Goal: Task Accomplishment & Management: Use online tool/utility

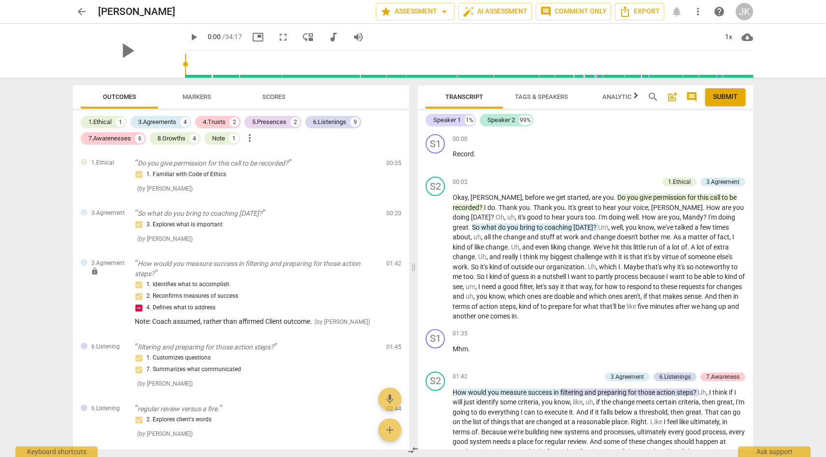
scroll to position [4, 0]
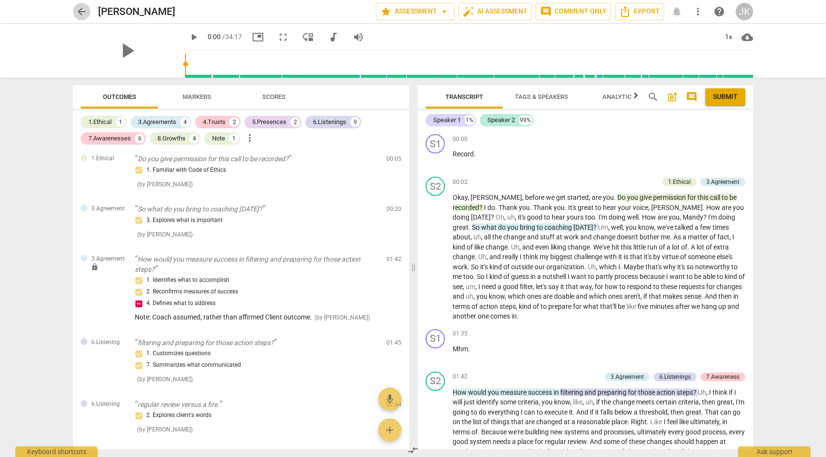
click at [84, 10] on span "arrow_back" at bounding box center [82, 12] width 12 height 12
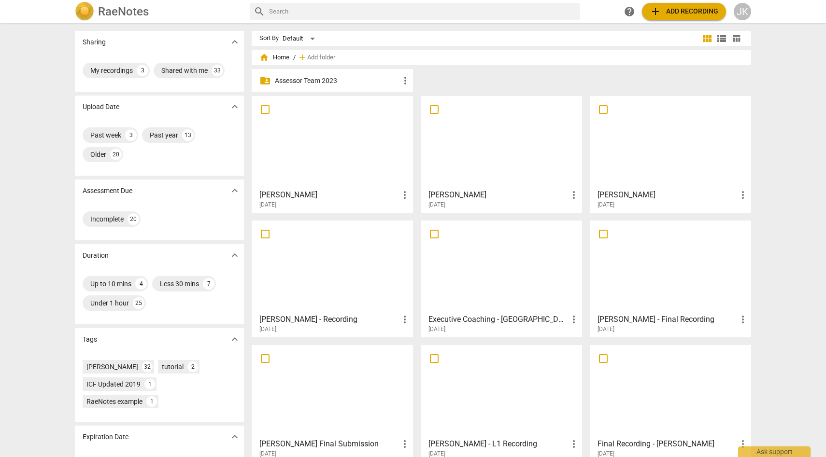
click at [648, 145] on div at bounding box center [670, 143] width 155 height 86
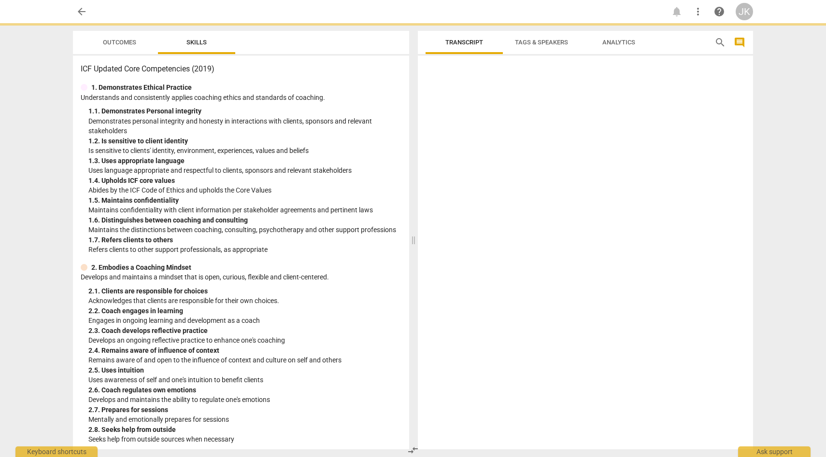
click at [648, 145] on div at bounding box center [585, 254] width 335 height 390
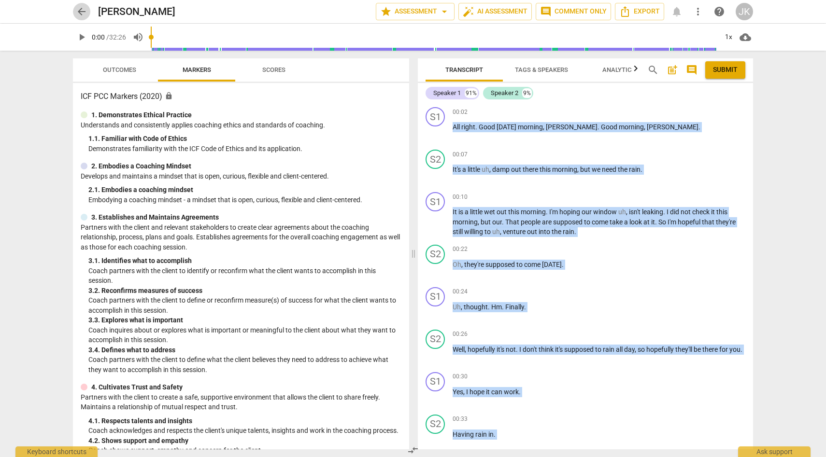
click at [79, 10] on span "arrow_back" at bounding box center [82, 12] width 12 height 12
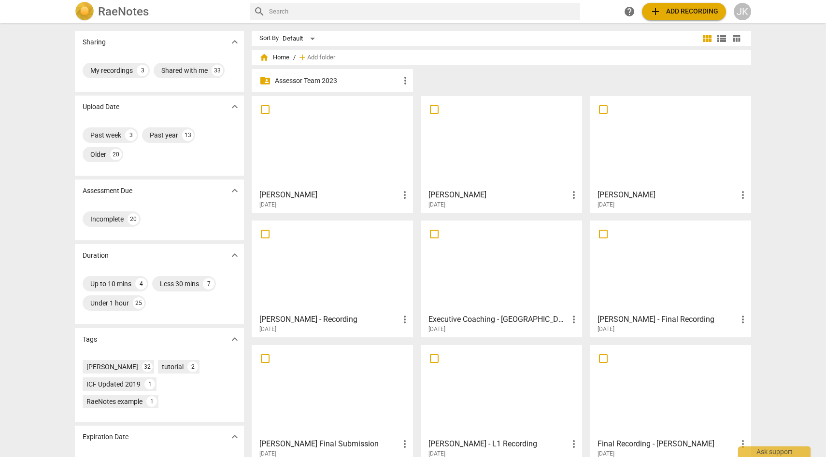
click at [508, 152] on div at bounding box center [501, 143] width 155 height 86
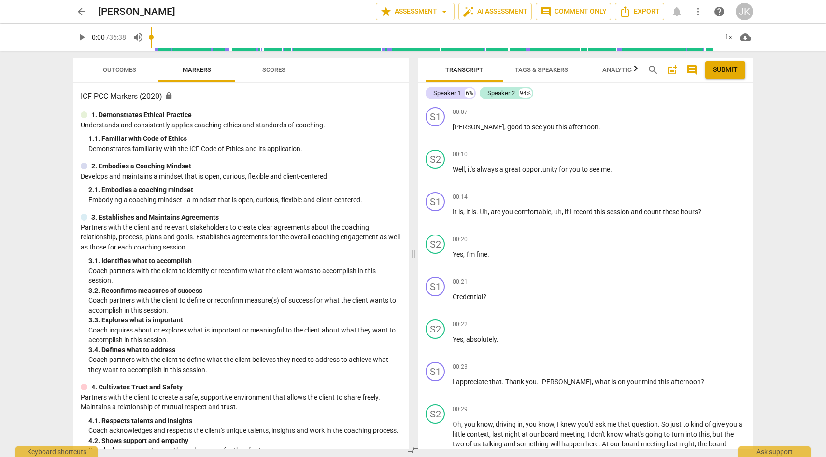
click at [130, 70] on span "Outcomes" at bounding box center [119, 69] width 33 height 7
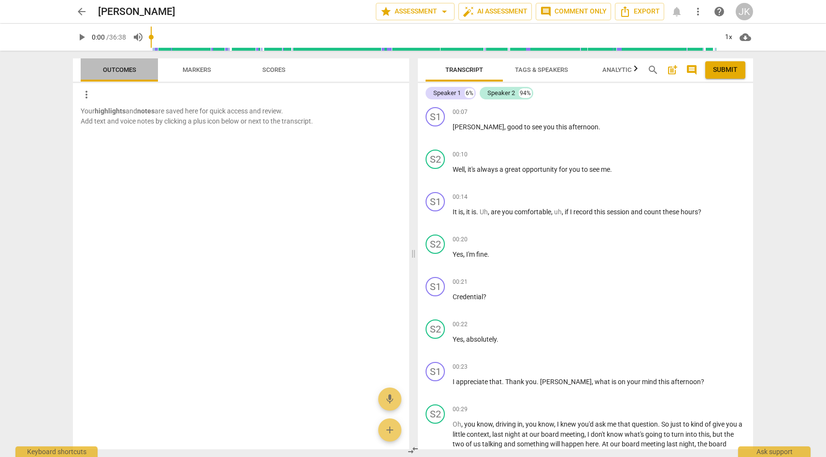
click at [122, 70] on span "Outcomes" at bounding box center [119, 69] width 33 height 7
click at [274, 69] on span "Scores" at bounding box center [273, 69] width 23 height 7
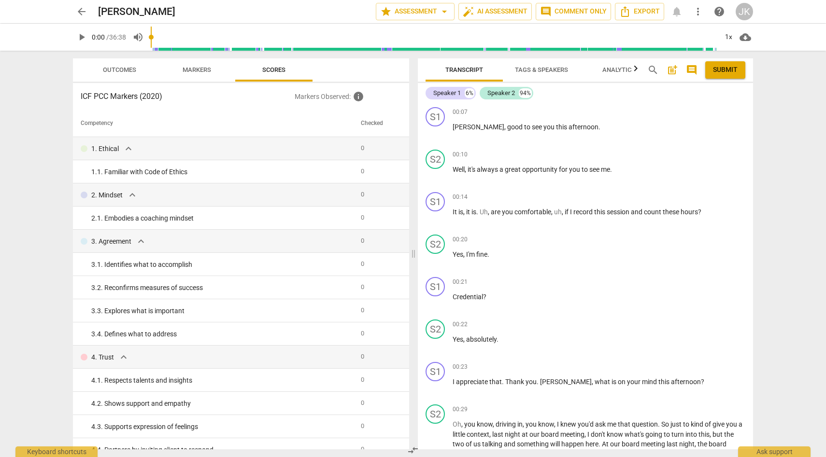
click at [206, 70] on span "Markers" at bounding box center [197, 69] width 29 height 7
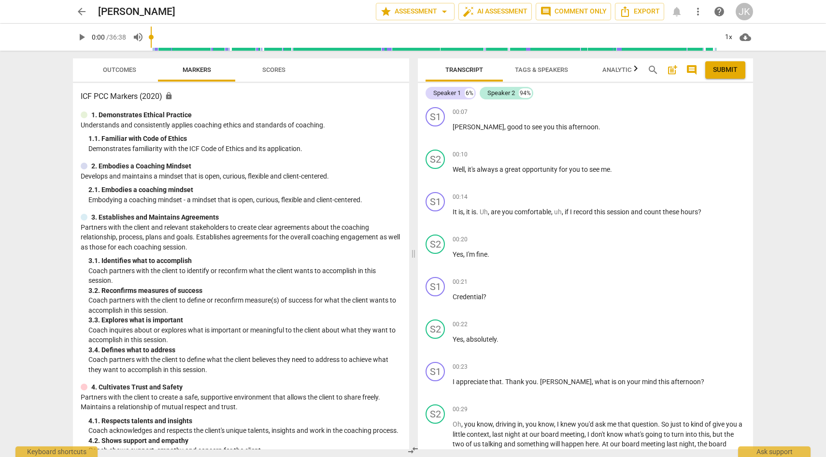
click at [79, 9] on span "arrow_back" at bounding box center [82, 12] width 12 height 12
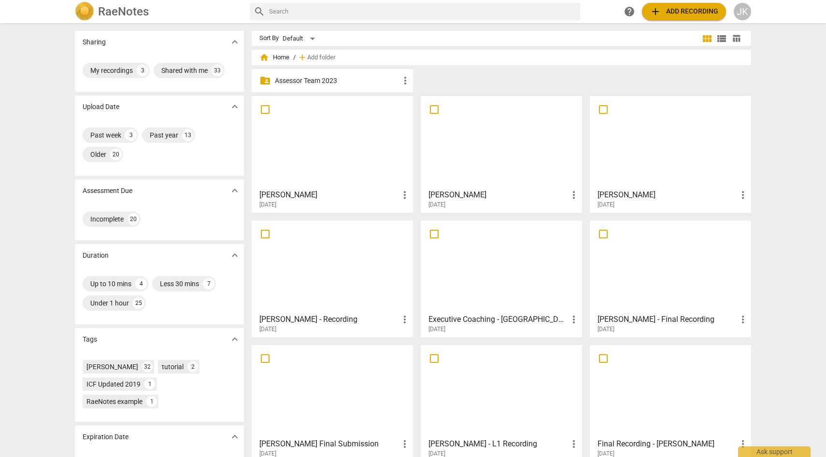
click at [642, 144] on div at bounding box center [670, 143] width 155 height 86
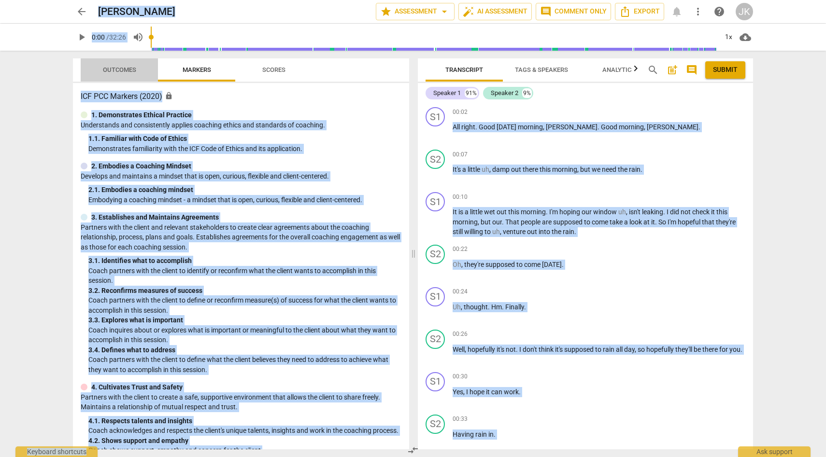
click at [114, 69] on span "Outcomes" at bounding box center [119, 69] width 33 height 7
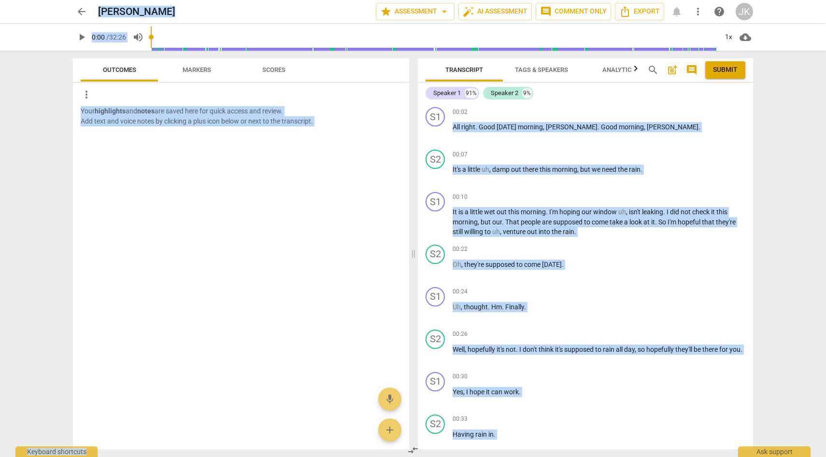
click at [82, 9] on span "arrow_back" at bounding box center [82, 12] width 12 height 12
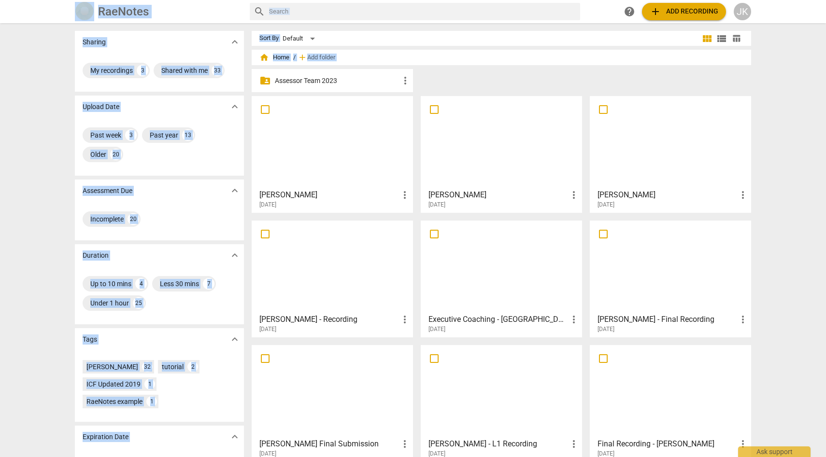
click at [725, 149] on div at bounding box center [670, 143] width 155 height 86
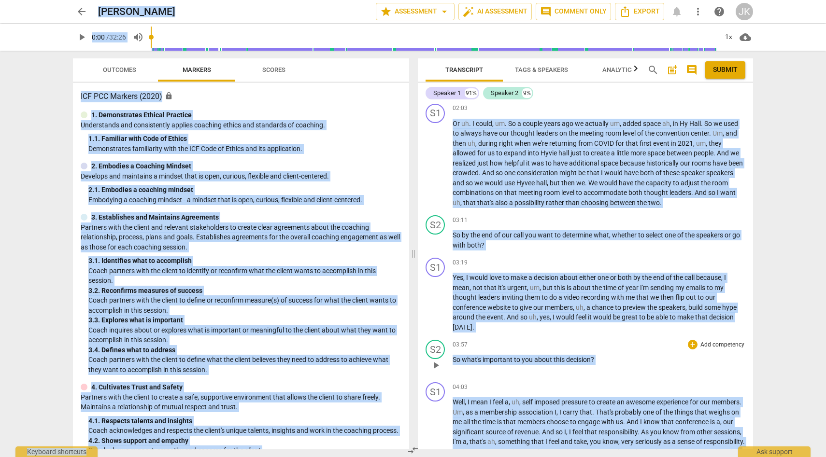
scroll to position [572, 0]
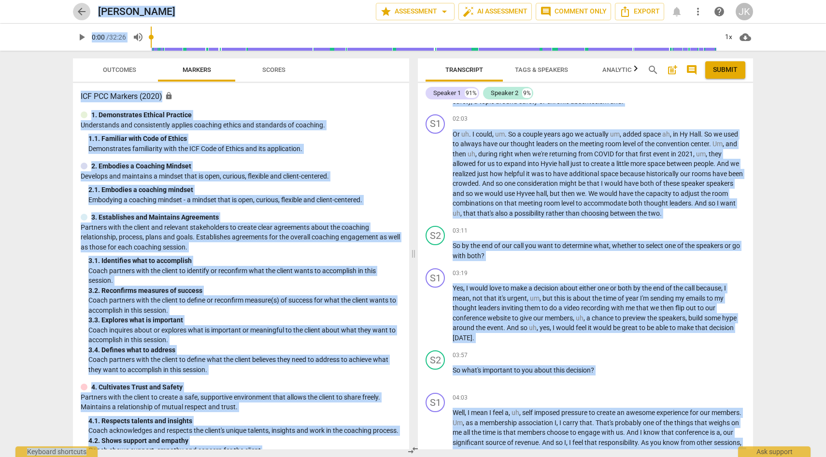
click at [83, 6] on span "arrow_back" at bounding box center [82, 12] width 12 height 12
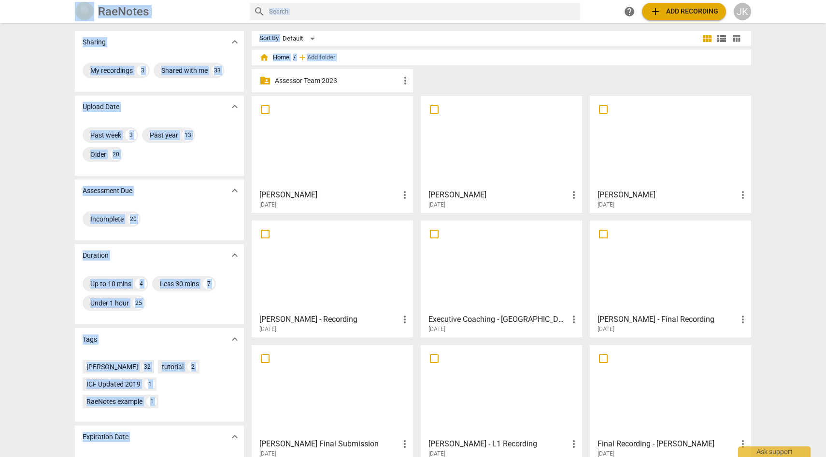
scroll to position [50, 0]
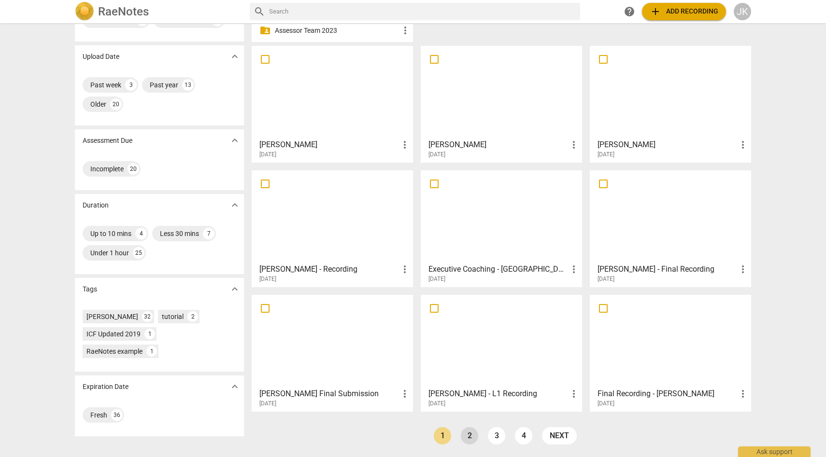
click at [470, 437] on link "2" at bounding box center [469, 436] width 17 height 17
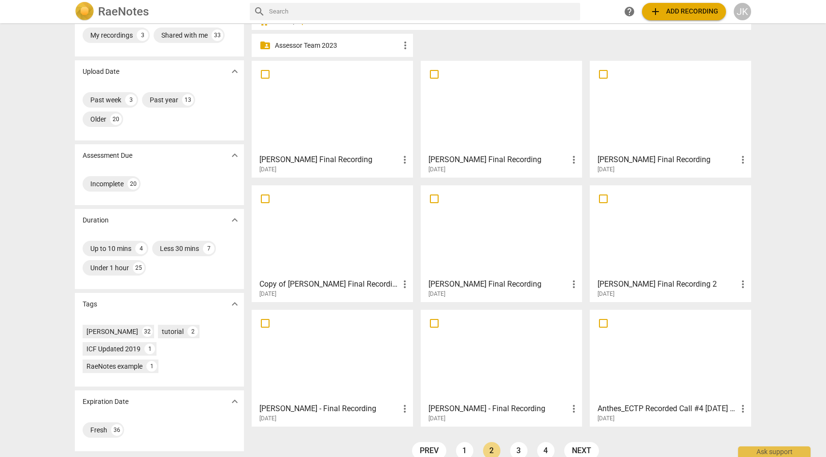
scroll to position [50, 0]
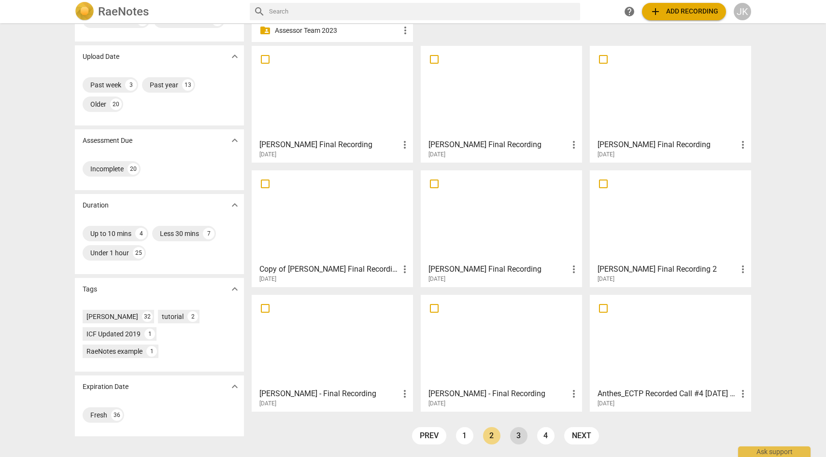
click at [522, 433] on link "3" at bounding box center [518, 436] width 17 height 17
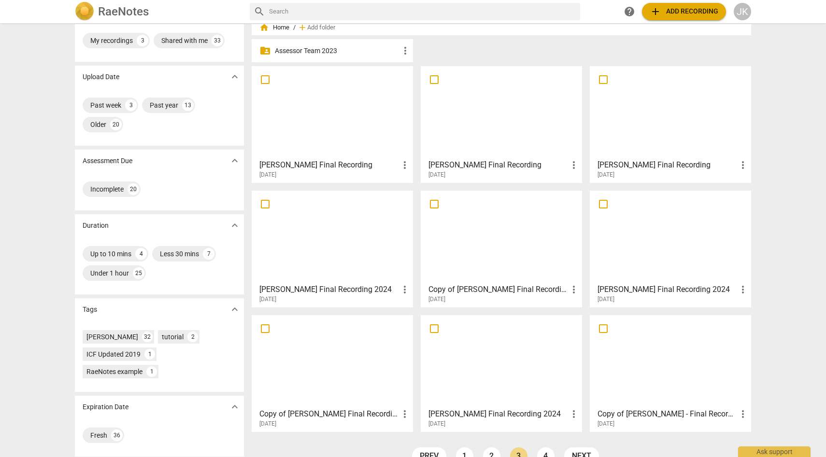
scroll to position [33, 0]
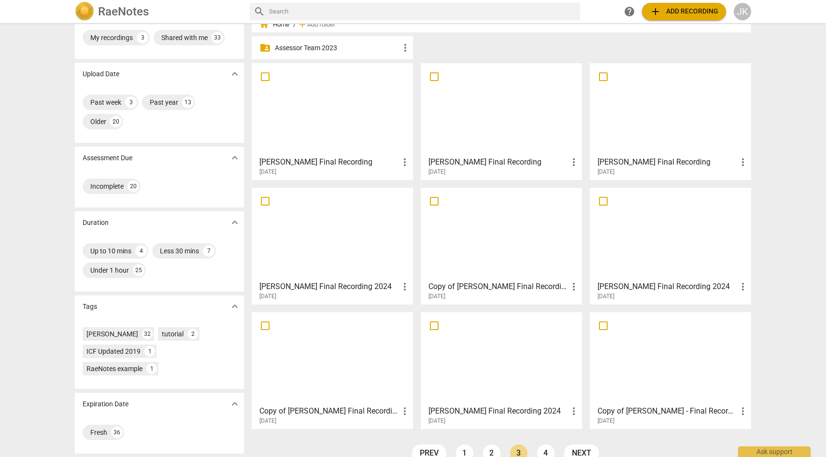
click at [485, 371] on div at bounding box center [501, 359] width 155 height 86
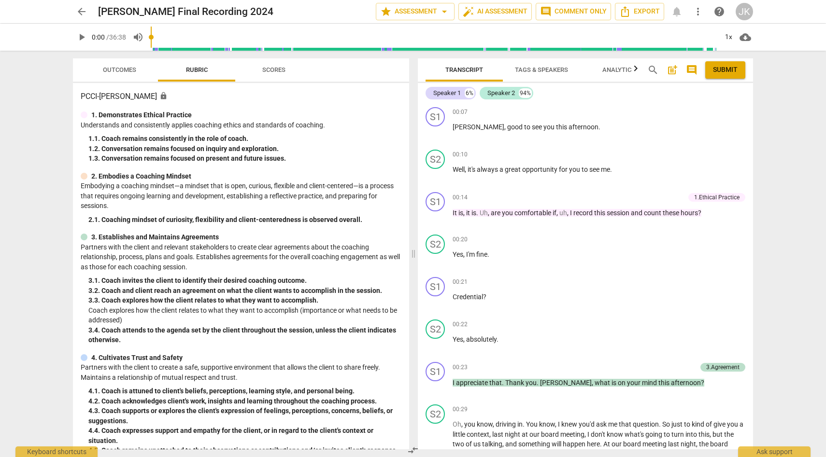
click at [126, 70] on span "Outcomes" at bounding box center [119, 69] width 33 height 7
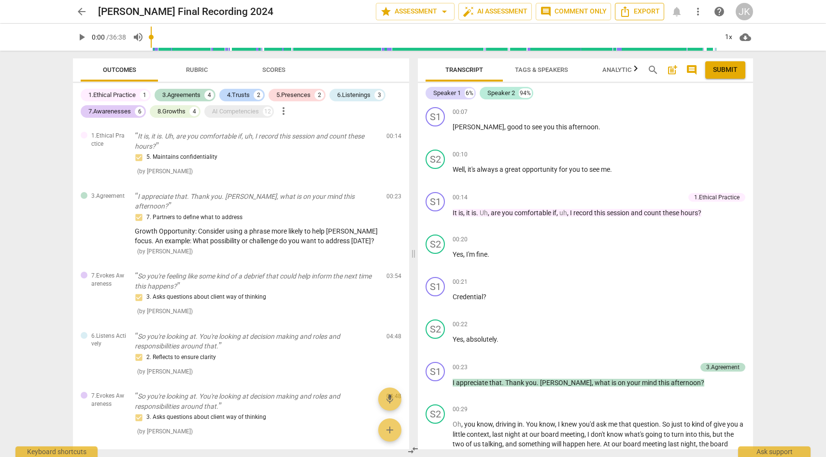
click at [649, 11] on span "Export" at bounding box center [639, 12] width 41 height 12
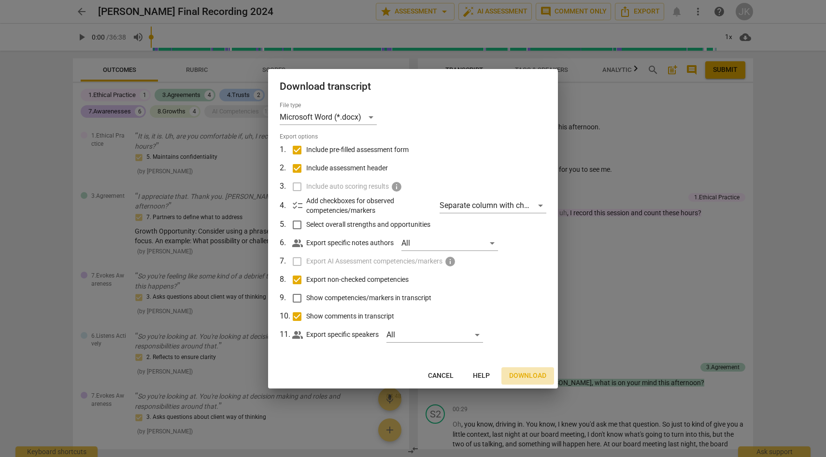
click at [529, 376] on span "Download" at bounding box center [527, 376] width 37 height 10
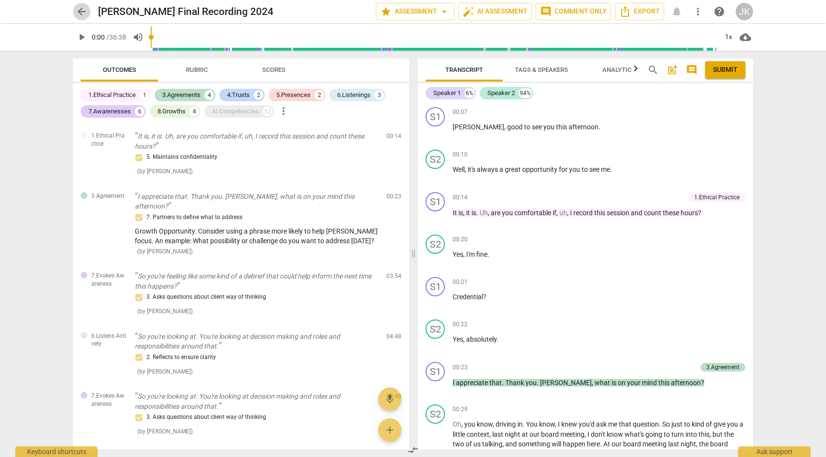
click at [82, 12] on span "arrow_back" at bounding box center [82, 12] width 12 height 12
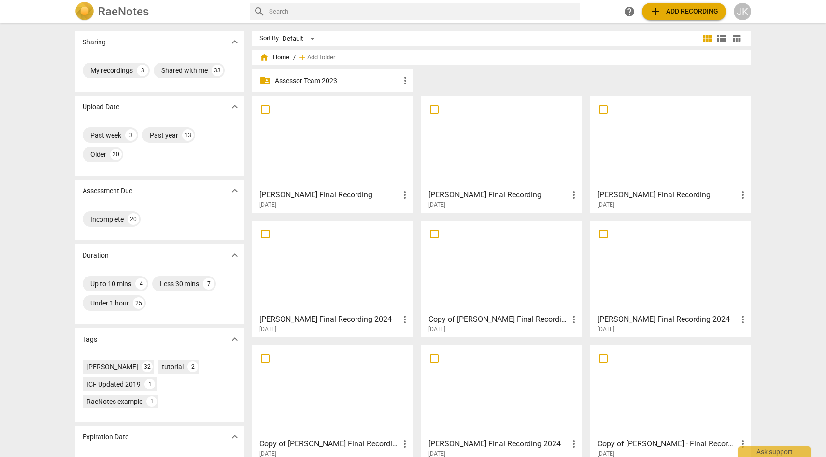
scroll to position [50, 0]
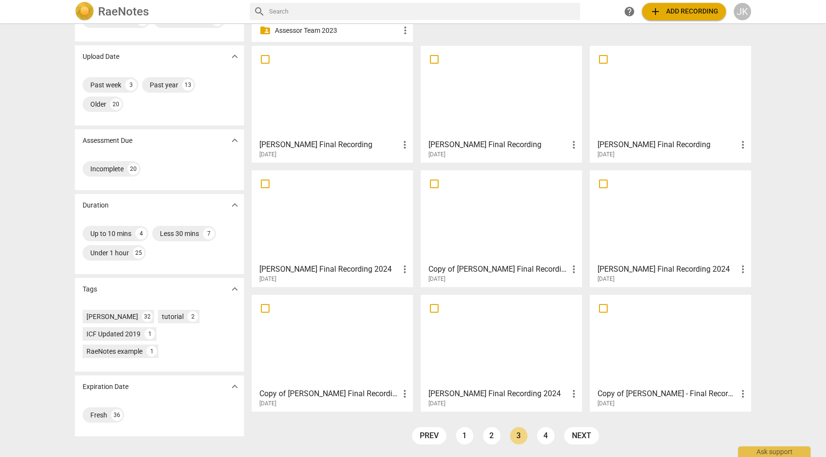
click at [349, 360] on div at bounding box center [332, 342] width 155 height 86
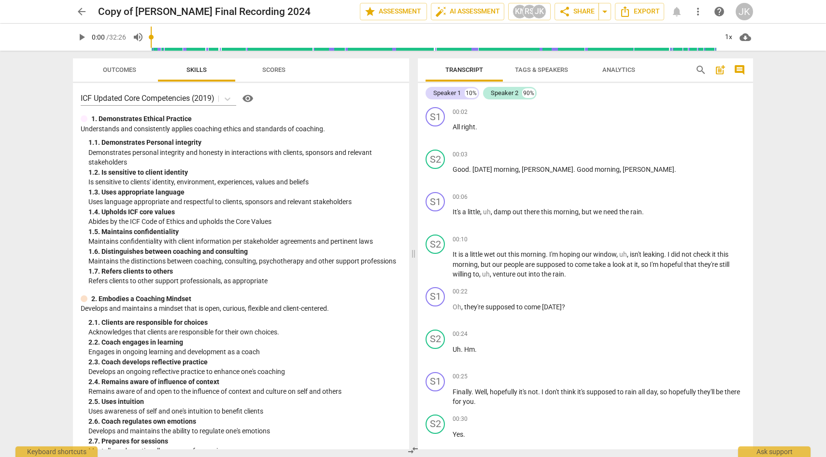
click at [123, 70] on span "Outcomes" at bounding box center [119, 69] width 33 height 7
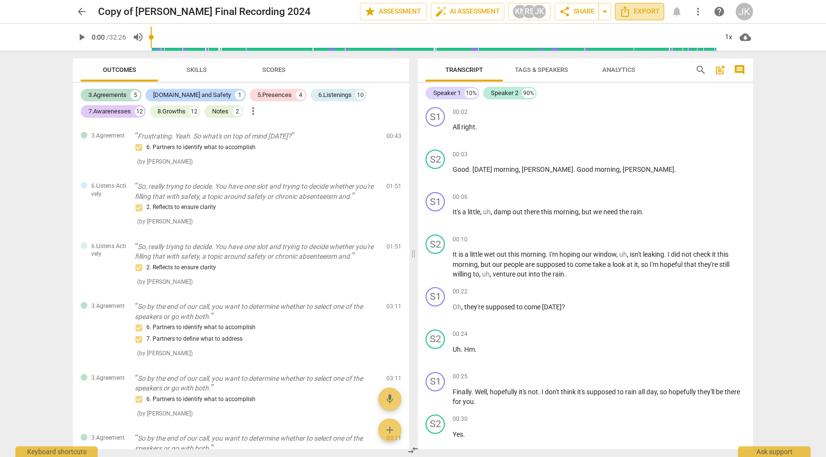
click at [651, 12] on span "Export" at bounding box center [639, 12] width 41 height 12
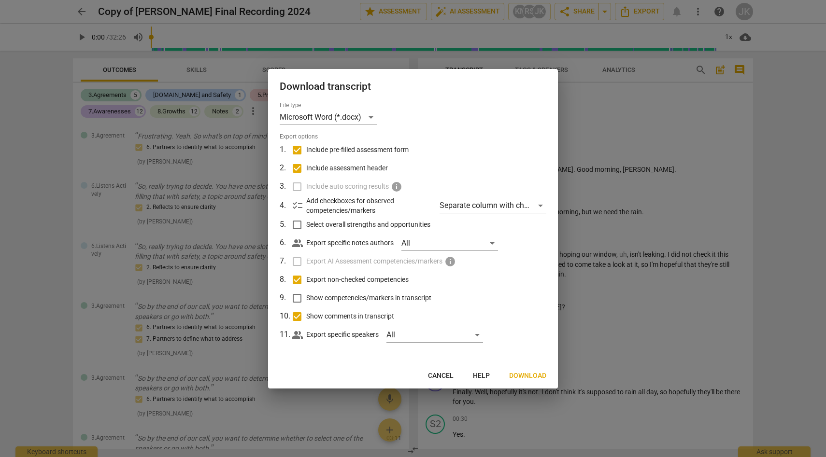
click at [521, 374] on span "Download" at bounding box center [527, 376] width 37 height 10
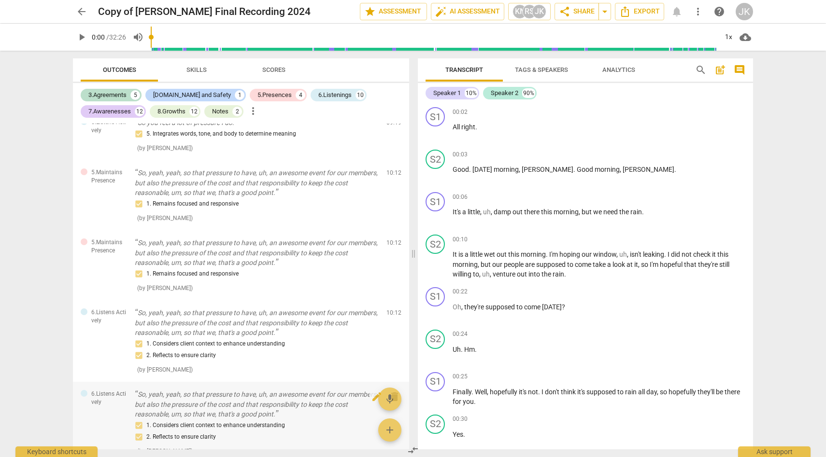
scroll to position [841, 0]
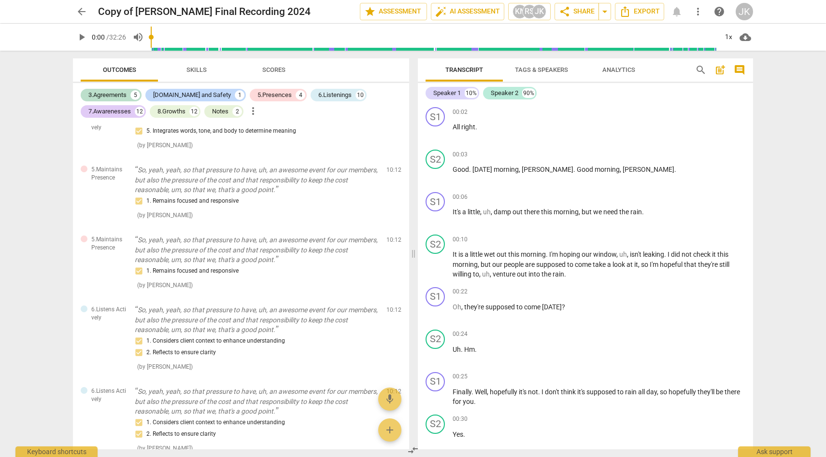
click at [80, 10] on span "arrow_back" at bounding box center [82, 12] width 12 height 12
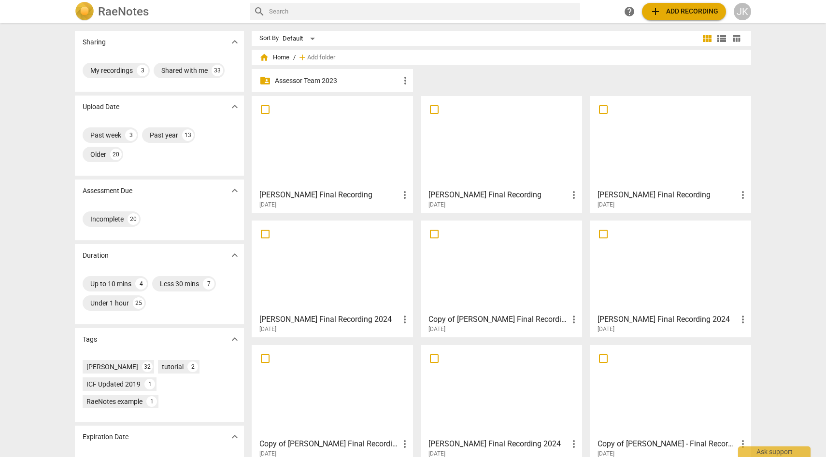
scroll to position [50, 0]
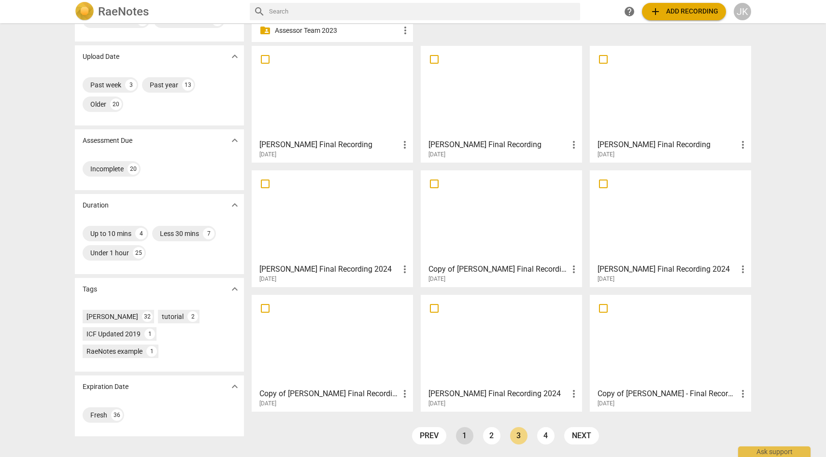
click at [462, 435] on link "1" at bounding box center [464, 436] width 17 height 17
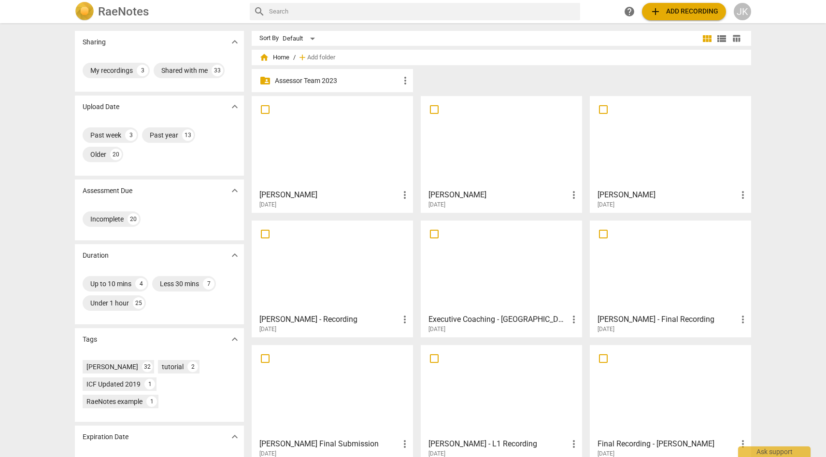
click at [496, 157] on div at bounding box center [501, 143] width 155 height 86
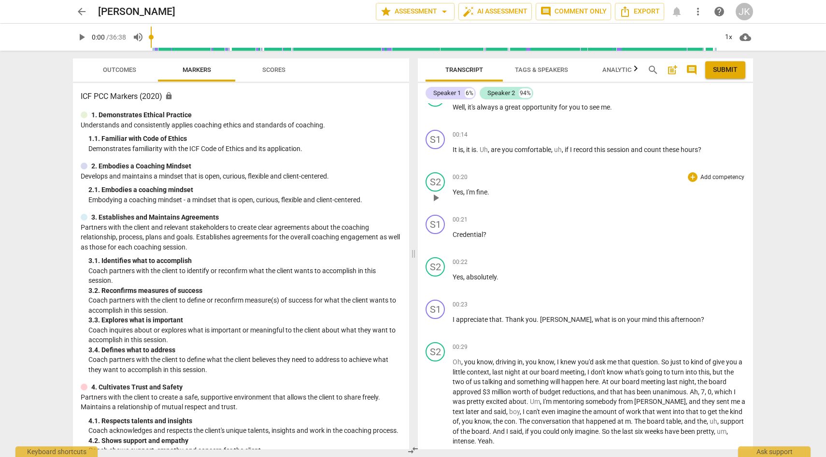
scroll to position [59, 0]
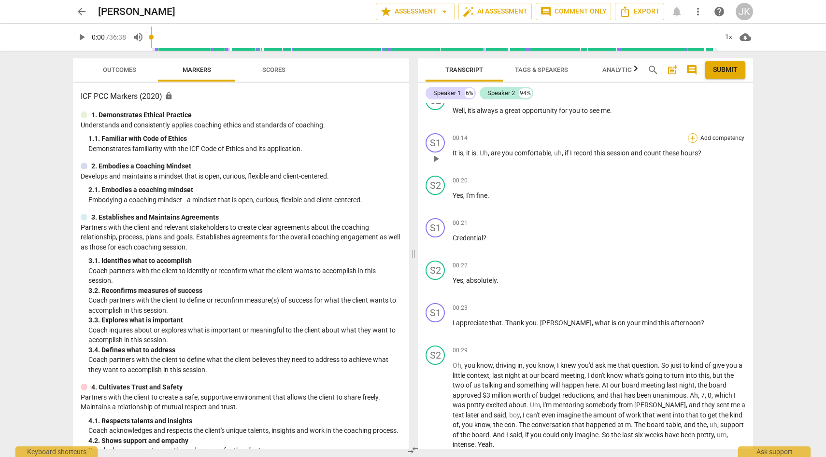
click at [689, 137] on div "+" at bounding box center [693, 138] width 10 height 10
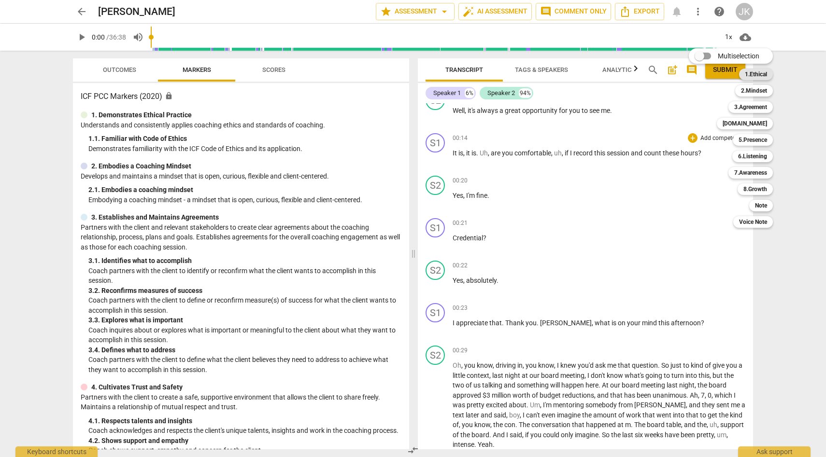
click at [750, 74] on b "1.Ethical" at bounding box center [756, 75] width 22 height 12
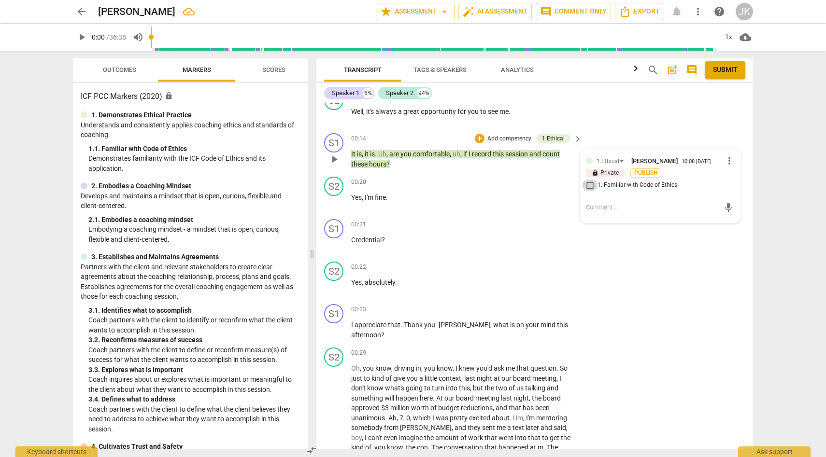
click at [588, 186] on input "1. Familiar with Code of Ethics" at bounding box center [589, 186] width 15 height 12
checkbox input "true"
click at [426, 227] on div "00:21 + Add competency keyboard_arrow_right" at bounding box center [467, 224] width 232 height 11
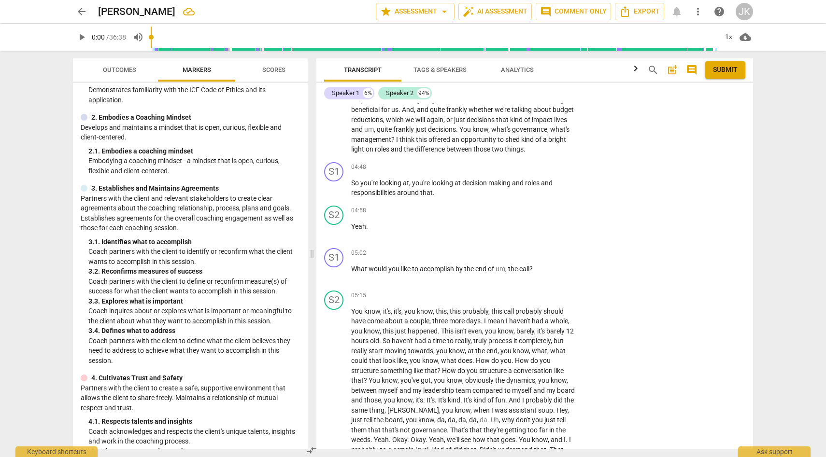
scroll to position [929, 0]
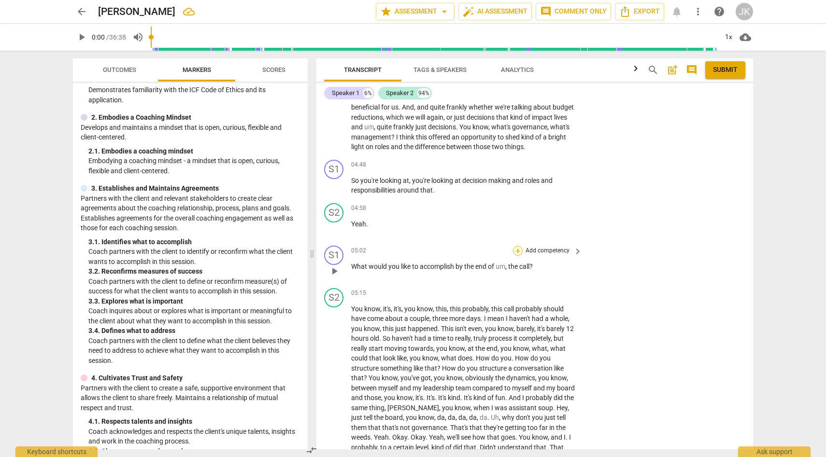
click at [517, 249] on div "+" at bounding box center [518, 251] width 10 height 10
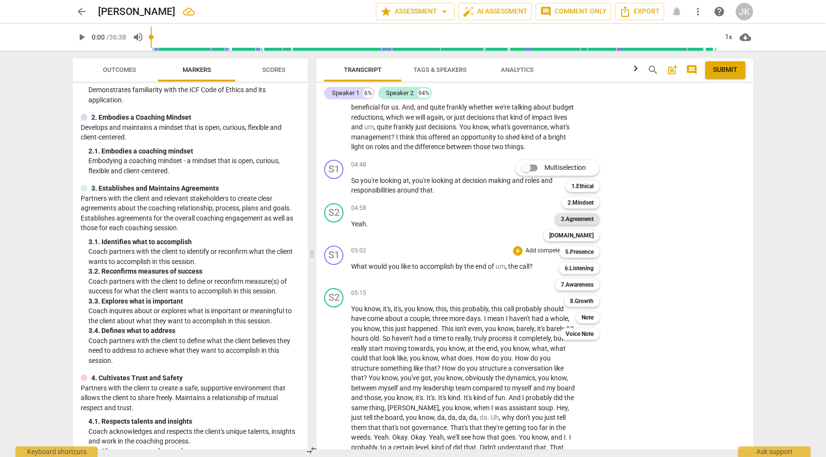
click at [585, 217] on b "3.Agreement" at bounding box center [577, 220] width 33 height 12
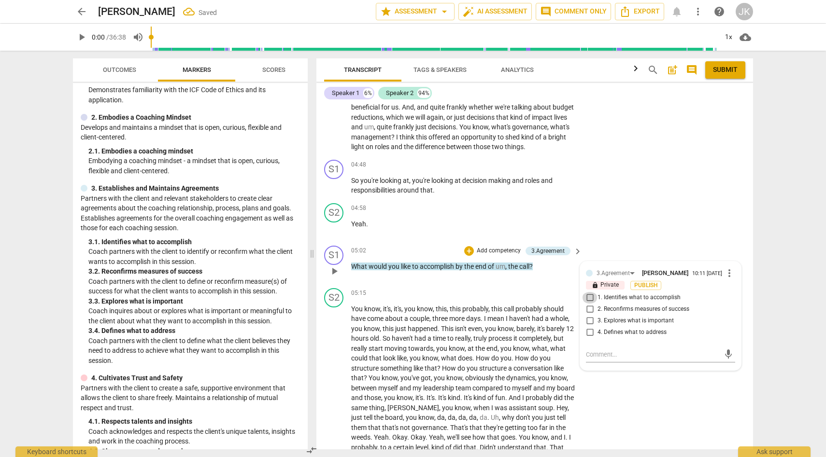
click at [589, 296] on input "1. Identifies what to accomplish" at bounding box center [589, 298] width 15 height 12
checkbox input "true"
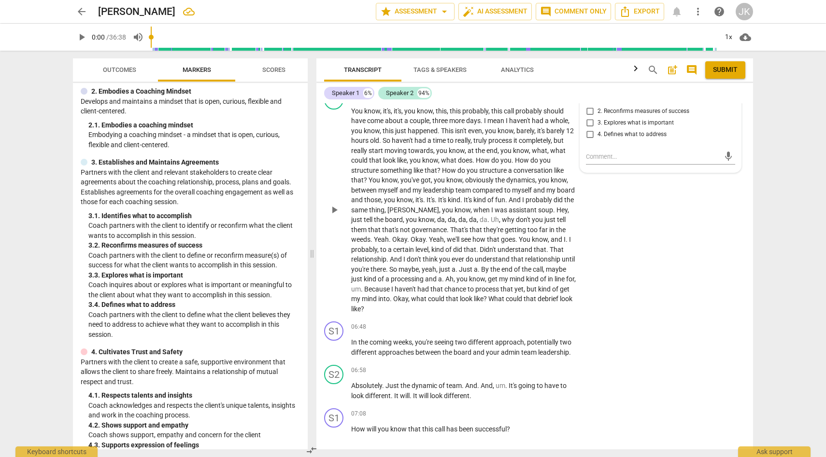
scroll to position [1134, 0]
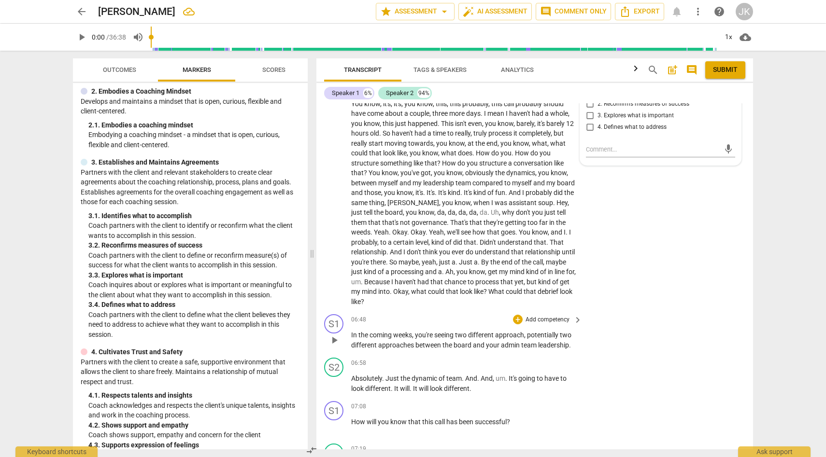
click at [403, 315] on div "06:48 + Add competency keyboard_arrow_right" at bounding box center [467, 319] width 232 height 11
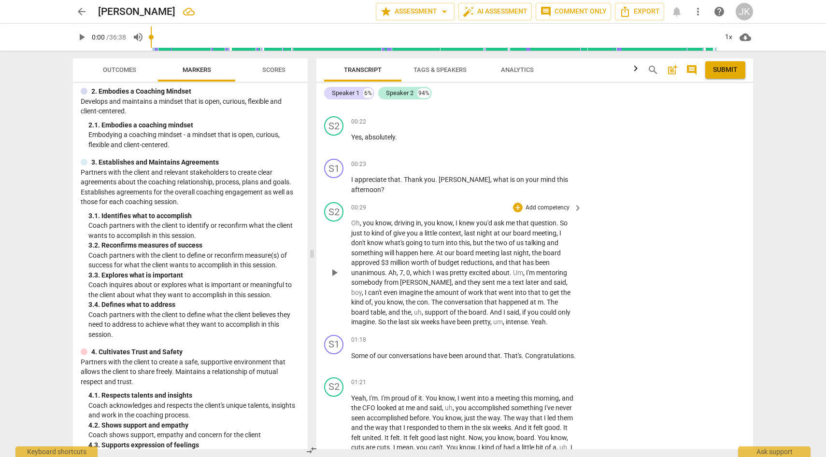
scroll to position [211, 0]
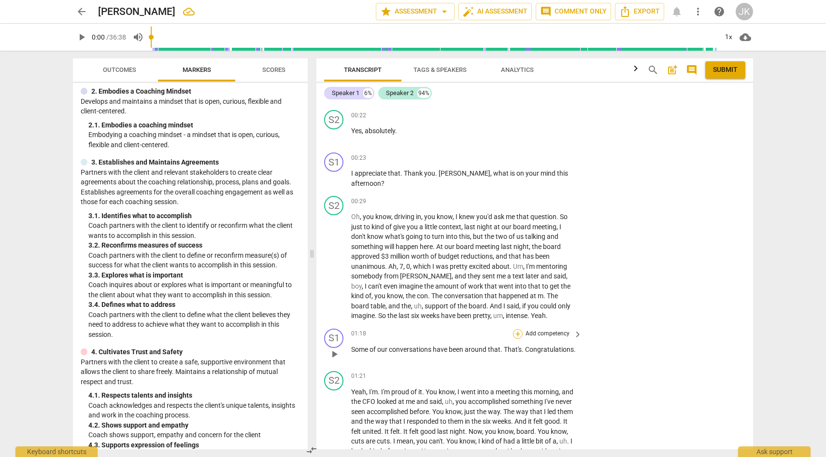
click at [517, 331] on div "+" at bounding box center [518, 334] width 10 height 10
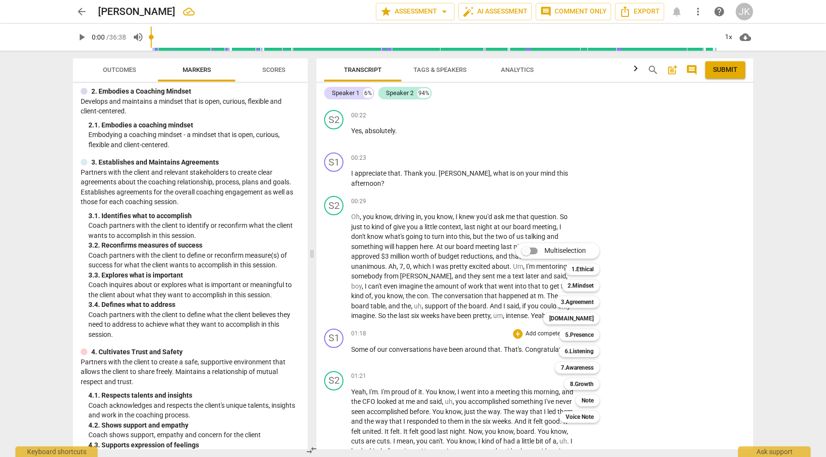
click at [280, 377] on div at bounding box center [413, 228] width 826 height 457
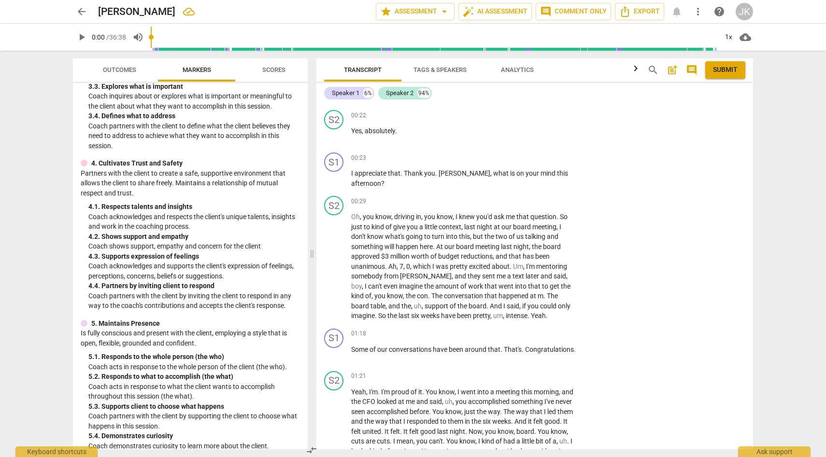
scroll to position [287, 0]
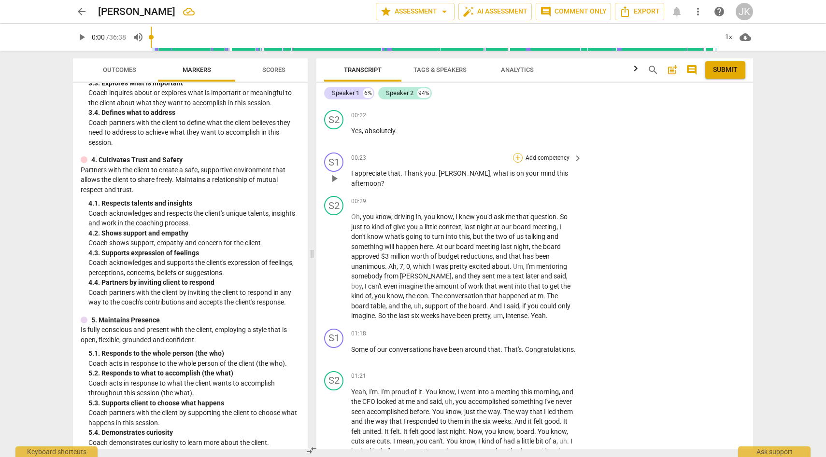
click at [519, 157] on div "+" at bounding box center [518, 158] width 10 height 10
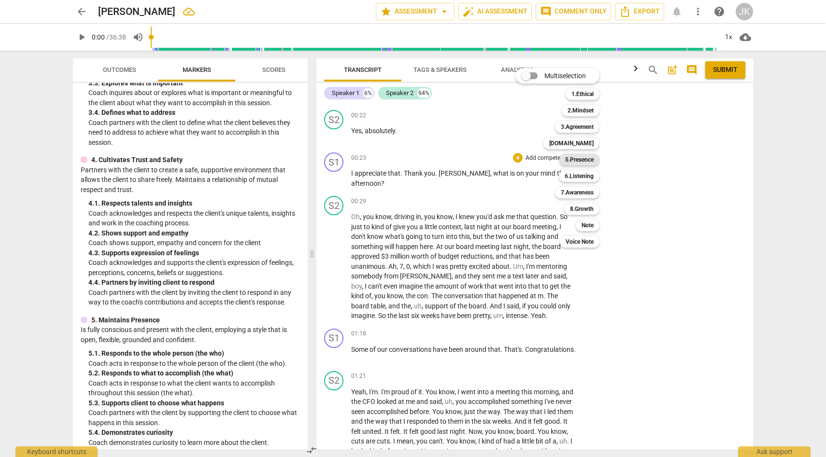
click at [580, 160] on b "5.Presence" at bounding box center [579, 160] width 29 height 12
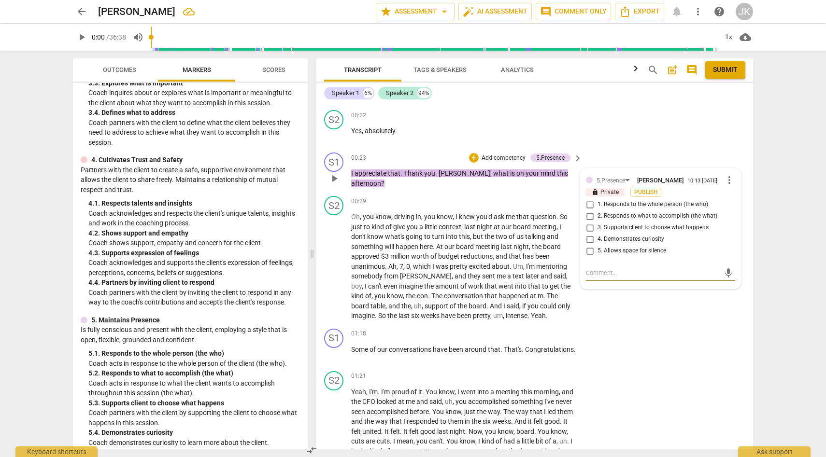
click at [589, 205] on input "1. Responds to the whole person (the who)" at bounding box center [589, 205] width 15 height 12
checkbox input "true"
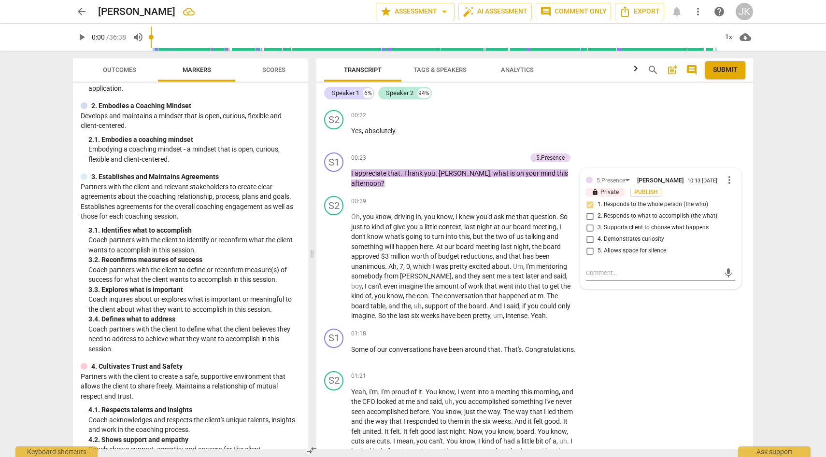
scroll to position [0, 0]
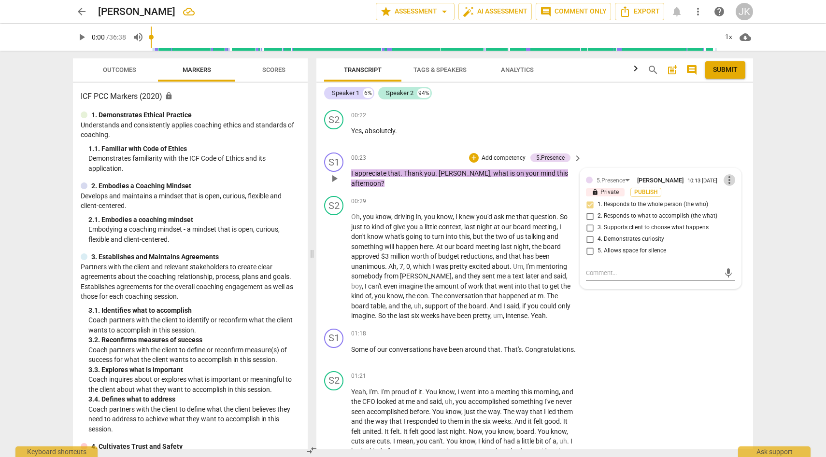
click at [728, 179] on span "more_vert" at bounding box center [730, 180] width 12 height 12
click at [732, 198] on li "Delete" at bounding box center [736, 198] width 33 height 18
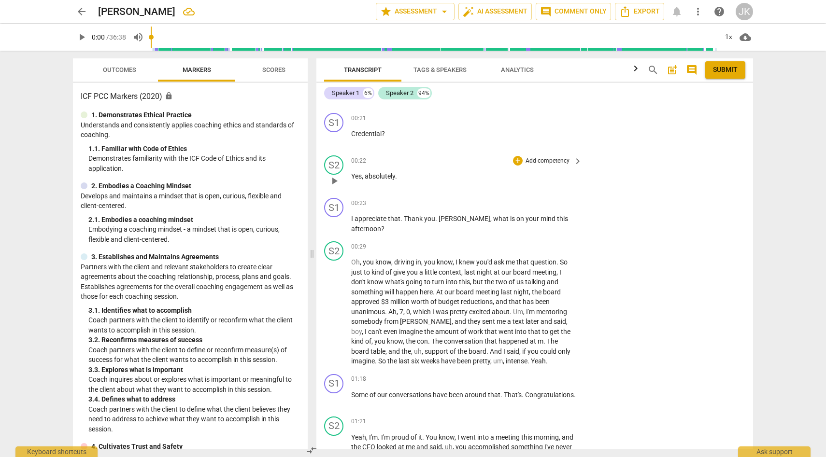
scroll to position [167, 0]
click at [520, 201] on div "+" at bounding box center [518, 202] width 10 height 10
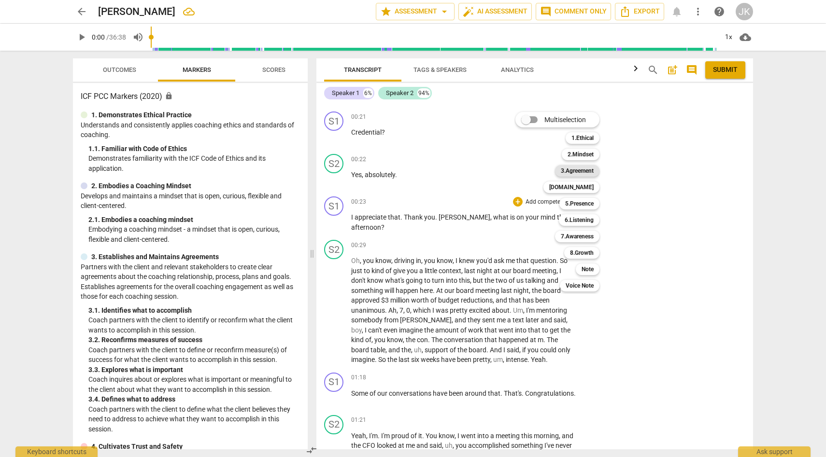
click at [565, 171] on b "3.Agreement" at bounding box center [577, 171] width 33 height 12
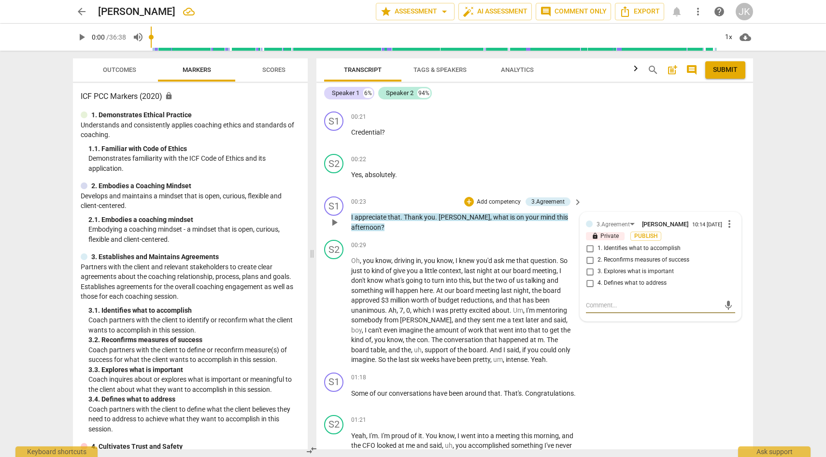
click at [590, 248] on input "1. Identifies what to accomplish" at bounding box center [589, 249] width 15 height 12
checkbox input "true"
click at [503, 394] on span "." at bounding box center [501, 394] width 3 height 8
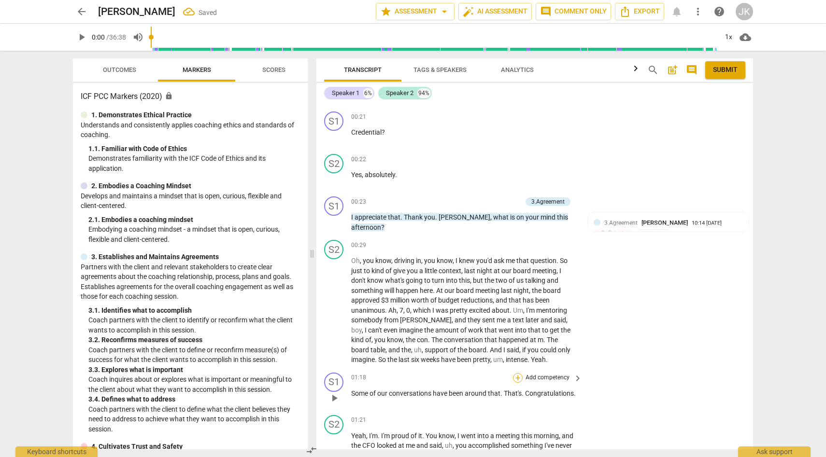
click at [520, 376] on div "+" at bounding box center [518, 378] width 10 height 10
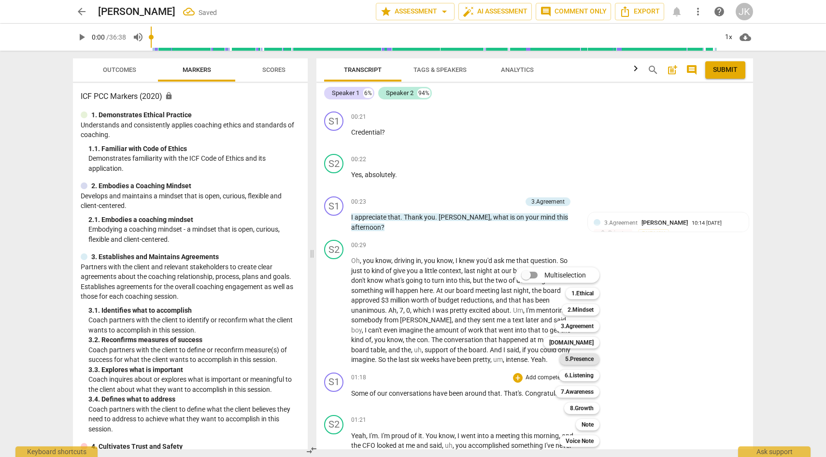
click at [594, 359] on b "5.Presence" at bounding box center [579, 360] width 29 height 12
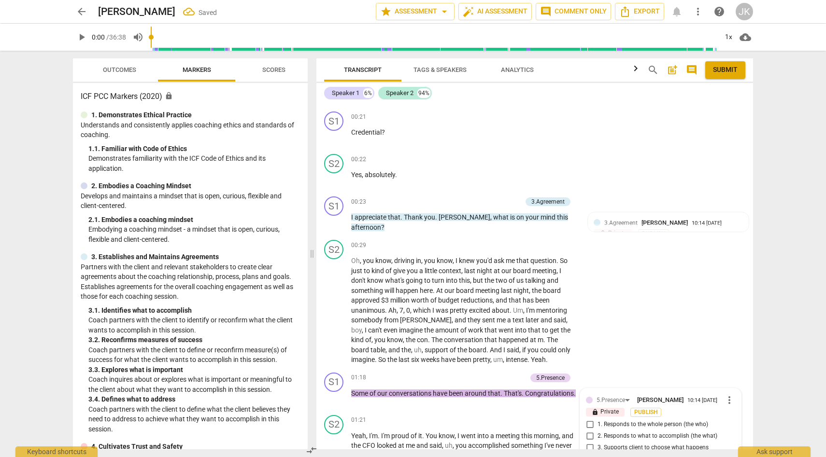
scroll to position [382, 0]
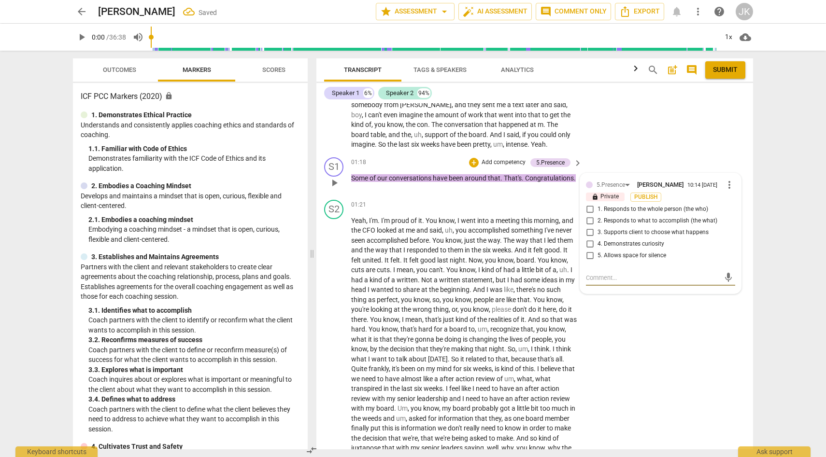
click at [591, 208] on input "1. Responds to the whole person (the who)" at bounding box center [589, 210] width 15 height 12
checkbox input "true"
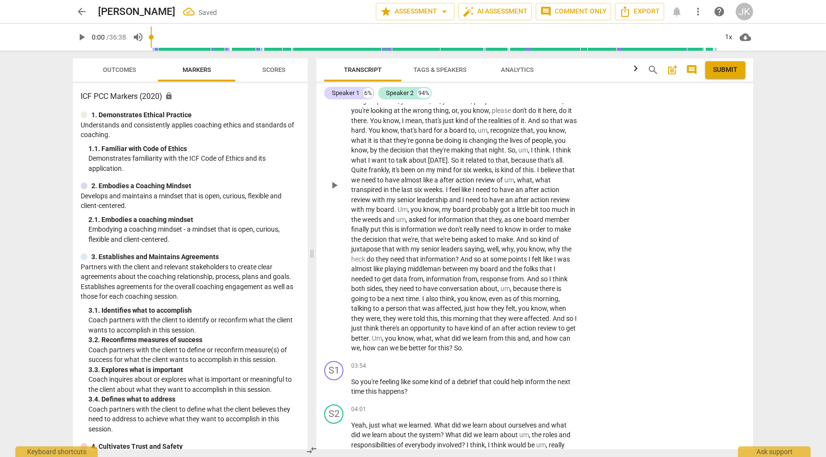
scroll to position [593, 0]
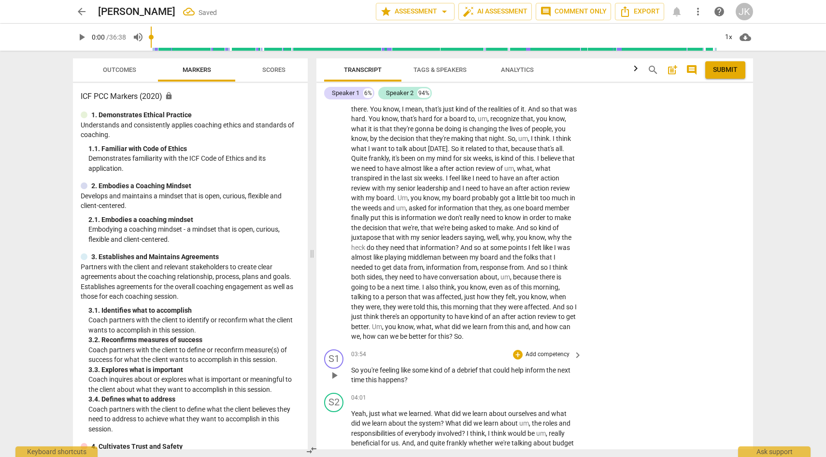
click at [427, 373] on p "So you're feeling like some kind of a debrief that could help inform the next t…" at bounding box center [464, 376] width 226 height 20
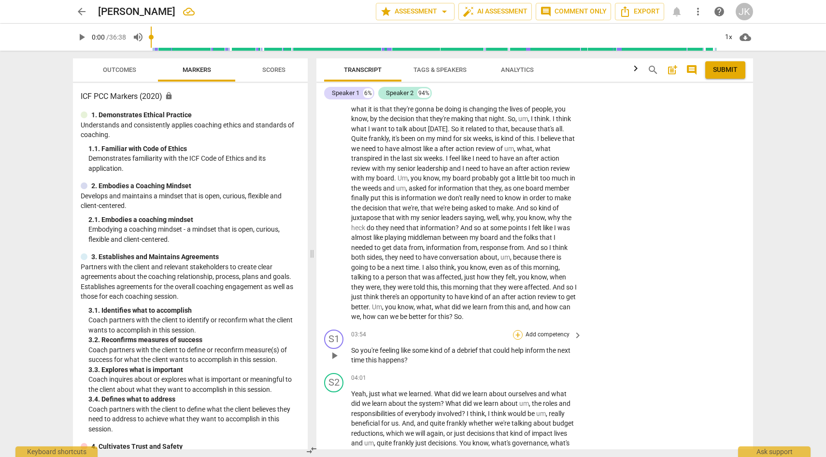
scroll to position [617, 0]
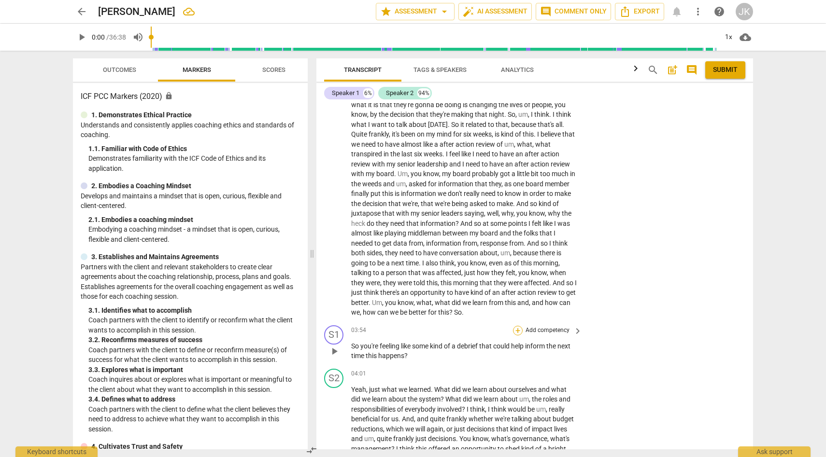
click at [520, 328] on div "+" at bounding box center [518, 331] width 10 height 10
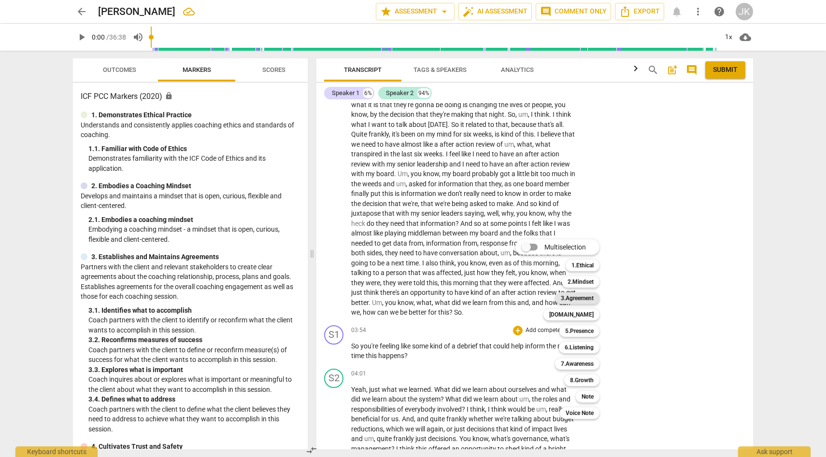
click at [581, 298] on b "3.Agreement" at bounding box center [577, 299] width 33 height 12
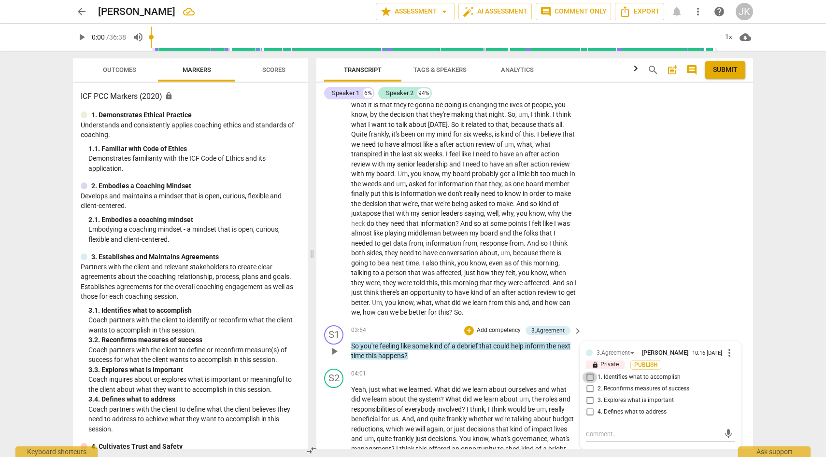
click at [589, 375] on input "1. Identifies what to accomplish" at bounding box center [589, 378] width 15 height 12
checkbox input "true"
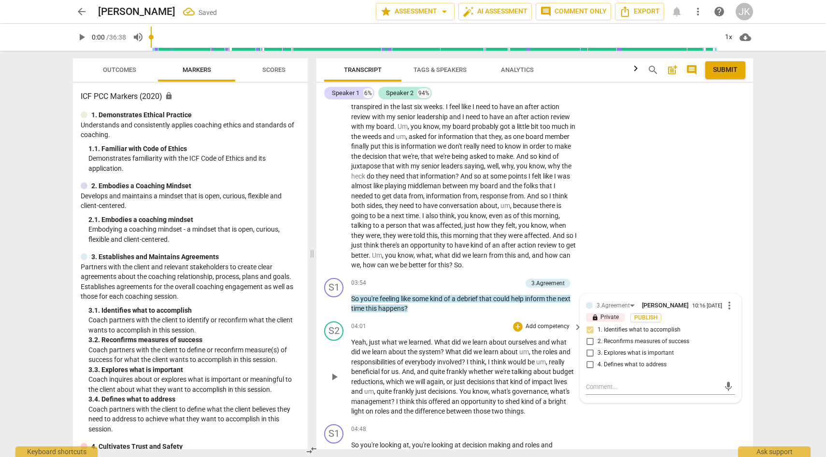
scroll to position [671, 0]
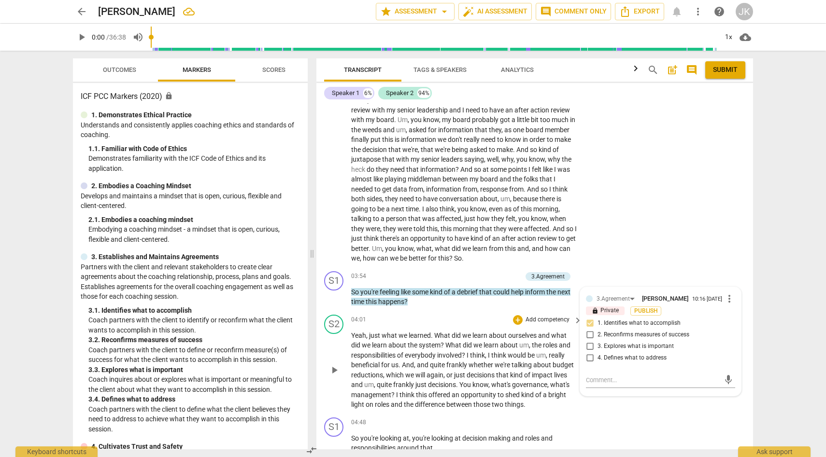
click at [456, 315] on div "04:01 + Add competency keyboard_arrow_right" at bounding box center [467, 320] width 232 height 11
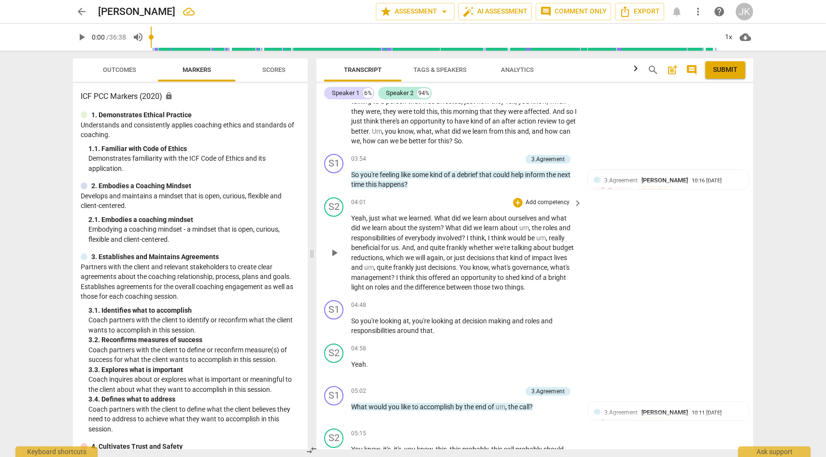
scroll to position [792, 0]
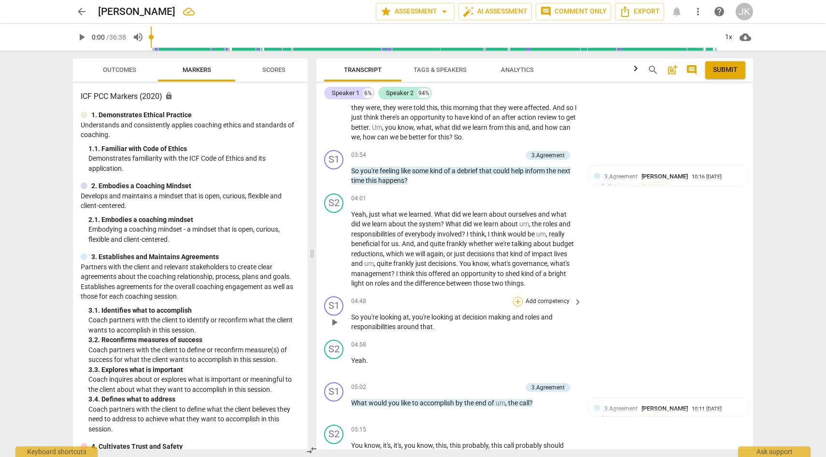
click at [519, 300] on div "+" at bounding box center [518, 302] width 10 height 10
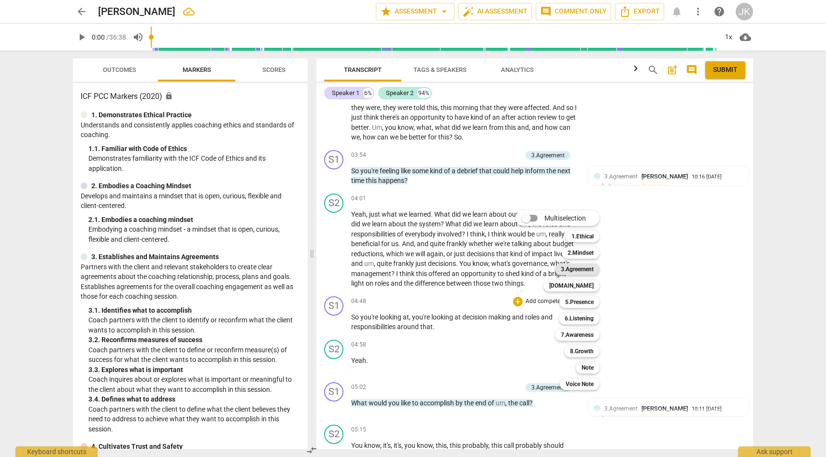
click at [578, 269] on b "3.Agreement" at bounding box center [577, 270] width 33 height 12
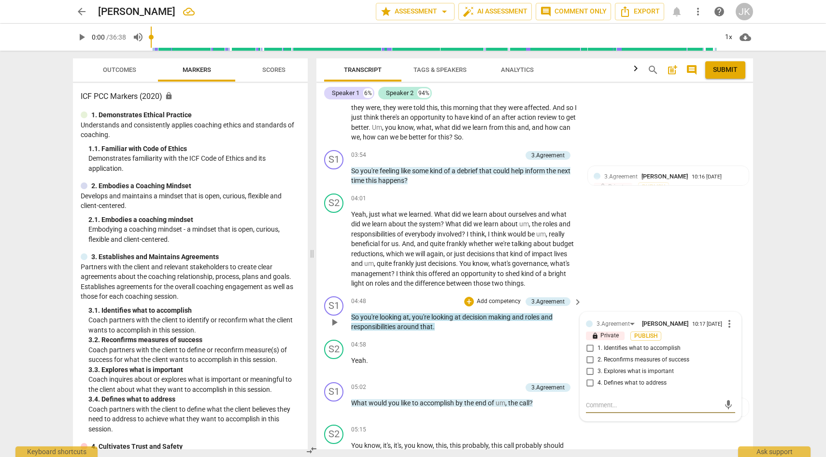
click at [589, 347] on input "1. Identifies what to accomplish" at bounding box center [589, 349] width 15 height 12
checkbox input "true"
click at [478, 418] on div "S1 play_arrow pause 05:02 + Add competency 3.Agreement keyboard_arrow_right Wha…" at bounding box center [534, 400] width 437 height 43
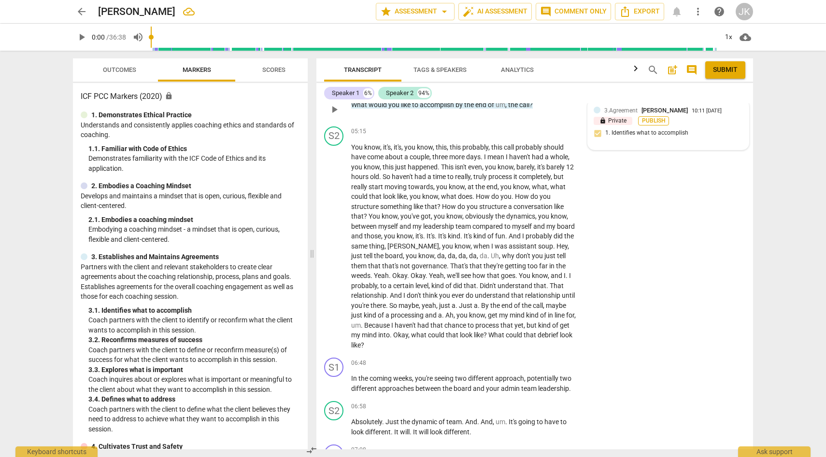
scroll to position [1092, 0]
click at [546, 362] on p "Add competency" at bounding box center [548, 362] width 46 height 9
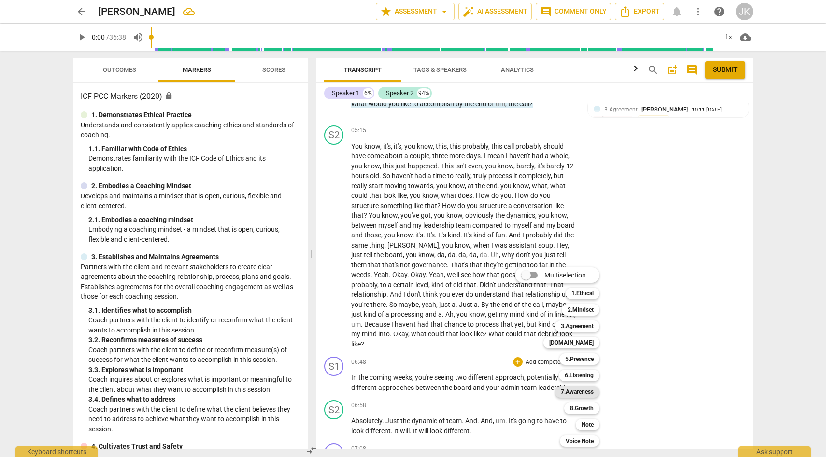
click at [582, 392] on b "7.Awareness" at bounding box center [577, 392] width 33 height 12
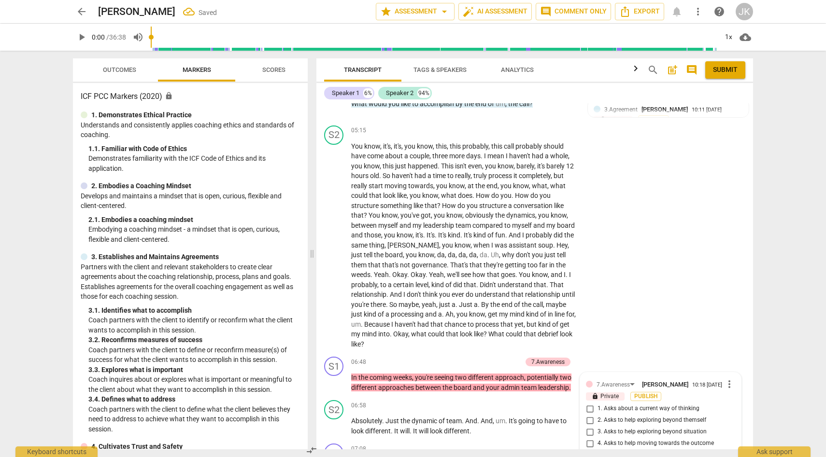
scroll to position [1332, 0]
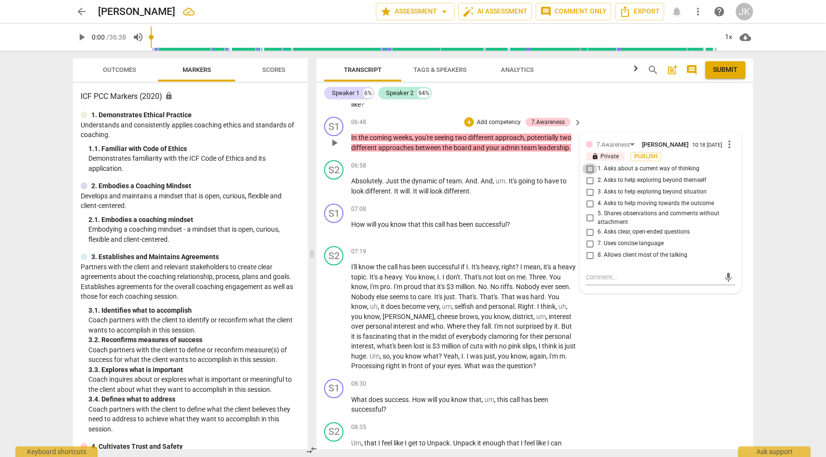
click at [588, 168] on input "1. Asks about a current way of thinking" at bounding box center [589, 169] width 15 height 12
checkbox input "true"
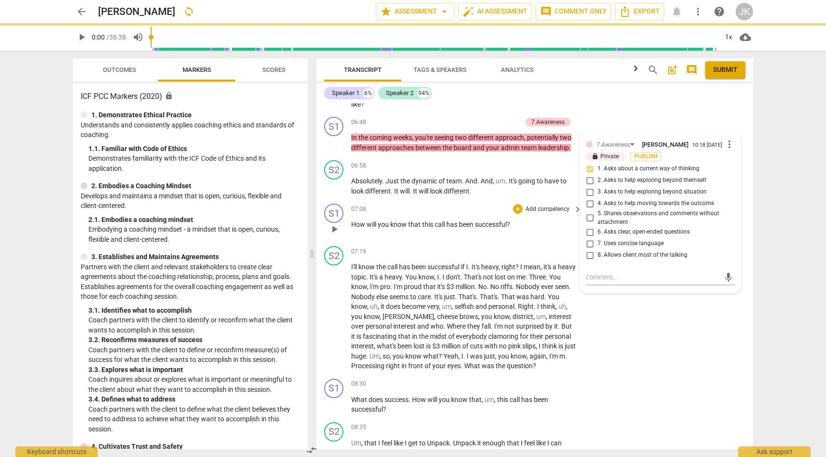
click at [497, 239] on div "S1 play_arrow pause 07:08 + Add competency keyboard_arrow_right How will you kn…" at bounding box center [534, 221] width 437 height 43
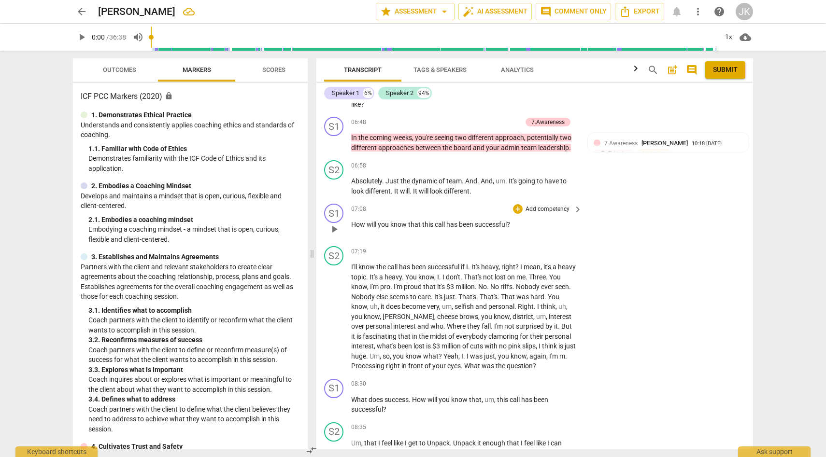
click at [536, 209] on p "Add competency" at bounding box center [548, 209] width 46 height 9
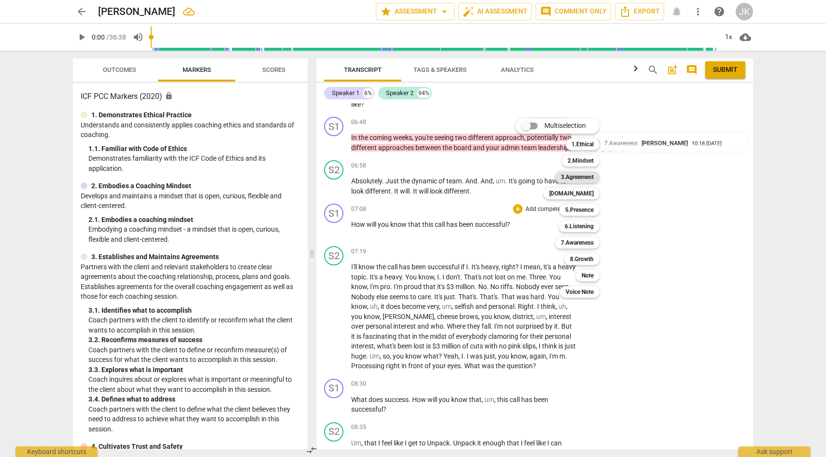
click at [587, 175] on b "3.Agreement" at bounding box center [577, 177] width 33 height 12
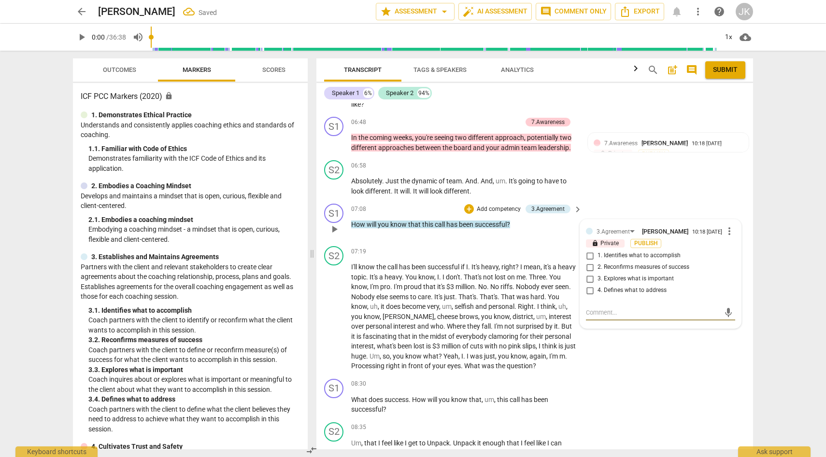
click at [589, 267] on input "2. Reconfirms measures of success" at bounding box center [589, 268] width 15 height 12
checkbox input "true"
click at [588, 255] on input "1. Identifies what to accomplish" at bounding box center [589, 256] width 15 height 12
click at [591, 254] on input "1. Identifies what to accomplish" at bounding box center [589, 256] width 15 height 12
click at [587, 255] on input "1. Identifies what to accomplish" at bounding box center [589, 256] width 15 height 12
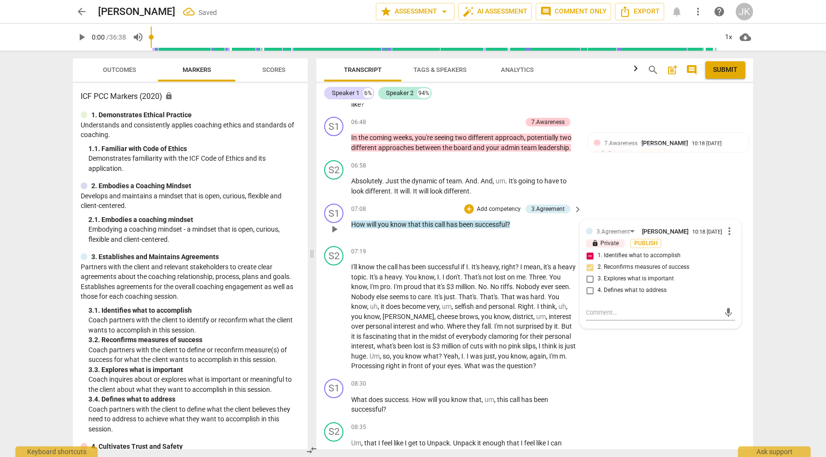
checkbox input "false"
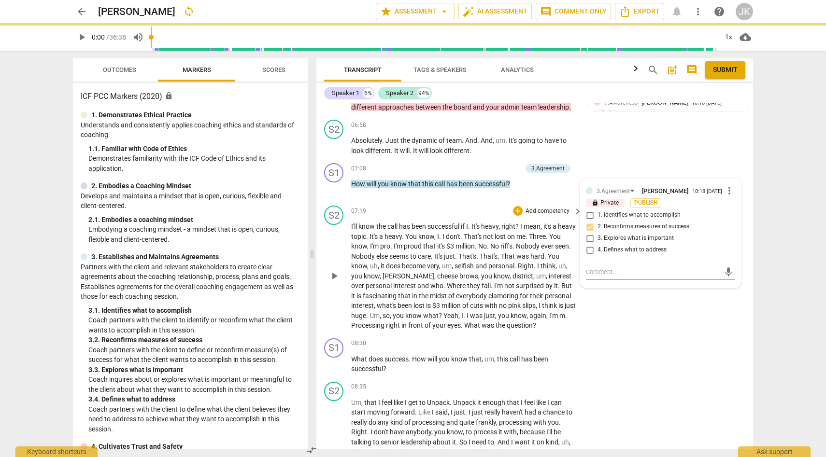
scroll to position [1383, 0]
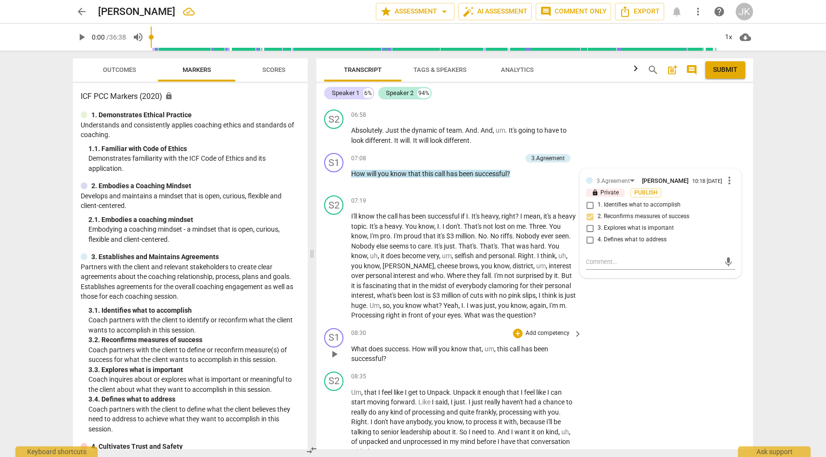
click at [544, 333] on p "Add competency" at bounding box center [548, 333] width 46 height 9
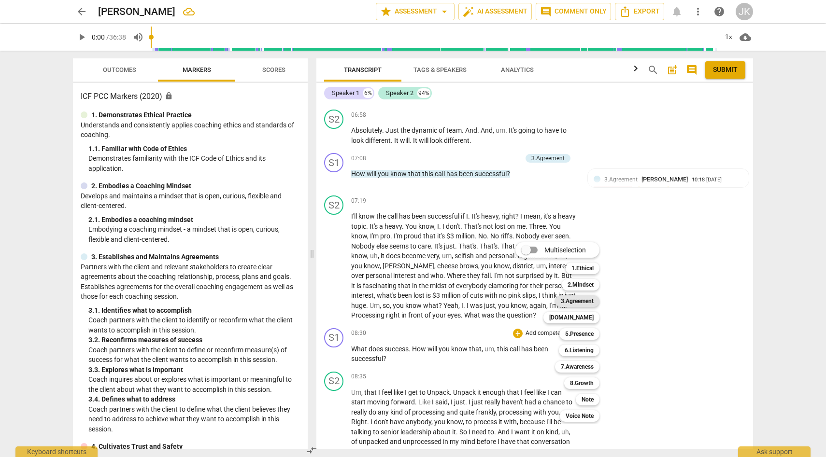
click at [583, 300] on b "3.Agreement" at bounding box center [577, 302] width 33 height 12
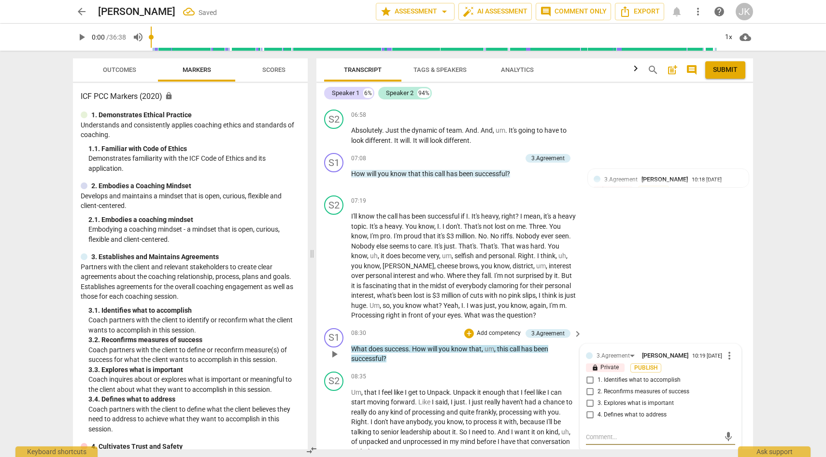
click at [589, 389] on input "2. Reconfirms measures of success" at bounding box center [589, 392] width 15 height 12
checkbox input "true"
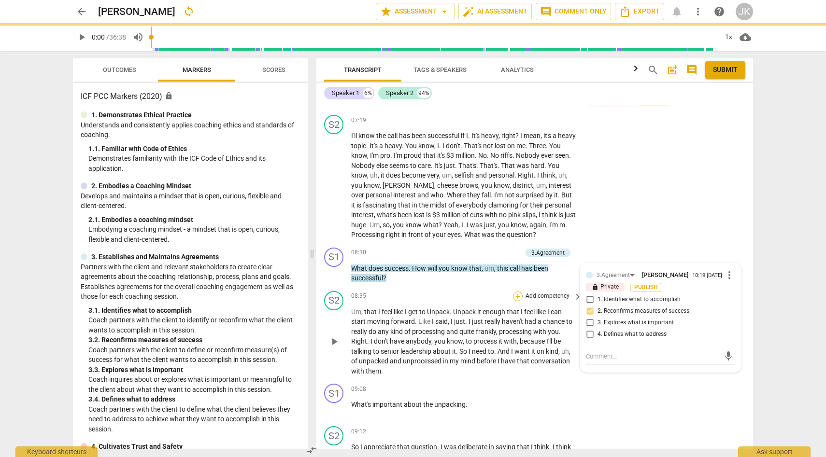
scroll to position [1471, 0]
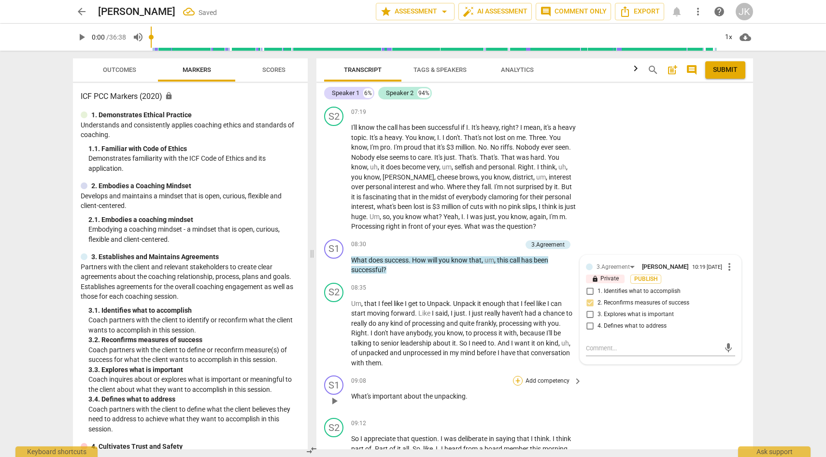
click at [519, 379] on div "+" at bounding box center [518, 381] width 10 height 10
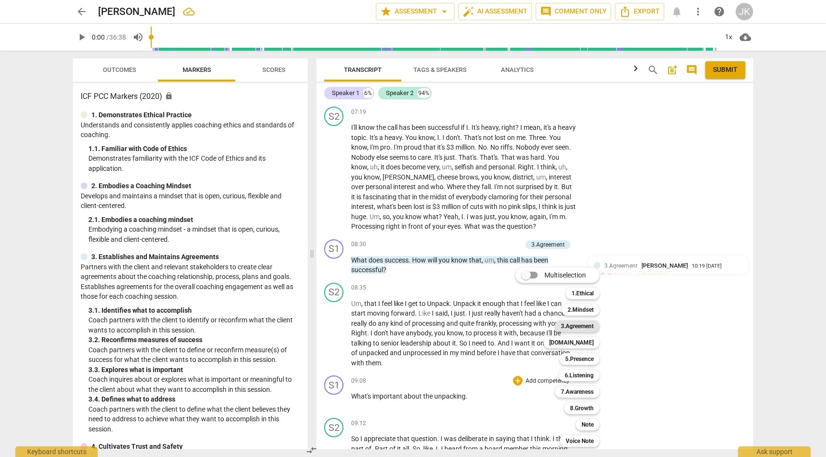
click at [572, 325] on b "3.Agreement" at bounding box center [577, 327] width 33 height 12
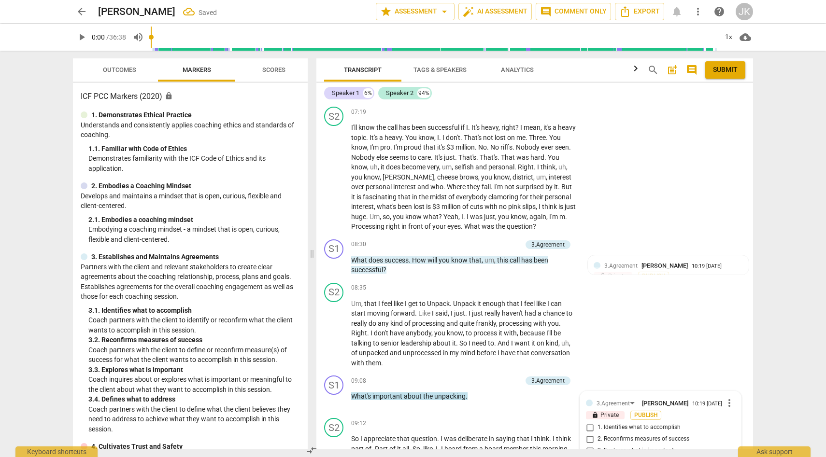
scroll to position [1679, 0]
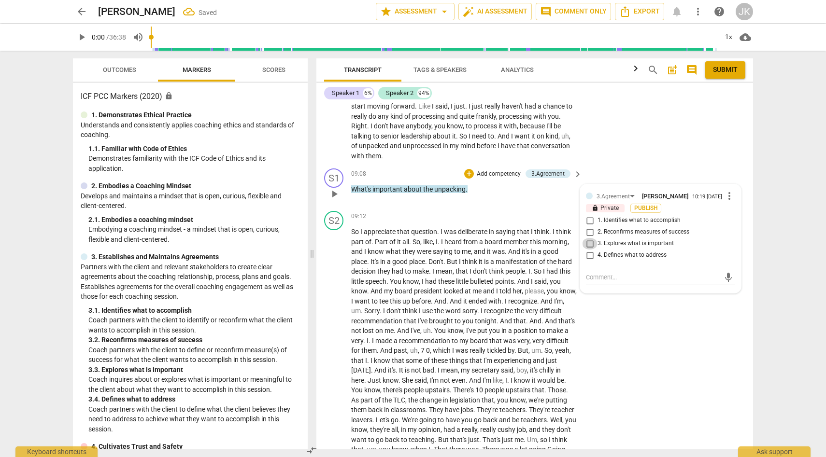
click at [591, 242] on input "3. Explores what is important" at bounding box center [589, 244] width 15 height 12
checkbox input "true"
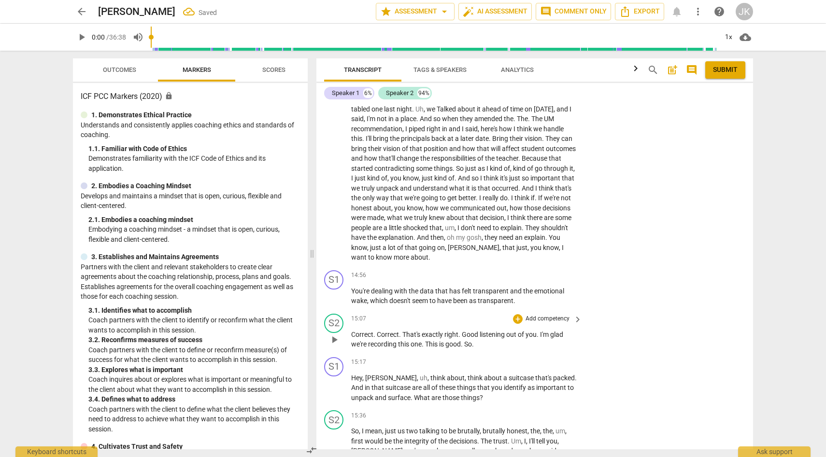
scroll to position [2348, 0]
click at [516, 272] on div "+" at bounding box center [518, 275] width 10 height 10
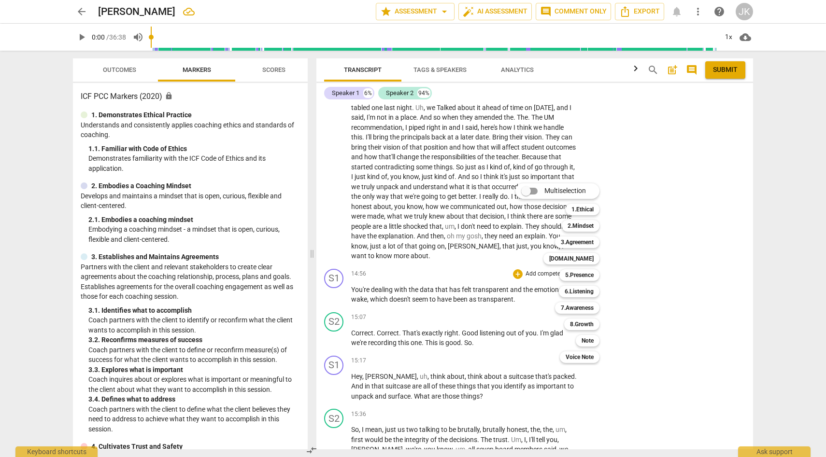
click at [538, 308] on div "Multiselection m 1.Ethical 1 2.Mindset 2 3.Agreement 3 [DOMAIN_NAME] 4 5.Presen…" at bounding box center [565, 273] width 106 height 185
click at [531, 304] on div "Multiselection m 1.Ethical 1 2.Mindset 2 3.Agreement 3 [DOMAIN_NAME] 4 5.Presen…" at bounding box center [565, 273] width 106 height 185
click at [343, 295] on div at bounding box center [413, 228] width 826 height 457
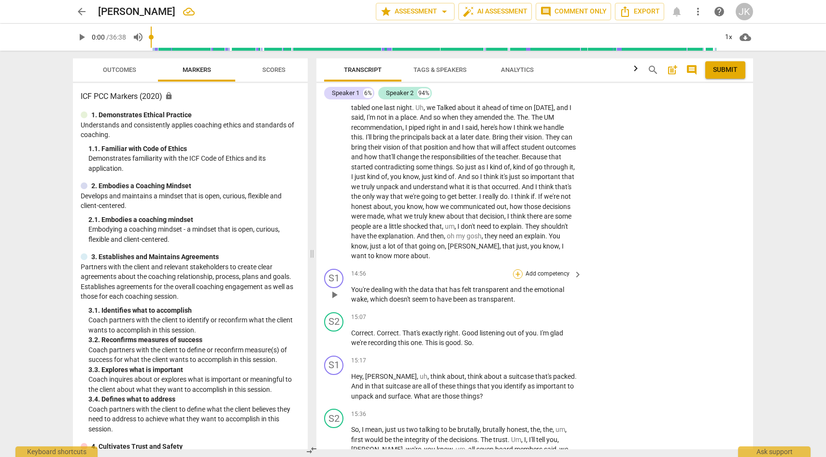
click at [517, 272] on div "+" at bounding box center [518, 275] width 10 height 10
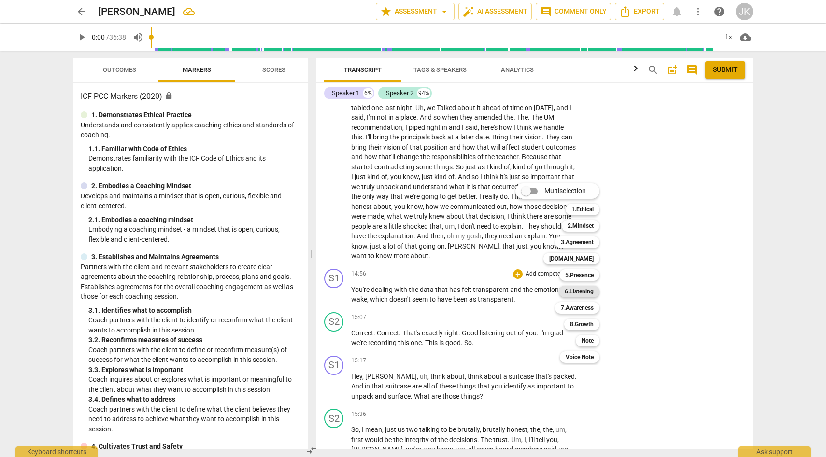
click at [576, 291] on b "6.Listening" at bounding box center [579, 292] width 29 height 12
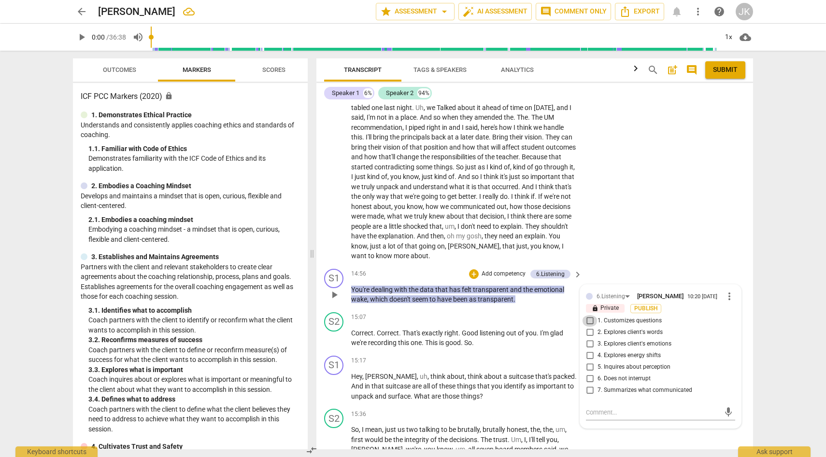
click at [587, 319] on input "1. Customizes questions" at bounding box center [589, 321] width 15 height 12
checkbox input "true"
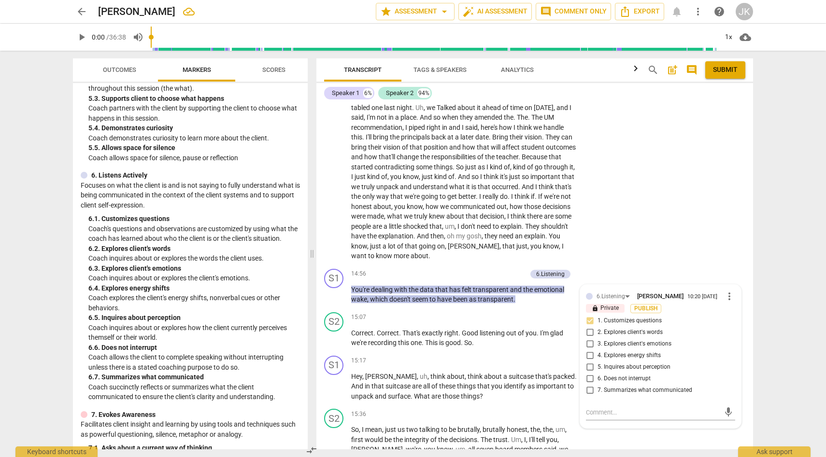
scroll to position [594, 0]
click at [589, 366] on input "5. Inquires about perception" at bounding box center [589, 368] width 15 height 12
checkbox input "true"
click at [588, 377] on input "6. Does not interrupt" at bounding box center [589, 379] width 15 height 12
checkbox input "true"
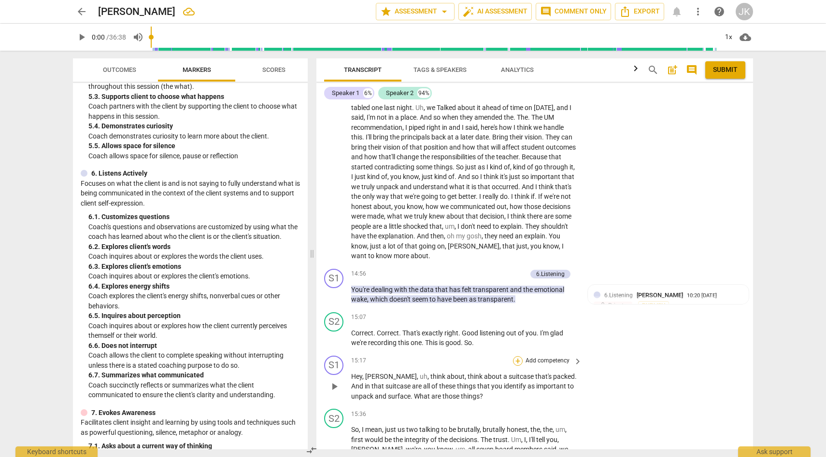
click at [520, 358] on div "+" at bounding box center [518, 362] width 10 height 10
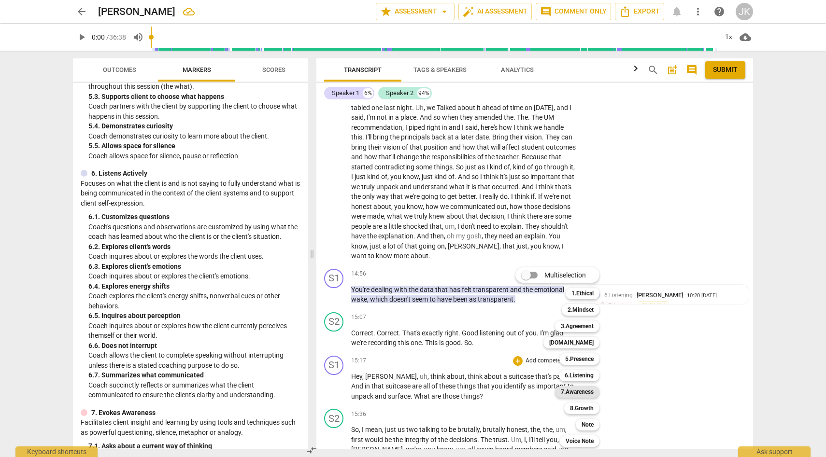
click at [591, 392] on b "7.Awareness" at bounding box center [577, 392] width 33 height 12
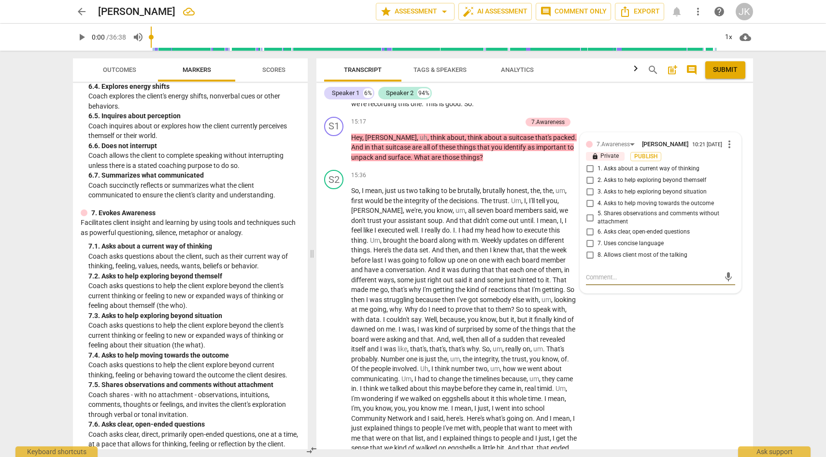
scroll to position [807, 0]
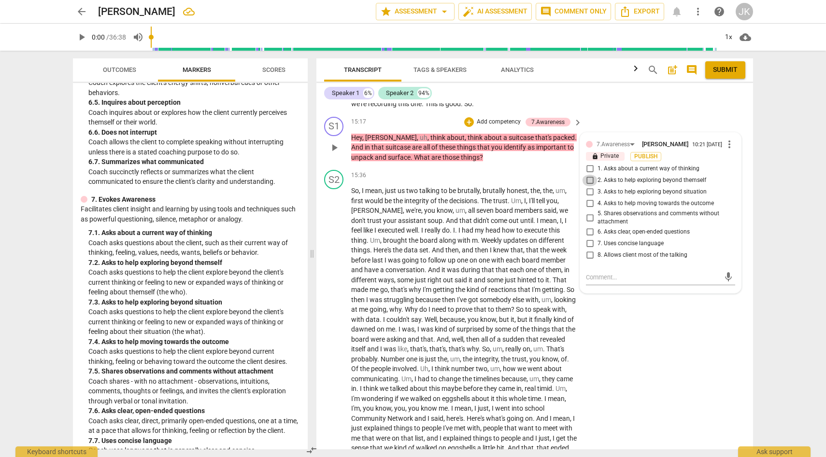
click at [590, 179] on input "2. Asks to help exploring beyond themself" at bounding box center [589, 181] width 15 height 12
checkbox input "true"
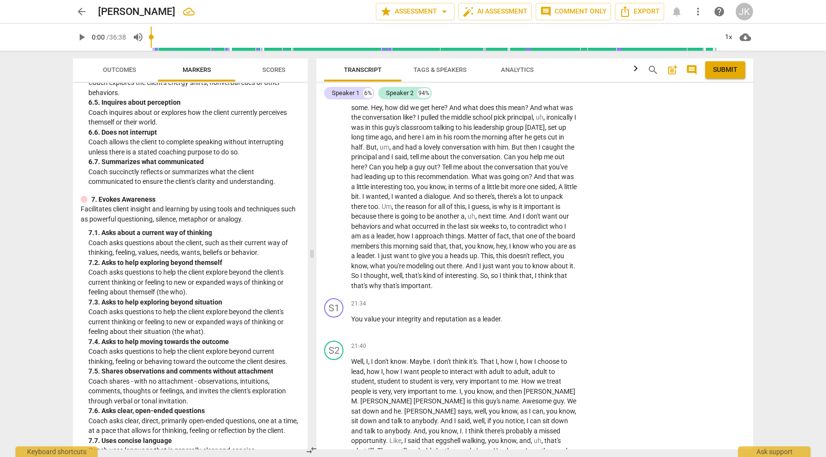
scroll to position [3263, 0]
click at [518, 307] on div "+" at bounding box center [518, 303] width 10 height 10
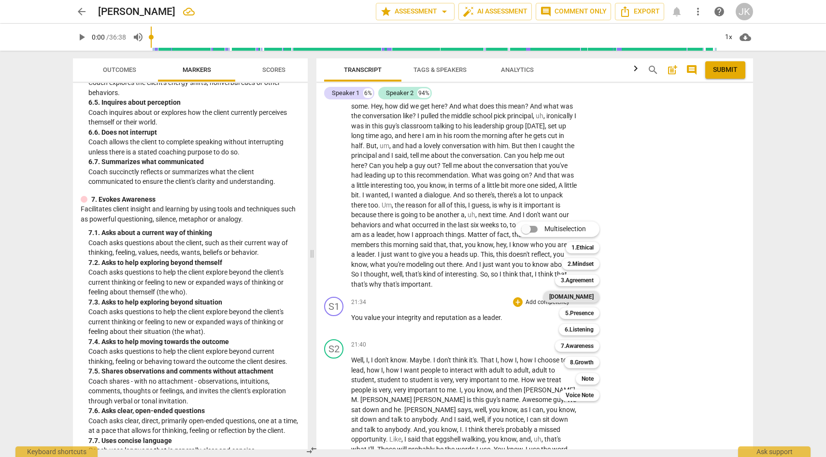
click at [581, 296] on b "[DOMAIN_NAME]" at bounding box center [571, 297] width 44 height 12
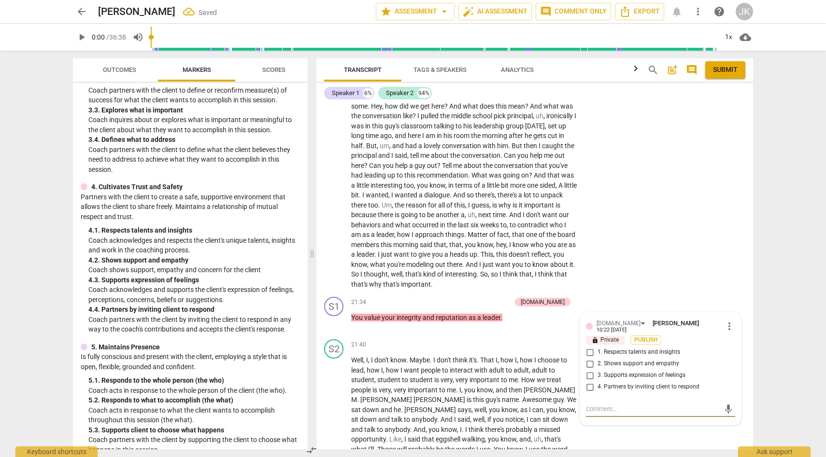
scroll to position [259, 0]
click at [588, 357] on input "1. Respects talents and insights" at bounding box center [589, 353] width 15 height 12
checkbox input "true"
click at [590, 370] on input "2. Shows support and empathy" at bounding box center [589, 364] width 15 height 12
checkbox input "true"
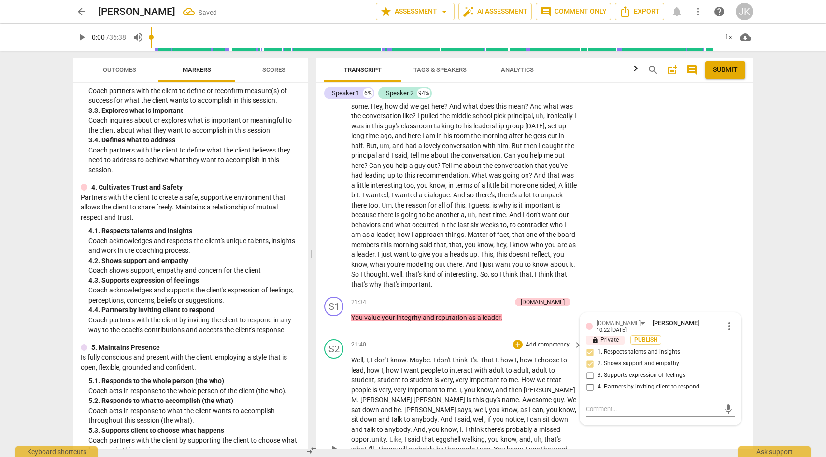
click at [635, 441] on div "S2 play_arrow pause 21:40 + Add competency keyboard_arrow_right Well , I , I do…" at bounding box center [534, 442] width 437 height 212
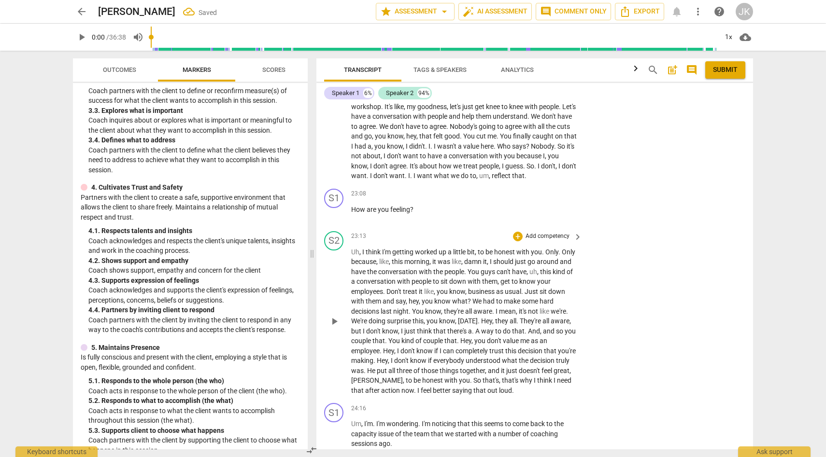
scroll to position [3632, 0]
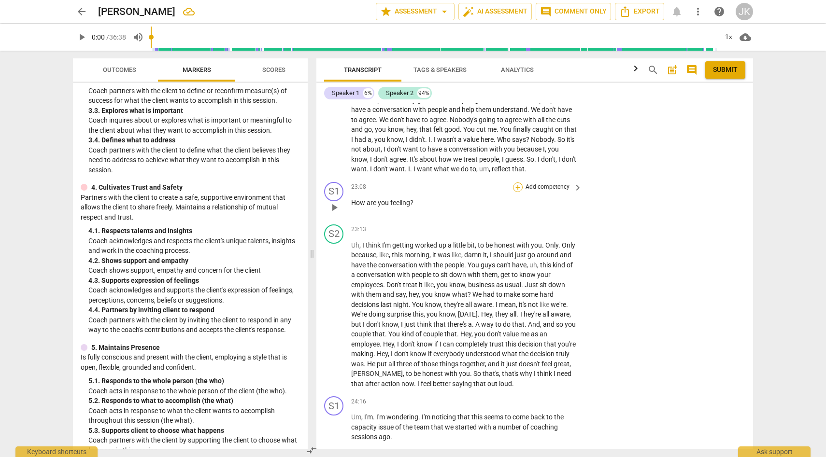
click at [518, 192] on div "+" at bounding box center [518, 188] width 10 height 10
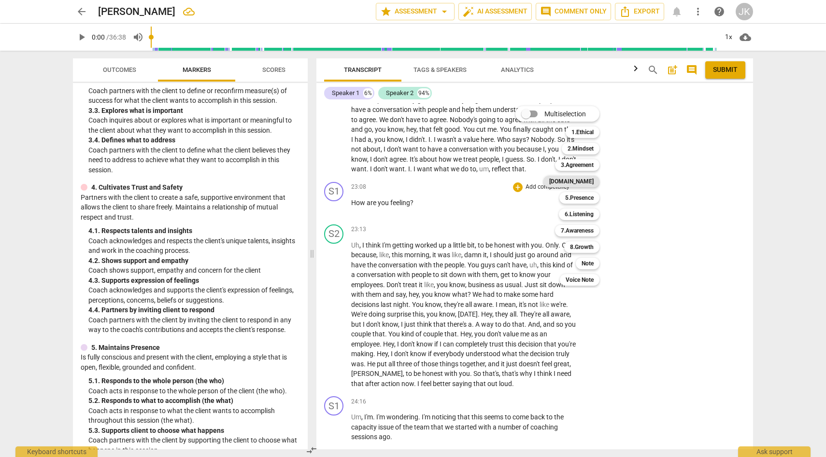
click at [586, 180] on b "[DOMAIN_NAME]" at bounding box center [571, 182] width 44 height 12
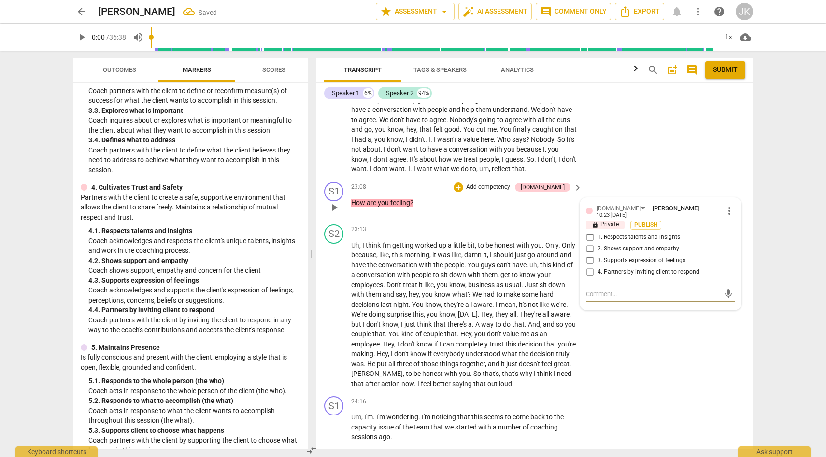
click at [590, 265] on input "3. Supports expression of feelings" at bounding box center [589, 261] width 15 height 12
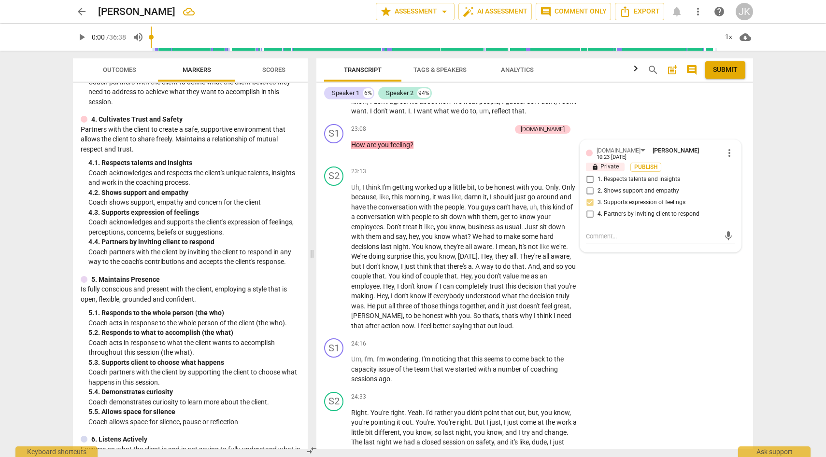
scroll to position [319, 0]
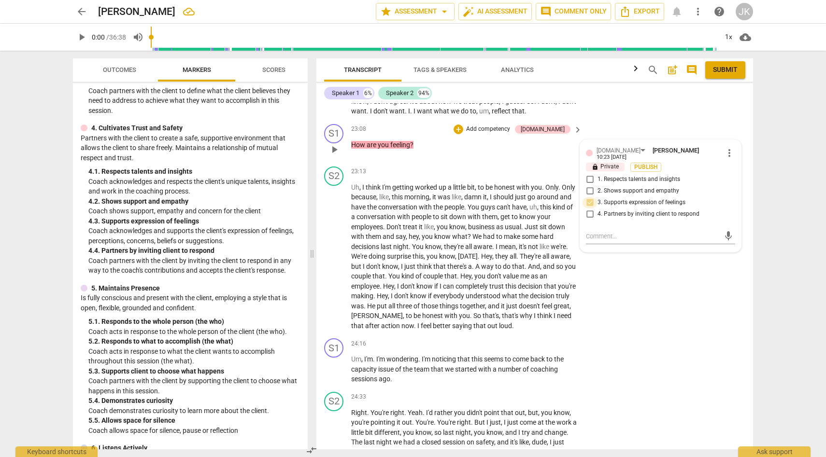
click at [590, 207] on input "3. Supports expression of feelings" at bounding box center [589, 203] width 15 height 12
checkbox input "false"
click at [589, 197] on input "2. Shows support and empathy" at bounding box center [589, 192] width 15 height 12
checkbox input "true"
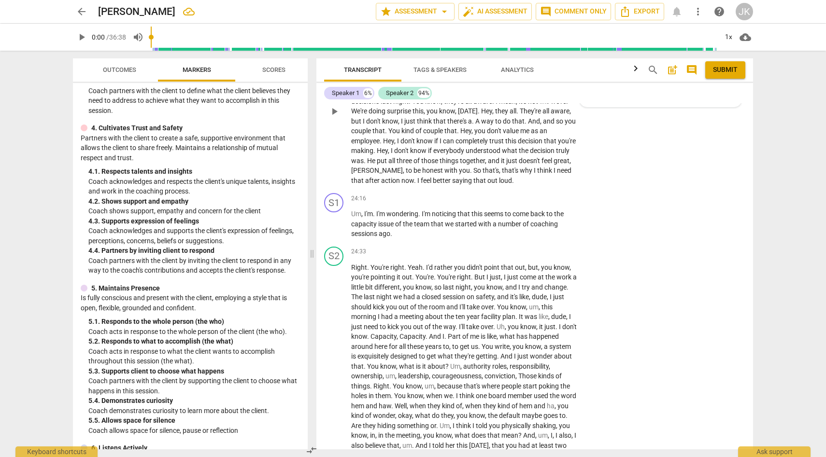
scroll to position [3829, 0]
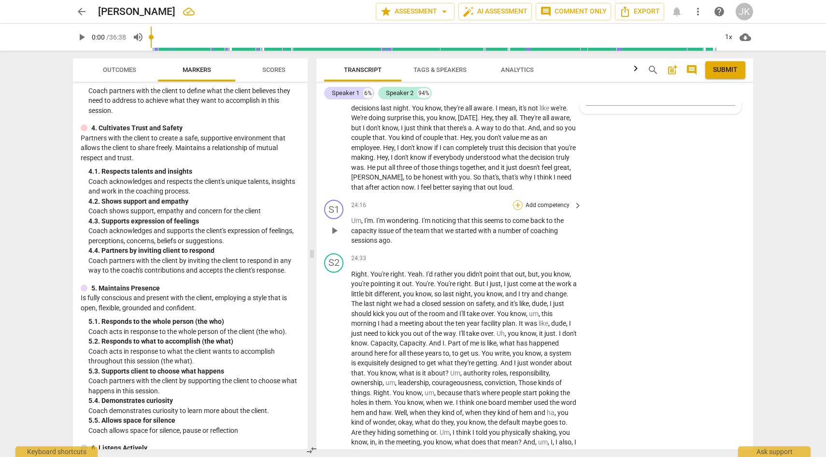
click at [515, 210] on div "+" at bounding box center [518, 205] width 10 height 10
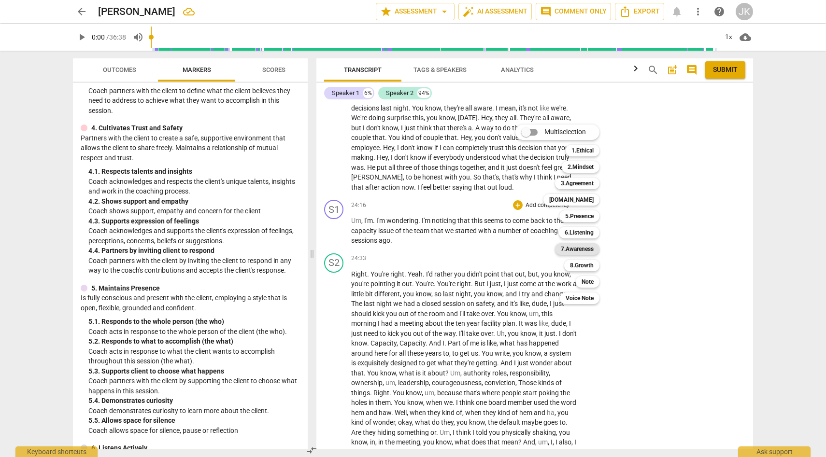
click at [581, 248] on b "7.Awareness" at bounding box center [577, 249] width 33 height 12
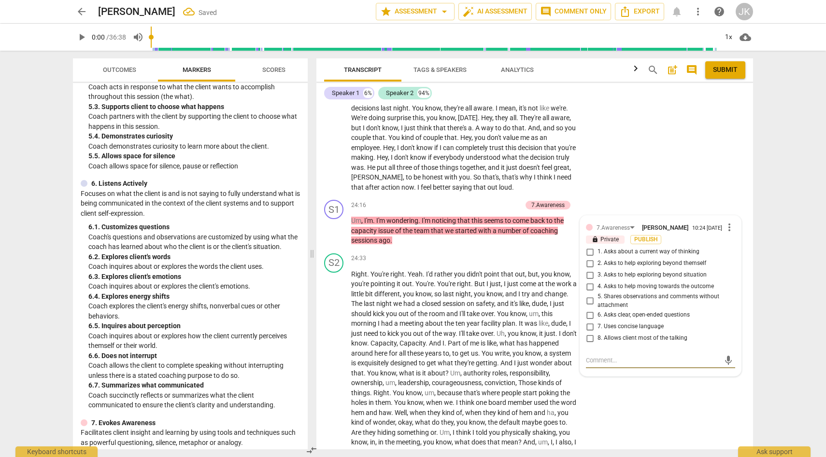
scroll to position [588, 0]
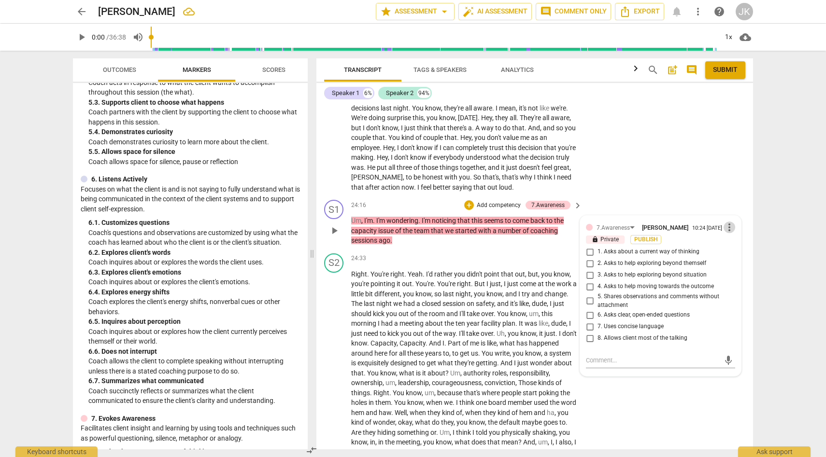
click at [728, 233] on span "more_vert" at bounding box center [730, 228] width 12 height 12
click at [735, 254] on li "Delete" at bounding box center [736, 254] width 33 height 18
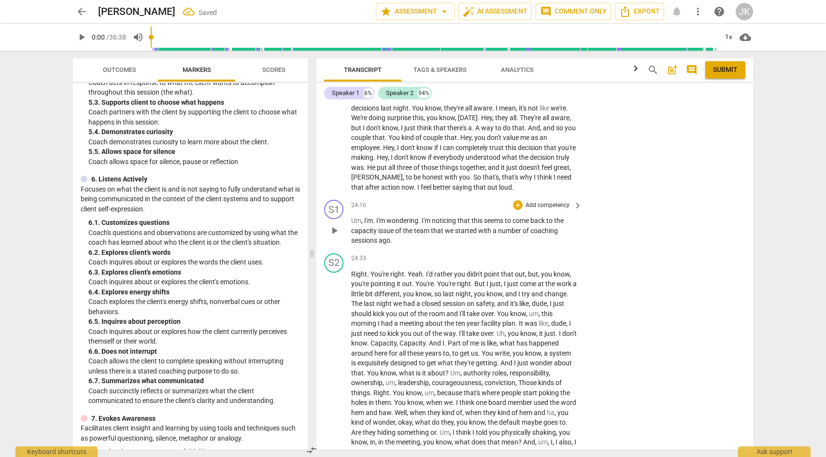
click at [535, 210] on p "Add competency" at bounding box center [548, 205] width 46 height 9
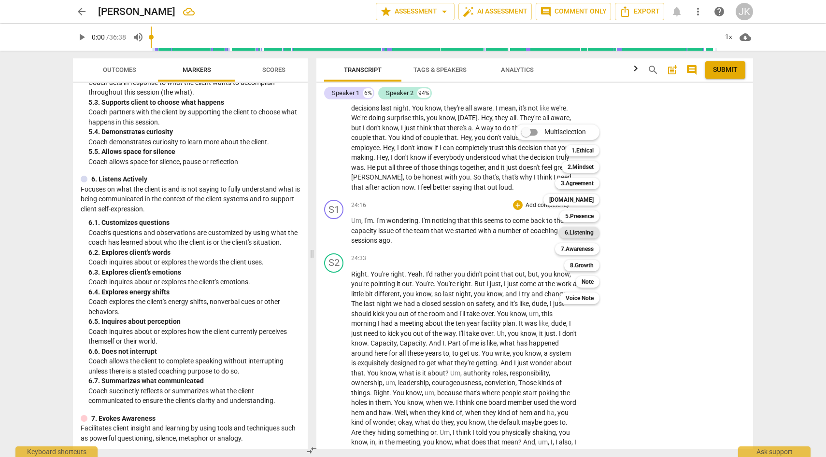
click at [590, 231] on b "6.Listening" at bounding box center [579, 233] width 29 height 12
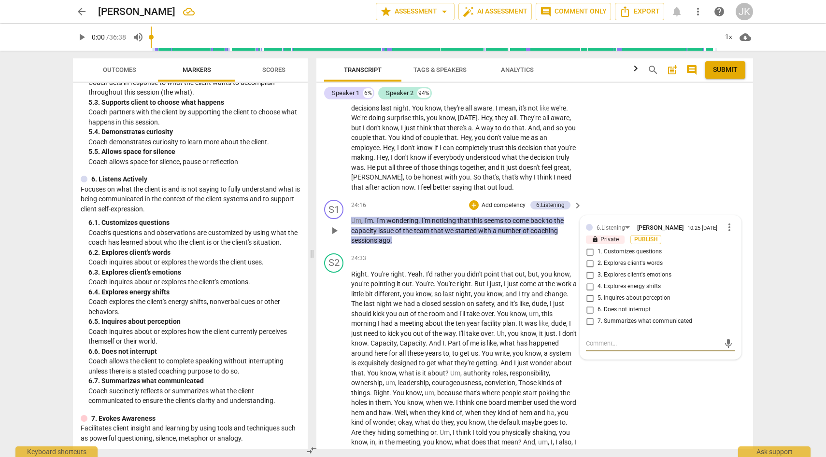
click at [589, 258] on input "1. Customizes questions" at bounding box center [589, 252] width 15 height 12
checkbox input "true"
click at [327, 314] on div "play_arrow pause" at bounding box center [339, 443] width 25 height 341
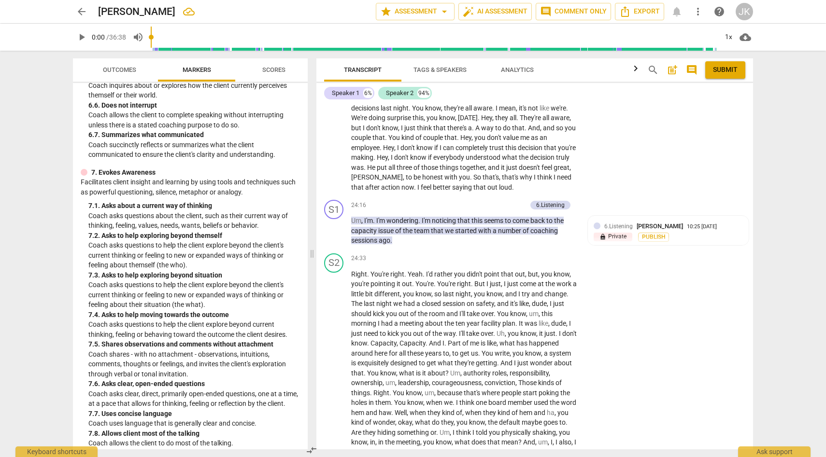
scroll to position [835, 0]
click at [474, 210] on div "+" at bounding box center [474, 205] width 10 height 10
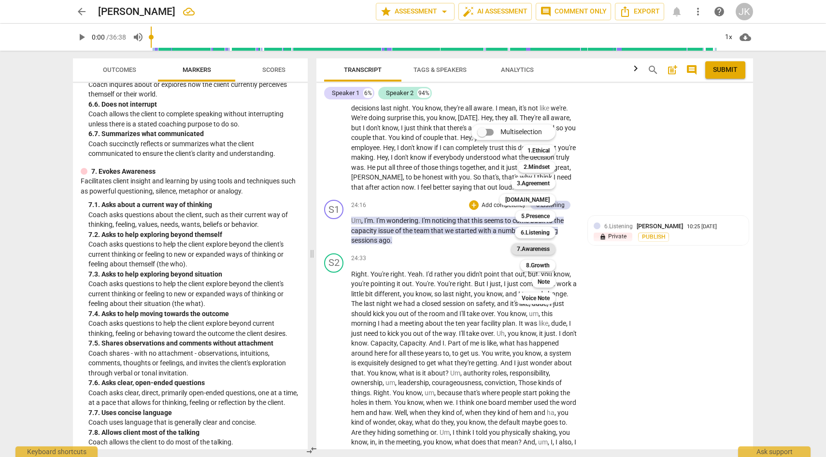
click at [544, 247] on b "7.Awareness" at bounding box center [533, 249] width 33 height 12
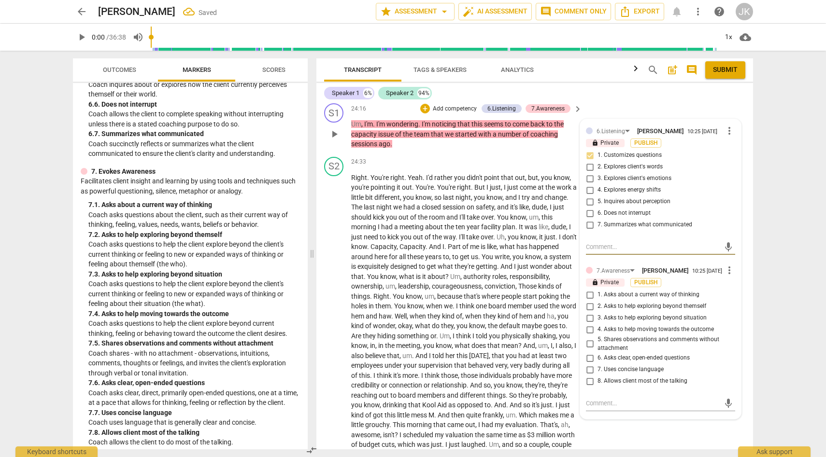
scroll to position [3932, 0]
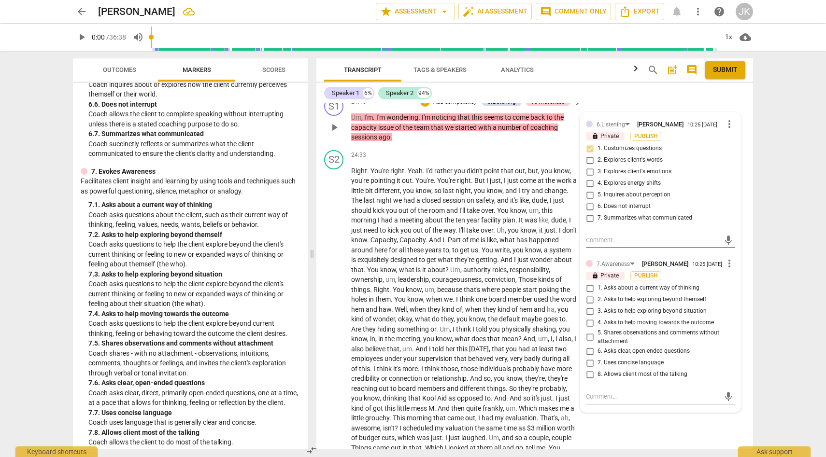
click at [591, 317] on input "3. Asks to help exploring beyond situation" at bounding box center [589, 312] width 15 height 12
checkbox input "false"
click at [589, 343] on input "5. Shares observations and comments without attachment" at bounding box center [589, 338] width 15 height 12
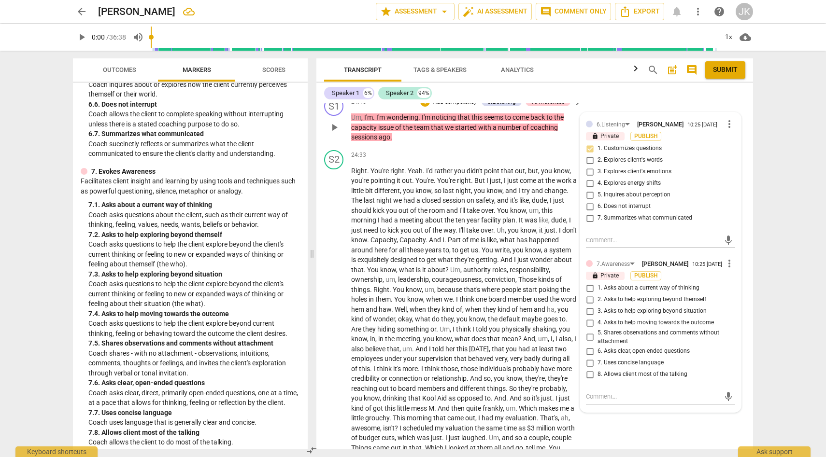
checkbox input "true"
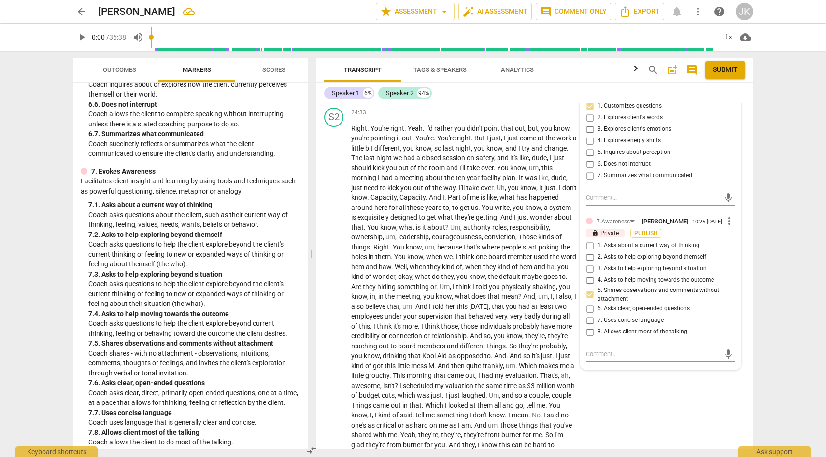
scroll to position [3980, 0]
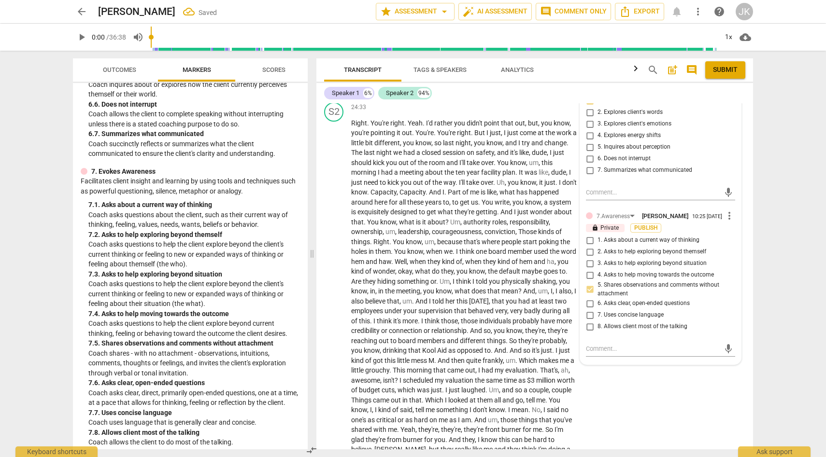
click at [590, 270] on input "3. Asks to help exploring beyond situation" at bounding box center [589, 264] width 15 height 12
checkbox input "true"
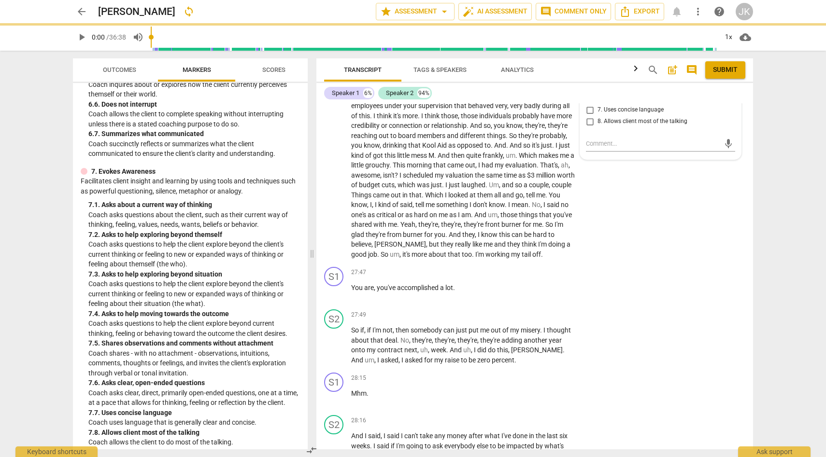
scroll to position [4189, 0]
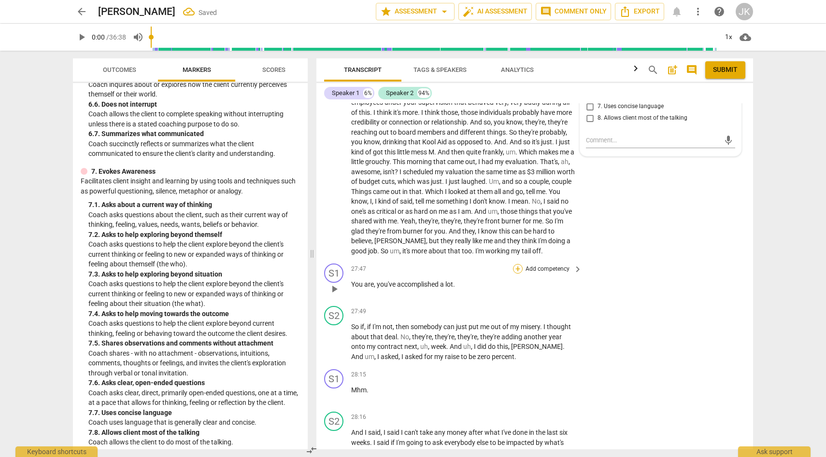
click at [518, 274] on div "+" at bounding box center [518, 269] width 10 height 10
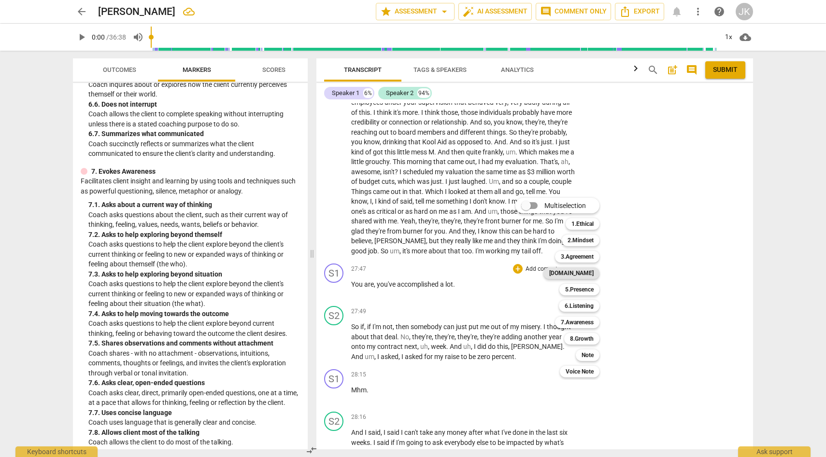
click at [590, 273] on b "[DOMAIN_NAME]" at bounding box center [571, 274] width 44 height 12
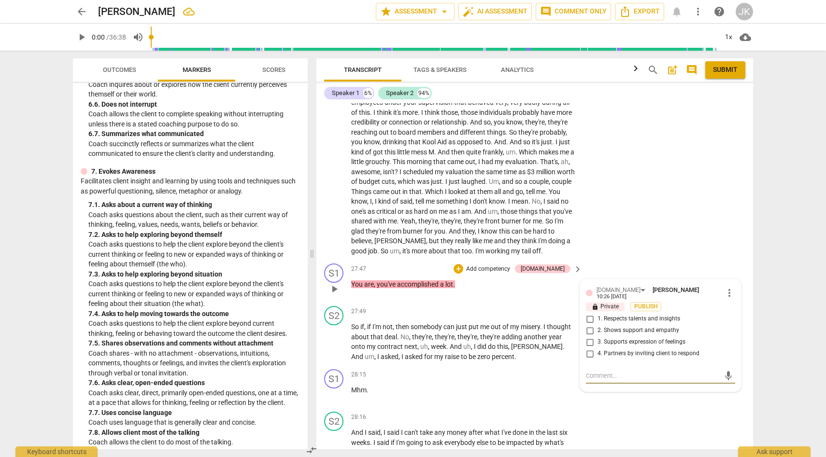
click at [589, 325] on input "1. Respects talents and insights" at bounding box center [589, 320] width 15 height 12
checkbox input "true"
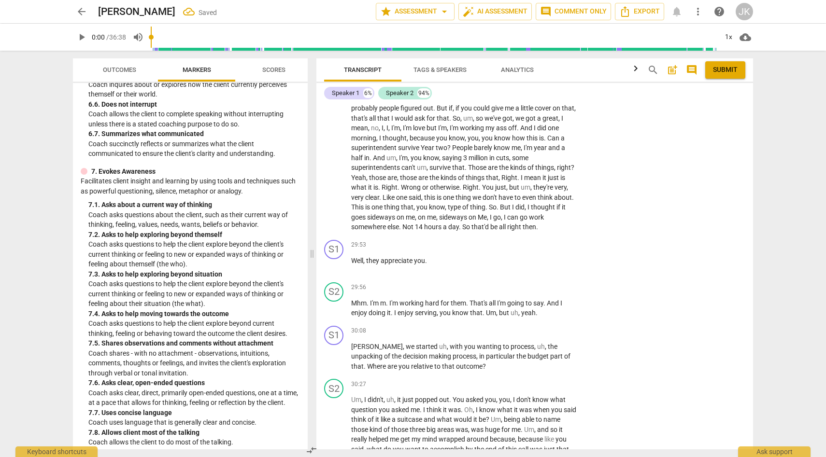
scroll to position [4574, 0]
click at [517, 249] on div "+" at bounding box center [518, 244] width 10 height 10
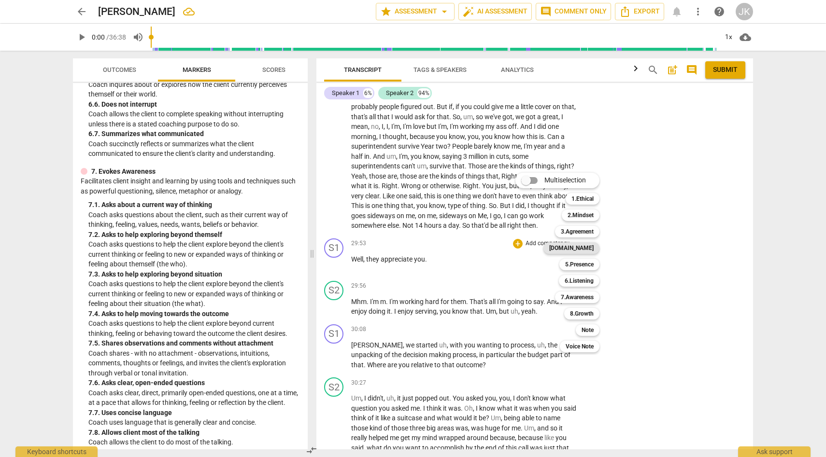
click at [587, 246] on b "[DOMAIN_NAME]" at bounding box center [571, 249] width 44 height 12
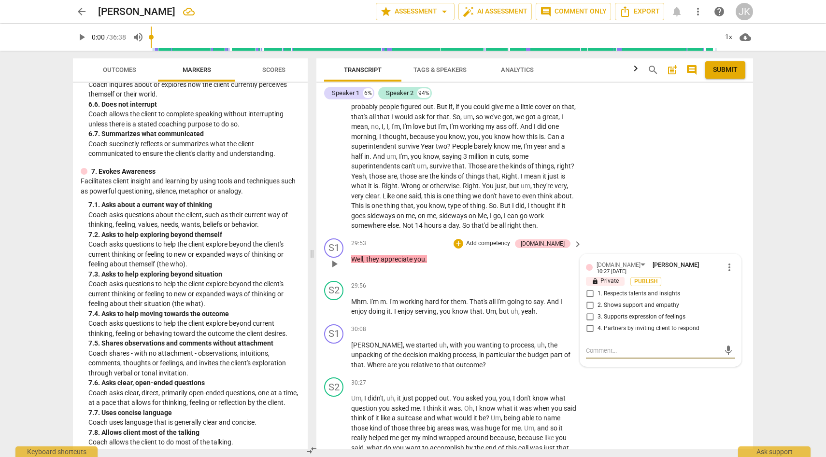
click at [589, 312] on input "2. Shows support and empathy" at bounding box center [589, 306] width 15 height 12
checkbox input "true"
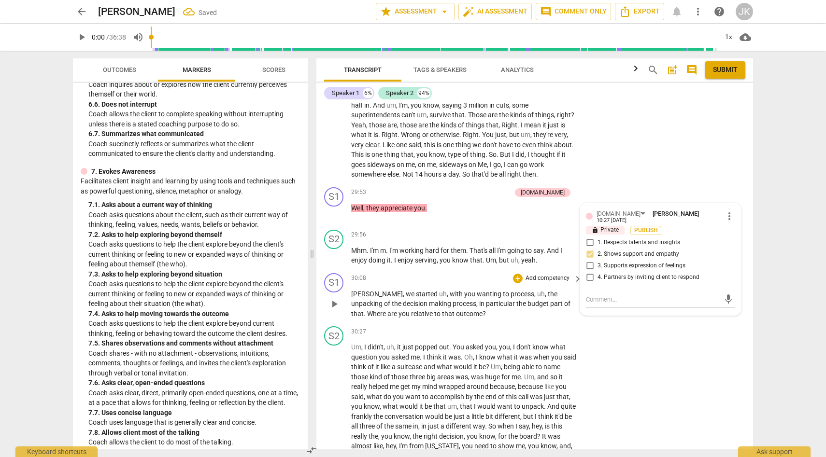
scroll to position [4628, 0]
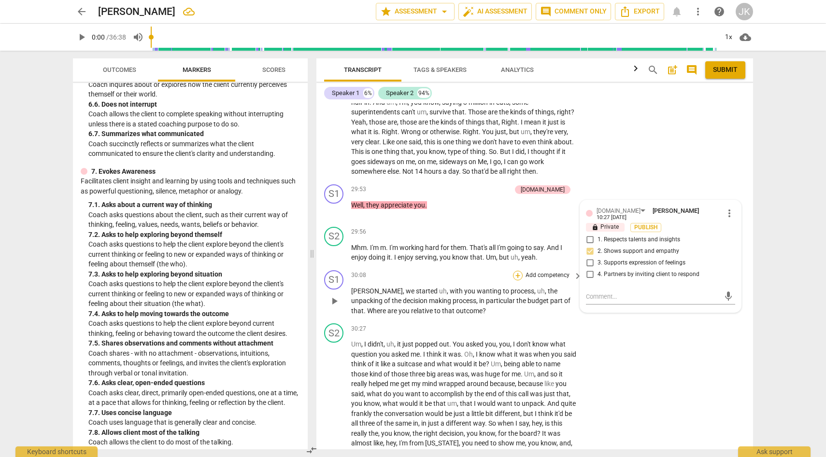
click at [517, 281] on div "+" at bounding box center [518, 276] width 10 height 10
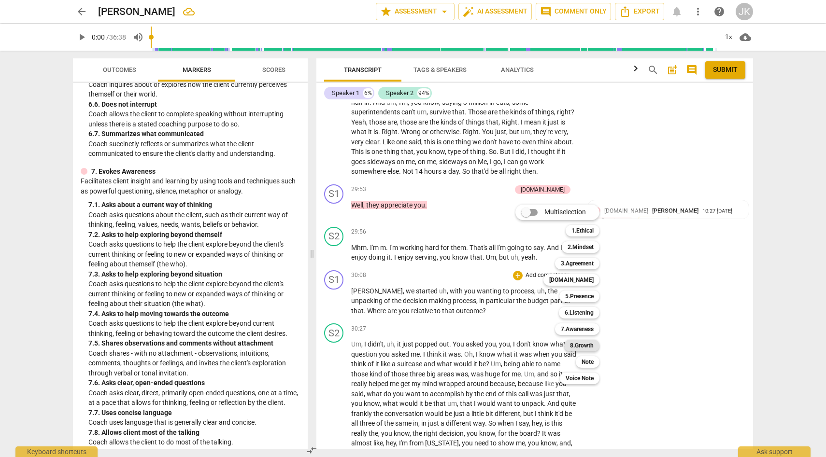
click at [586, 345] on b "8.Growth" at bounding box center [582, 346] width 24 height 12
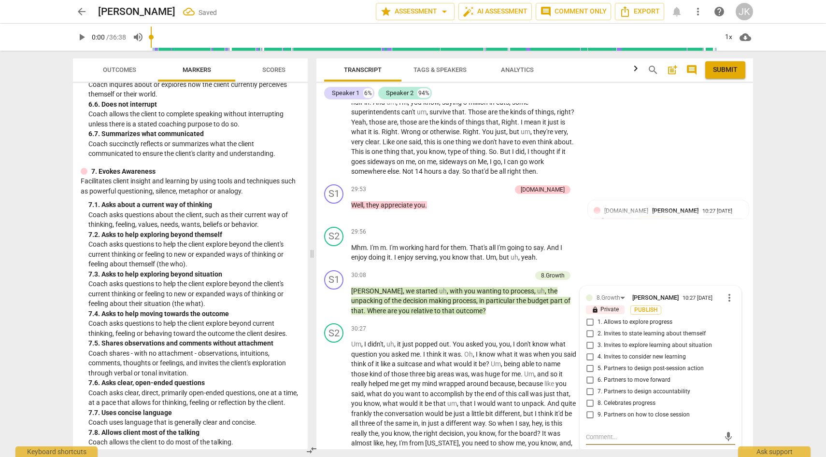
scroll to position [4808, 0]
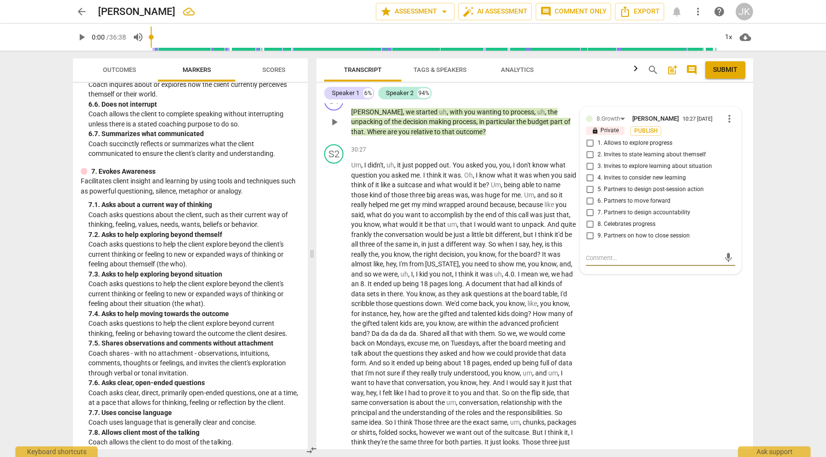
click at [589, 149] on input "1. Allows to explore progress" at bounding box center [589, 144] width 15 height 12
checkbox input "true"
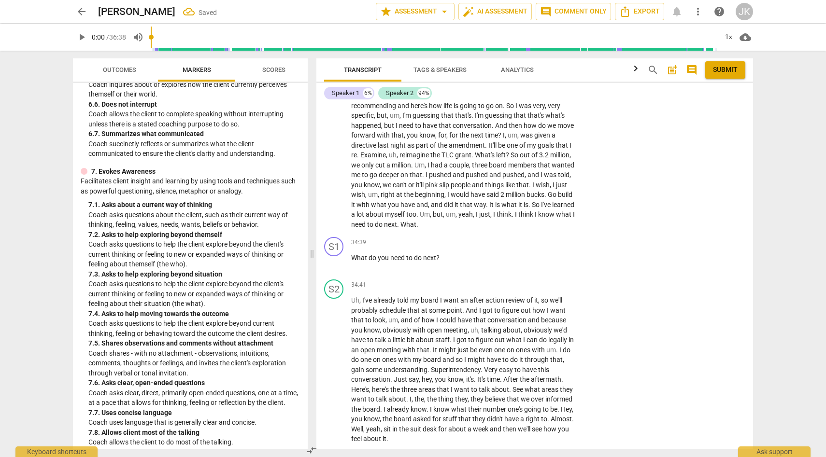
scroll to position [5281, 0]
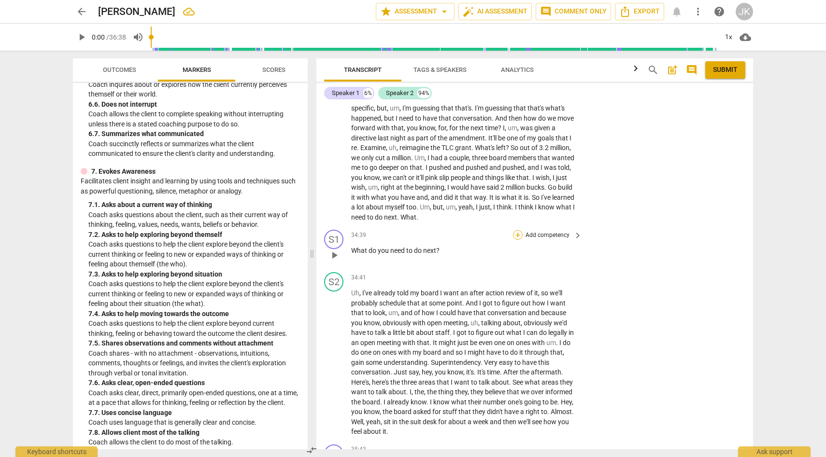
click at [517, 240] on div "+" at bounding box center [518, 235] width 10 height 10
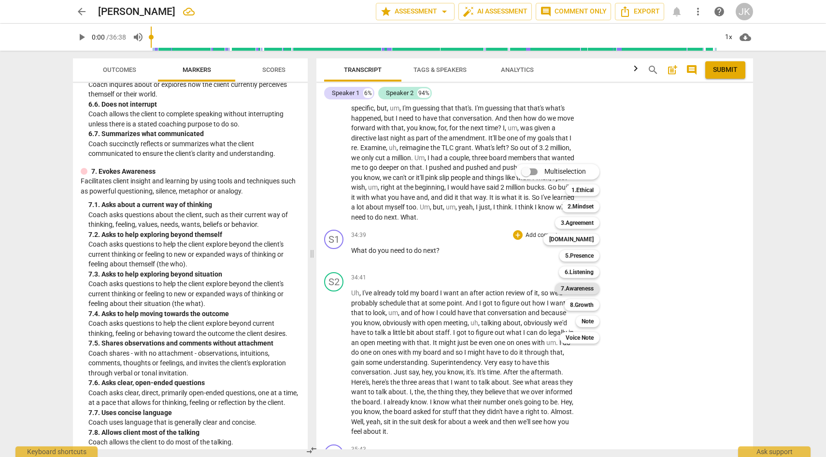
click at [585, 288] on b "7.Awareness" at bounding box center [577, 289] width 33 height 12
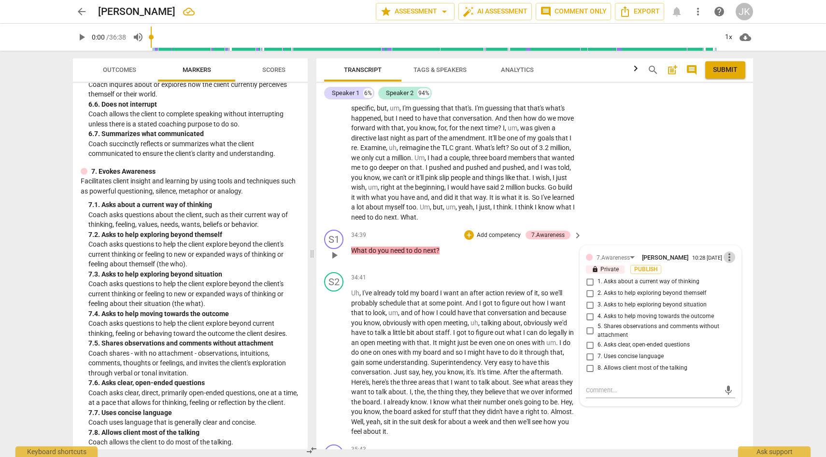
click at [728, 263] on span "more_vert" at bounding box center [730, 258] width 12 height 12
click at [735, 293] on li "Delete" at bounding box center [736, 294] width 33 height 18
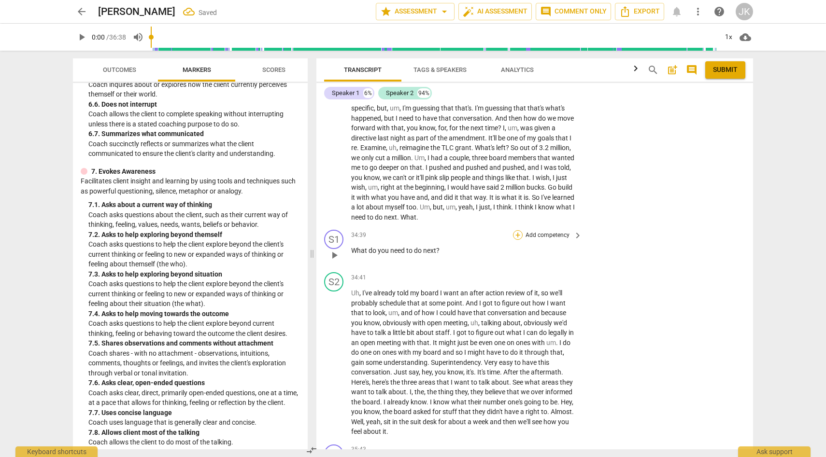
click at [519, 240] on div "+" at bounding box center [518, 235] width 10 height 10
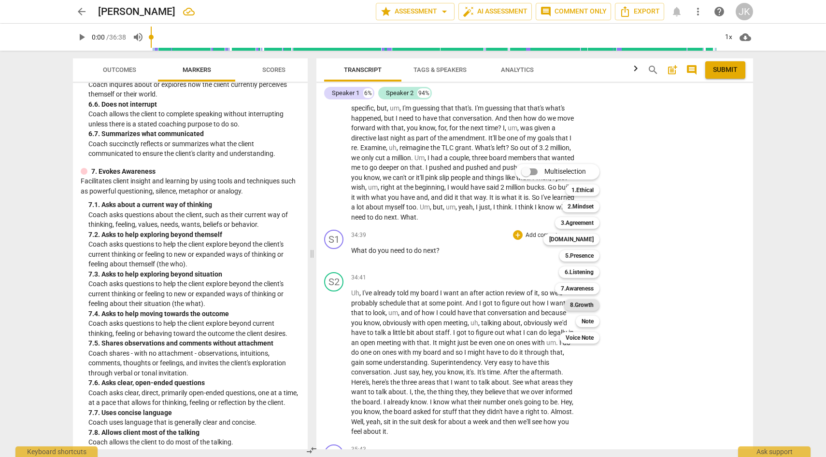
click at [585, 303] on b "8.Growth" at bounding box center [582, 306] width 24 height 12
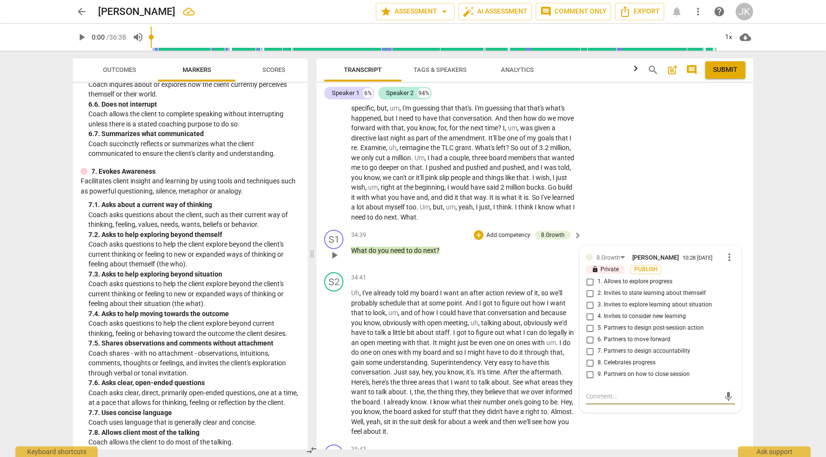
click at [590, 334] on input "5. Partners to design post-session action" at bounding box center [589, 329] width 15 height 12
checkbox input "true"
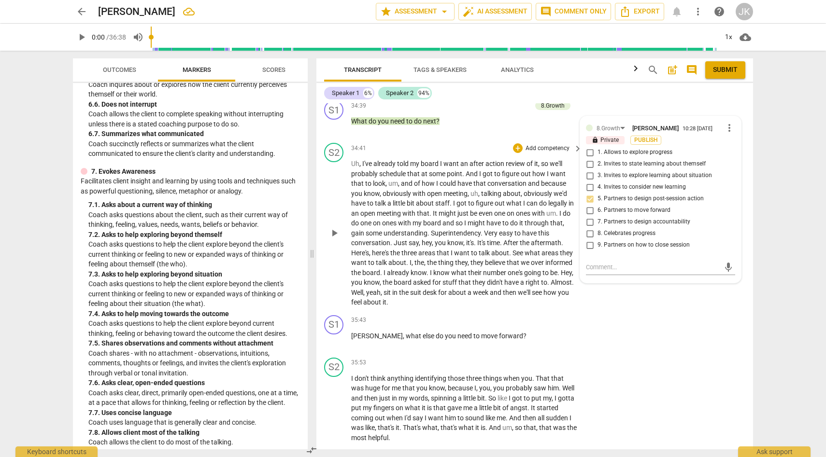
scroll to position [5412, 0]
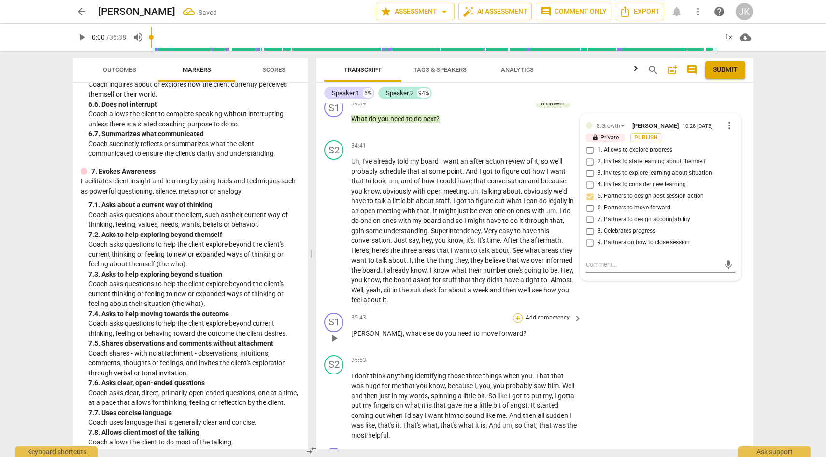
click at [519, 323] on div "+" at bounding box center [518, 319] width 10 height 10
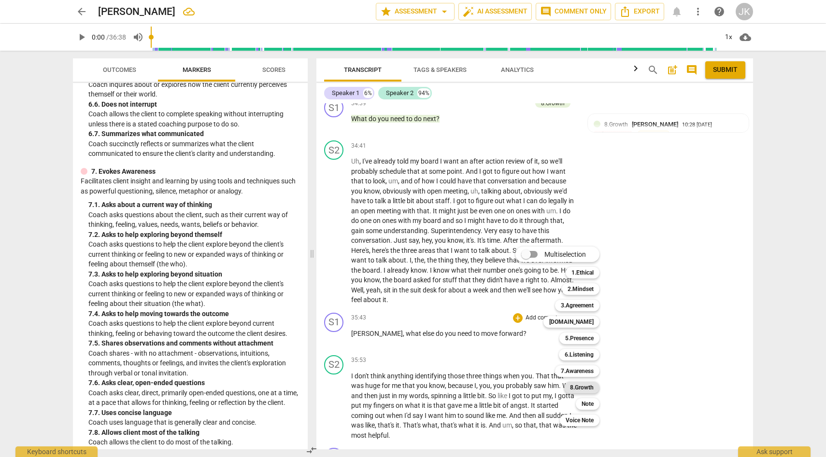
click at [583, 388] on b "8.Growth" at bounding box center [582, 388] width 24 height 12
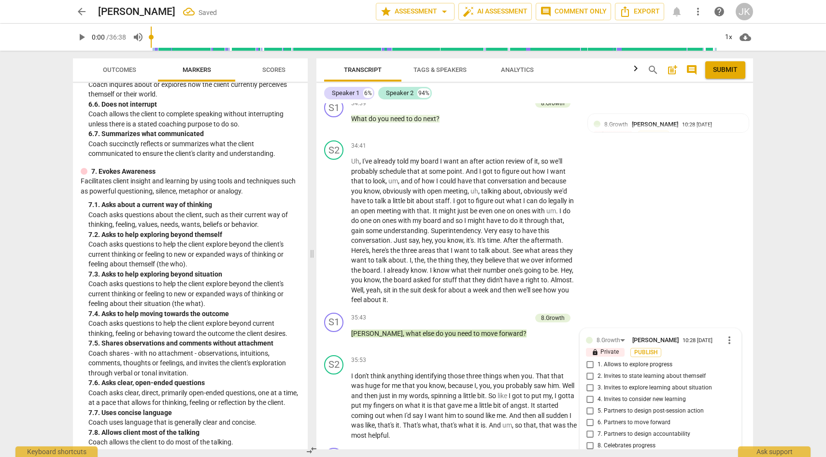
scroll to position [5547, 0]
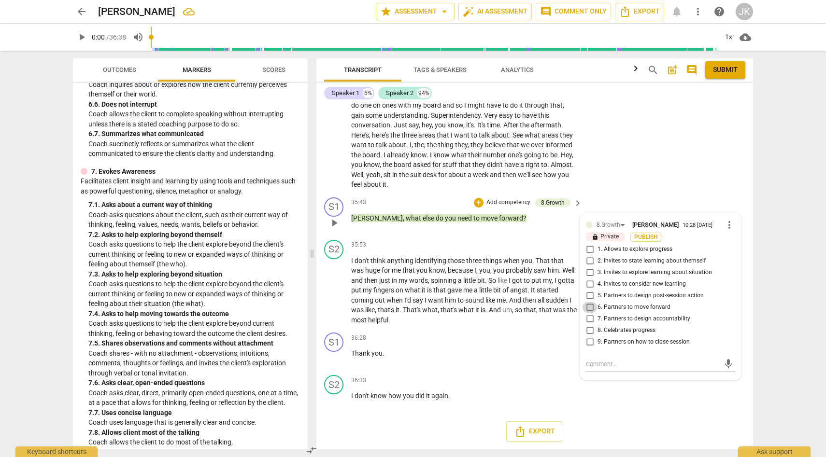
click at [589, 307] on input "6. Partners to move forward" at bounding box center [589, 308] width 15 height 12
checkbox input "true"
click at [487, 371] on div "S1 play_arrow pause 36:28 + Add competency keyboard_arrow_right Thank you ." at bounding box center [534, 350] width 437 height 43
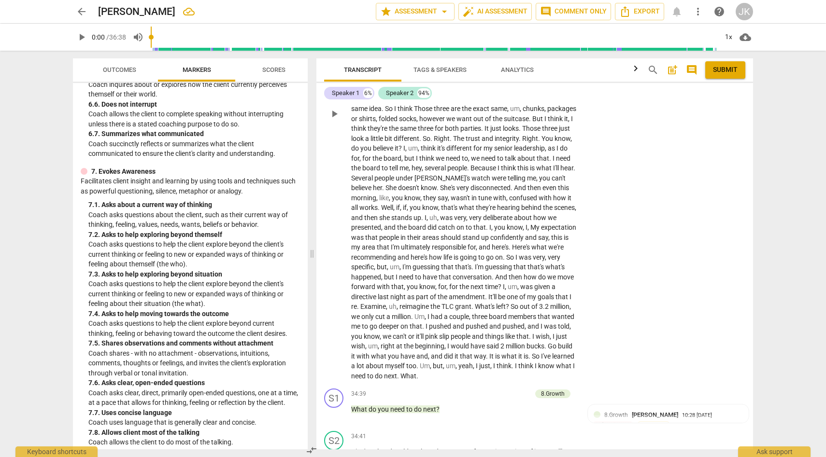
scroll to position [5090, 0]
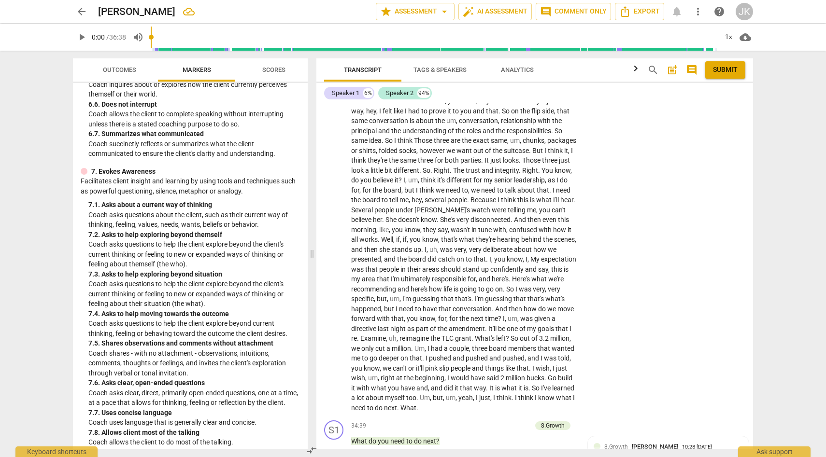
click at [277, 67] on span "Scores" at bounding box center [273, 69] width 23 height 7
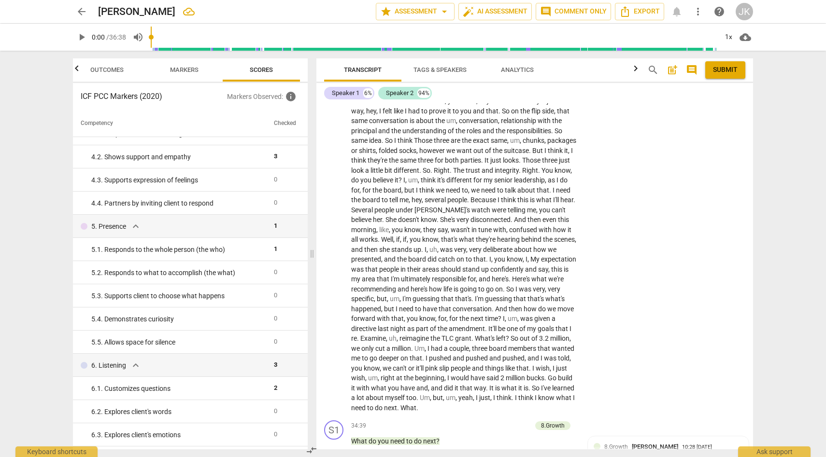
scroll to position [254, 0]
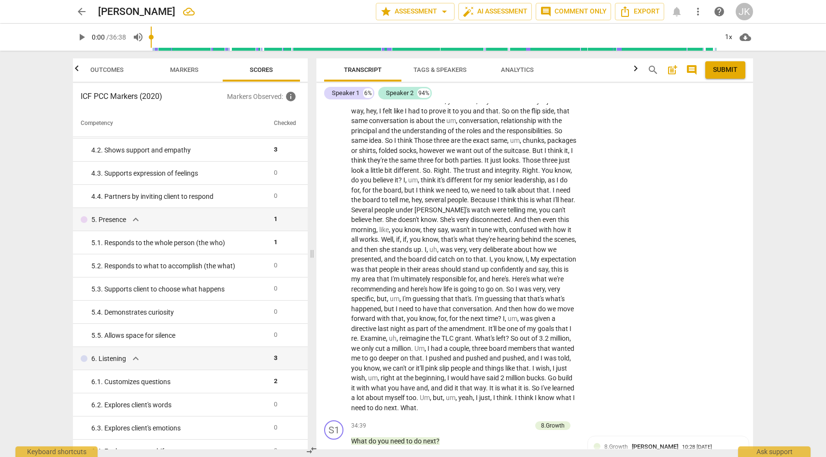
click at [192, 67] on span "Markers" at bounding box center [184, 69] width 29 height 7
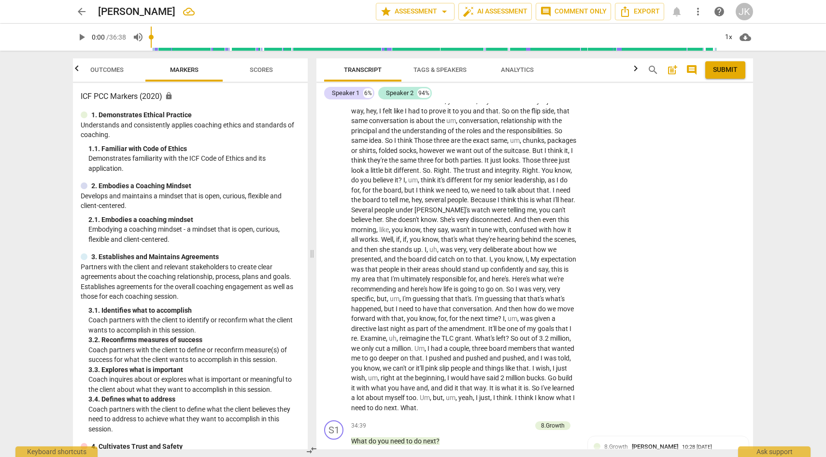
click at [264, 69] on span "Scores" at bounding box center [261, 69] width 23 height 7
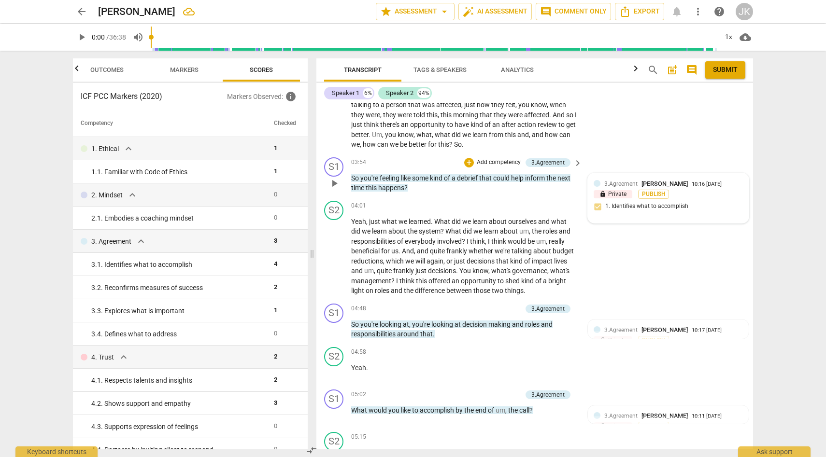
scroll to position [786, 0]
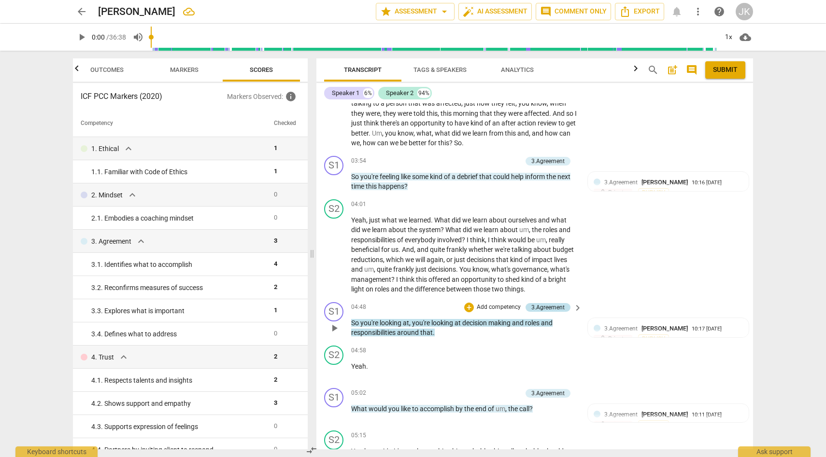
click at [557, 305] on div "3.Agreement" at bounding box center [547, 307] width 33 height 9
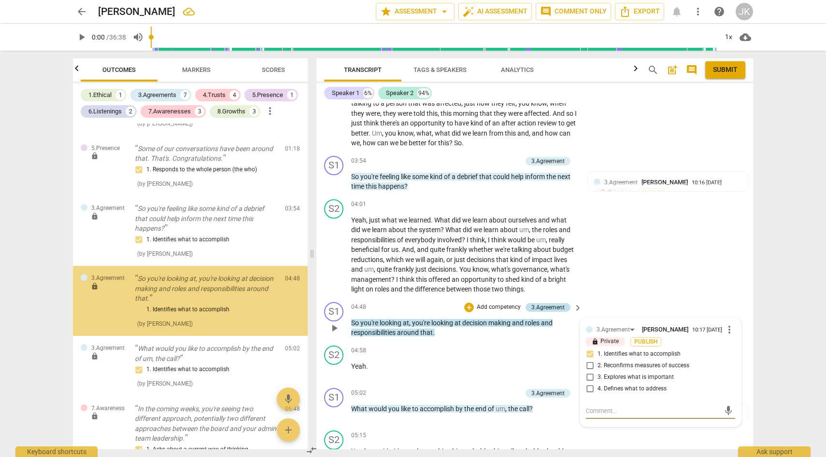
scroll to position [122, 0]
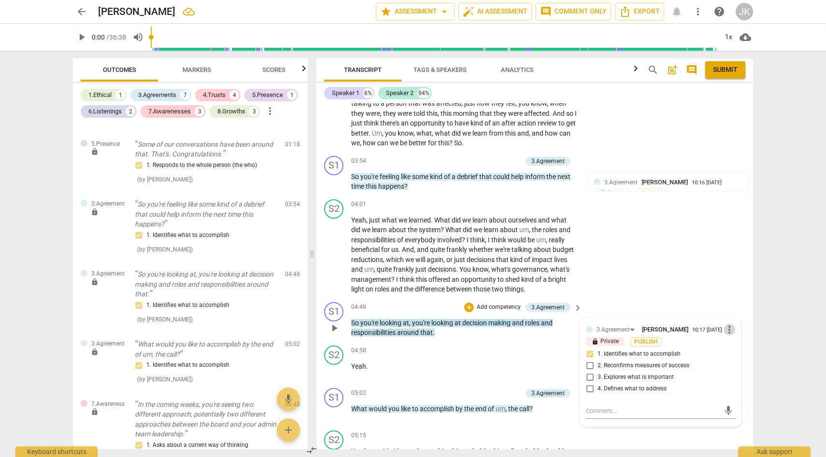
click at [728, 328] on span "more_vert" at bounding box center [730, 330] width 12 height 12
click at [740, 328] on li "Edit" at bounding box center [736, 329] width 33 height 18
click at [587, 388] on div "3.Agreement [PERSON_NAME] more_vert lock Private Publish 1. Identifies what to …" at bounding box center [660, 382] width 149 height 117
click at [728, 330] on span "more_vert" at bounding box center [730, 331] width 12 height 12
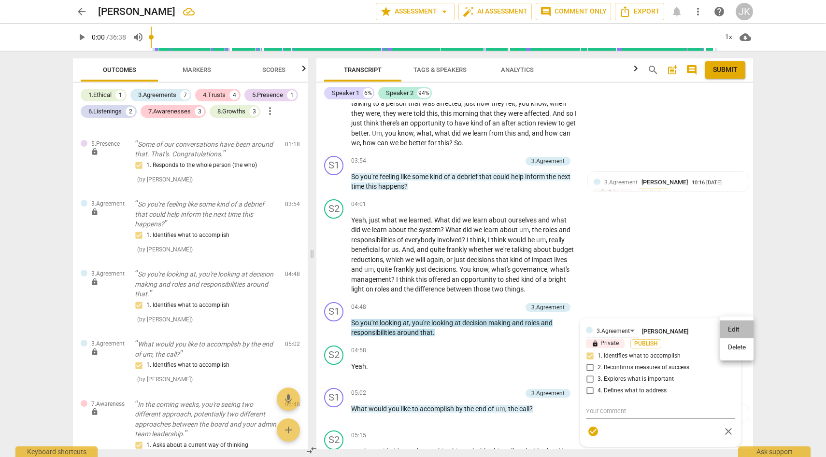
click at [742, 327] on li "Edit" at bounding box center [736, 330] width 33 height 18
click at [586, 355] on div "3.Agreement [PERSON_NAME] more_vert lock Private Publish 1. Identifies what to …" at bounding box center [660, 382] width 149 height 117
click at [553, 304] on div "3.Agreement" at bounding box center [547, 307] width 33 height 9
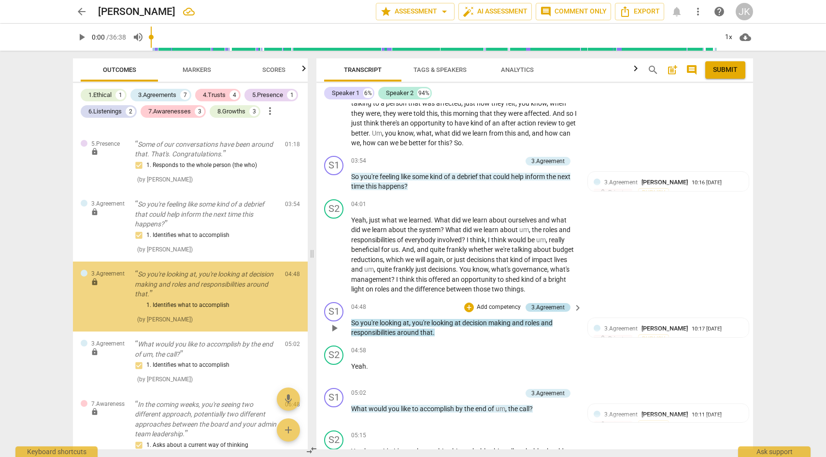
click at [553, 304] on div "3.Agreement" at bounding box center [547, 307] width 33 height 9
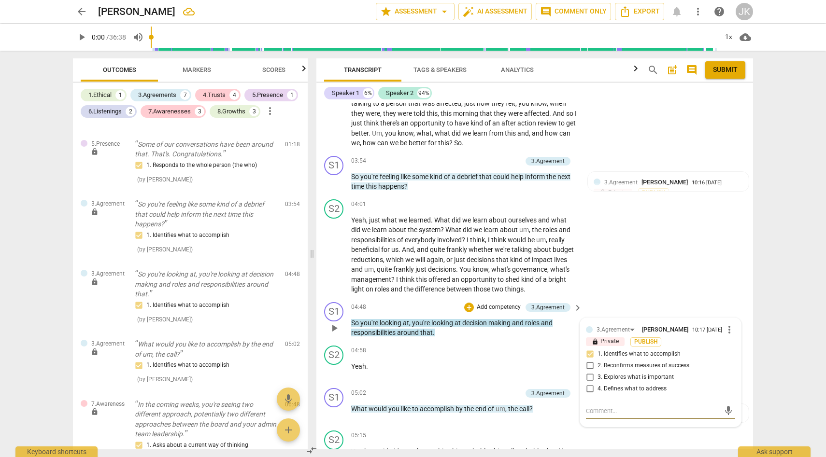
click at [727, 329] on span "more_vert" at bounding box center [730, 330] width 12 height 12
click at [737, 327] on li "Edit" at bounding box center [736, 329] width 33 height 18
click at [590, 354] on div "3.Agreement [PERSON_NAME] more_vert lock Private Publish 1. Identifies what to …" at bounding box center [660, 382] width 149 height 117
click at [586, 377] on div "3.Agreement [PERSON_NAME] more_vert lock Private Publish 1. Identifies what to …" at bounding box center [660, 382] width 149 height 117
click at [726, 330] on span "more_vert" at bounding box center [730, 331] width 12 height 12
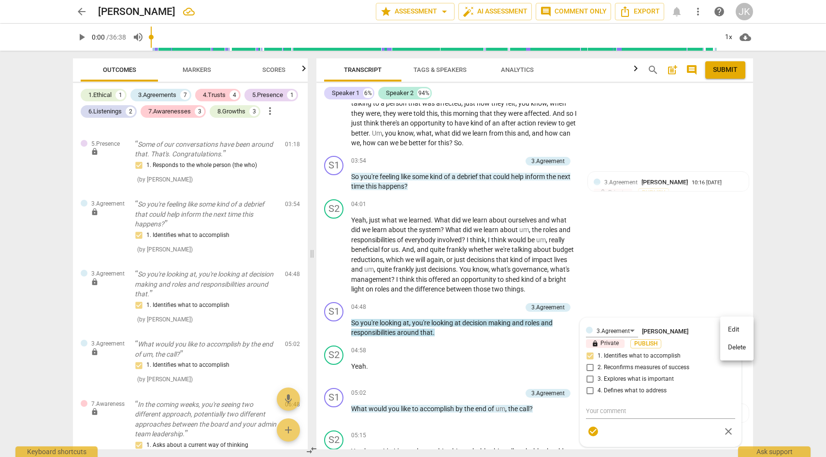
click at [734, 348] on li "Delete" at bounding box center [736, 348] width 33 height 18
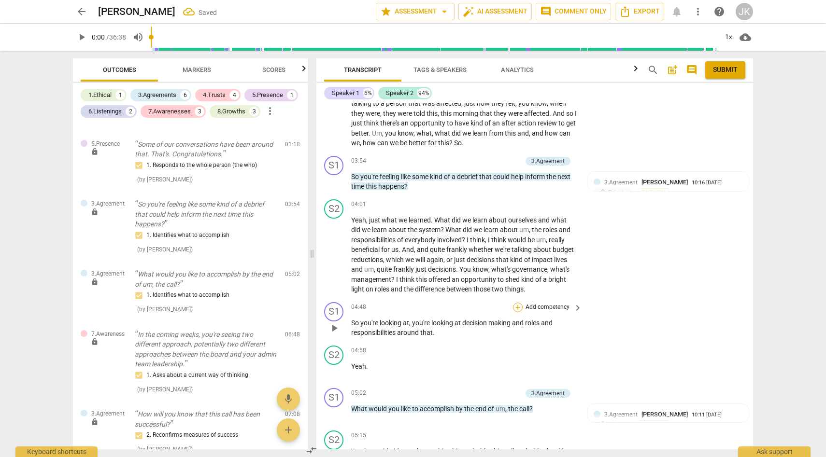
click at [519, 306] on div "+" at bounding box center [518, 308] width 10 height 10
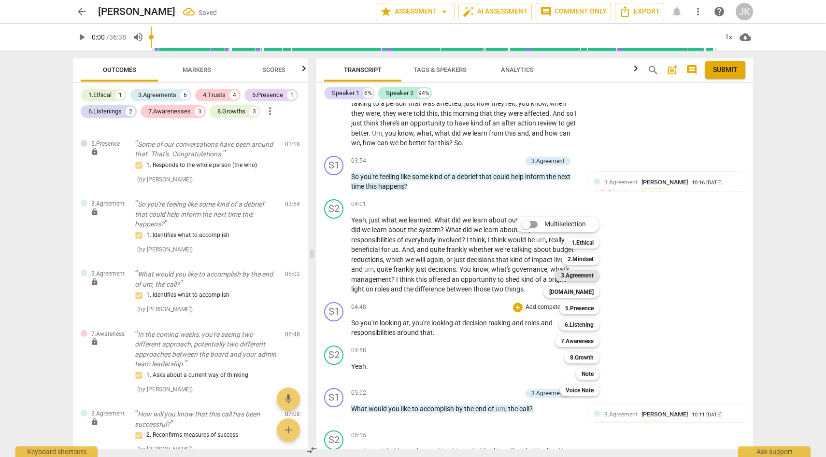
click at [582, 275] on b "3.Agreement" at bounding box center [577, 276] width 33 height 12
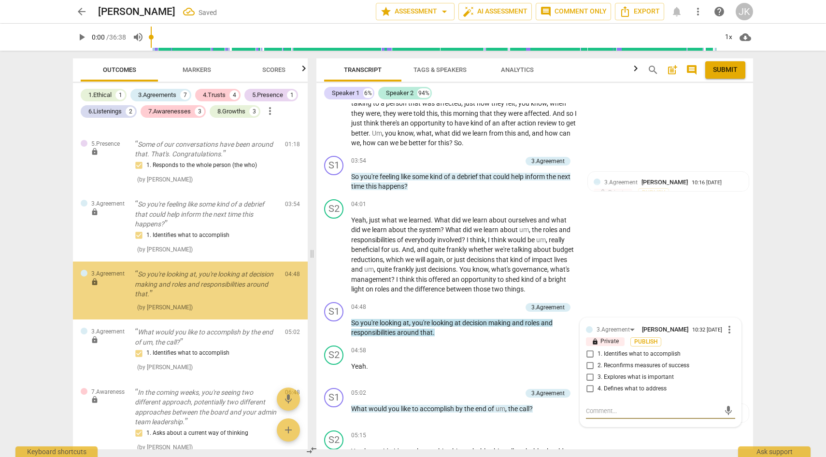
scroll to position [116, 0]
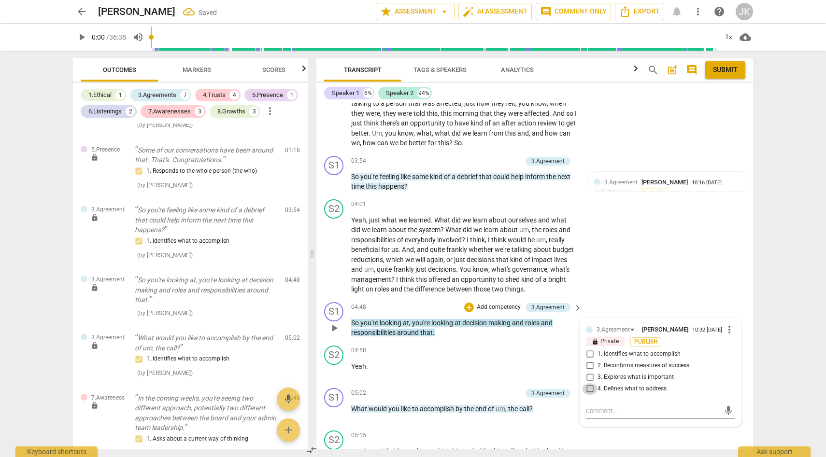
click at [589, 389] on input "4. Defines what to address" at bounding box center [589, 390] width 15 height 12
checkbox input "true"
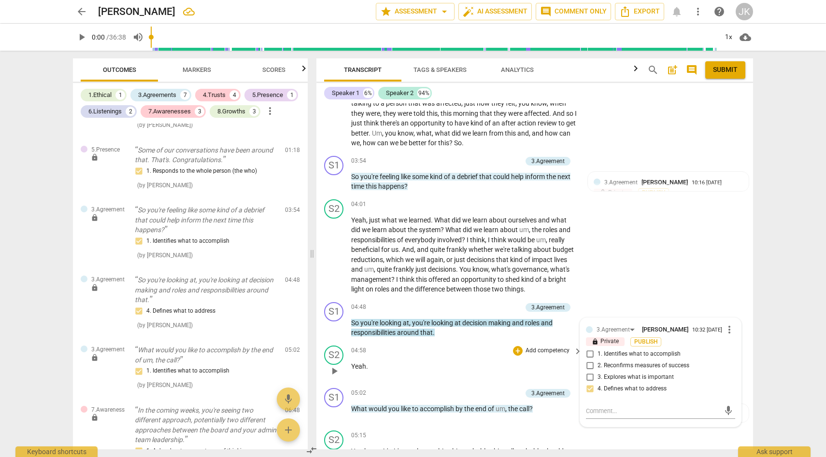
click at [463, 360] on div "04:58 + Add competency keyboard_arrow_right Yeah ." at bounding box center [467, 363] width 232 height 35
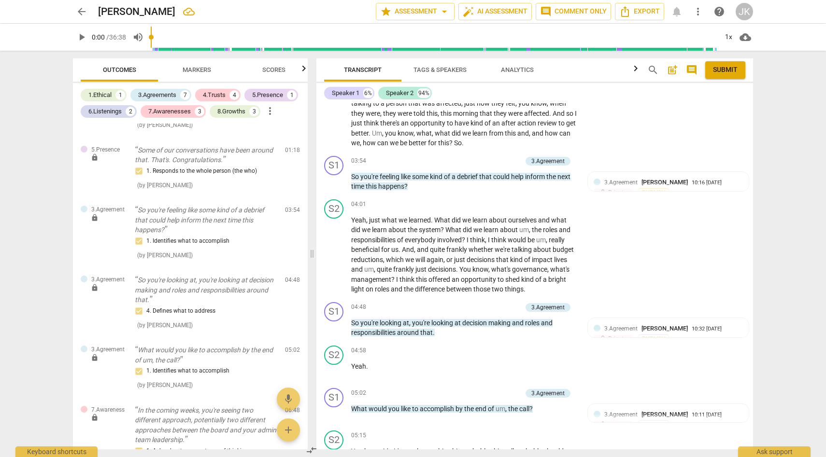
click at [275, 68] on span "Scores" at bounding box center [273, 69] width 23 height 7
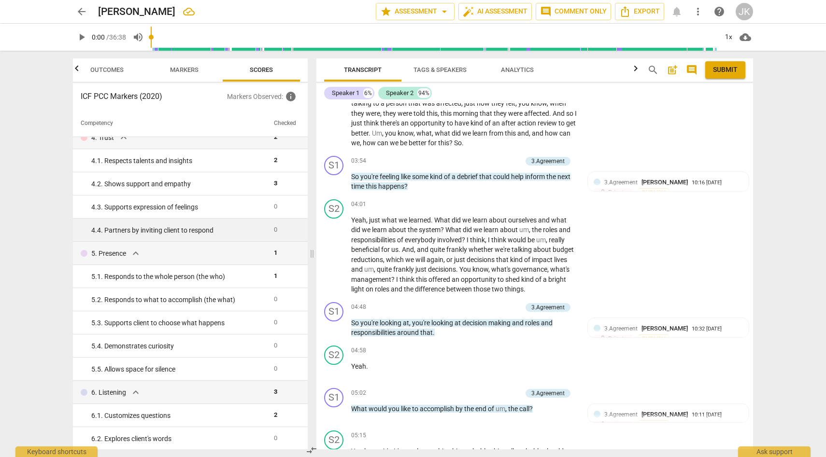
scroll to position [228, 0]
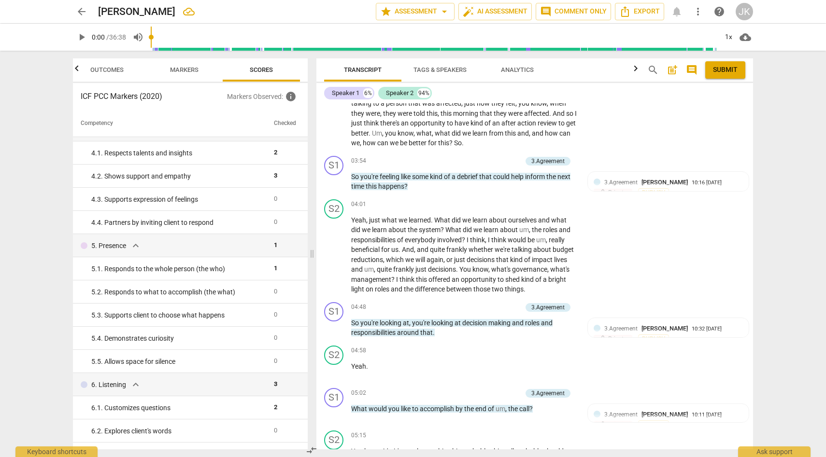
click at [192, 68] on span "Markers" at bounding box center [184, 69] width 29 height 7
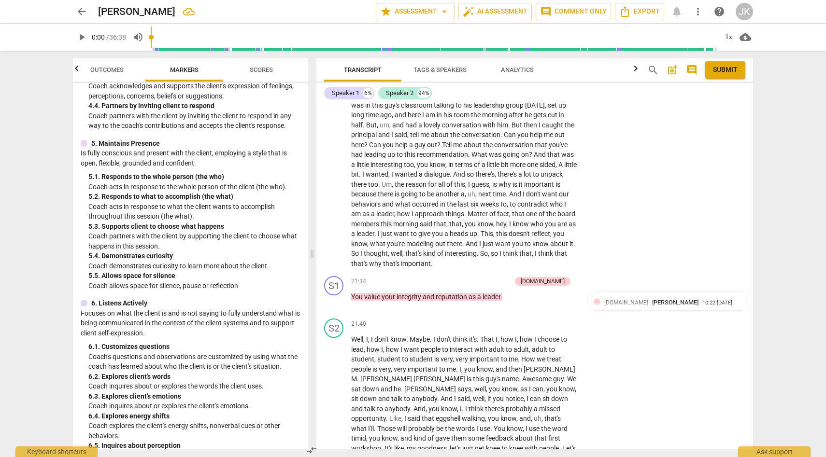
scroll to position [3284, 0]
click at [463, 286] on div "+" at bounding box center [459, 281] width 10 height 10
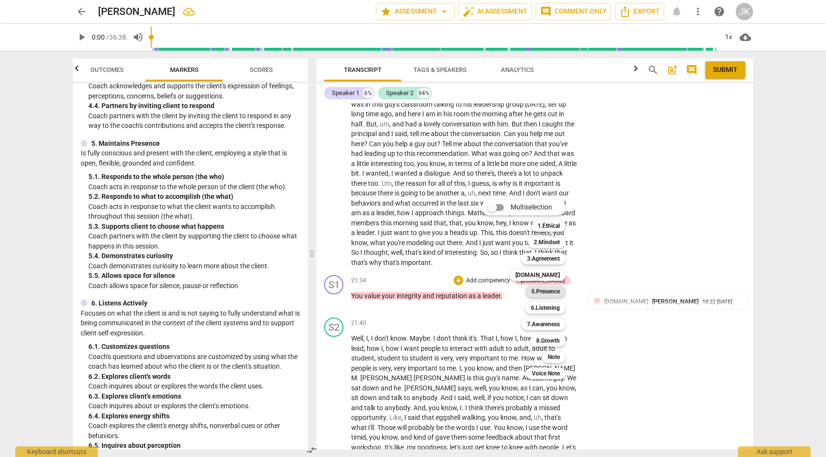
click at [551, 289] on b "5.Presence" at bounding box center [545, 292] width 29 height 12
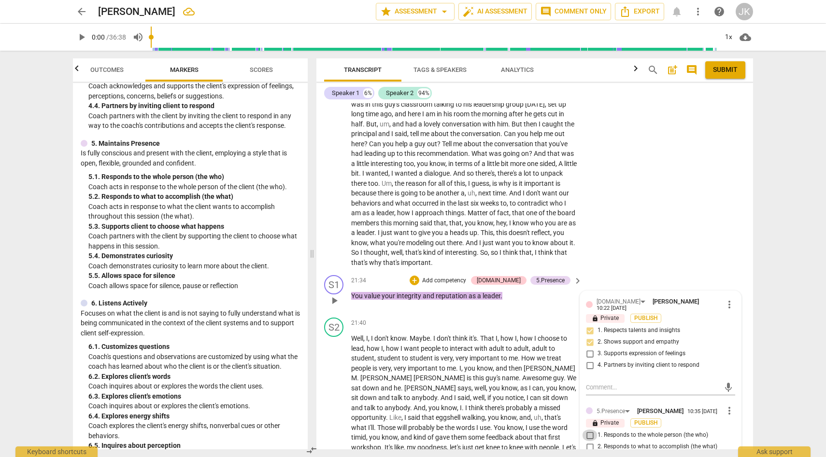
click at [590, 442] on input "1. Responds to the whole person (the who)" at bounding box center [589, 436] width 15 height 12
checkbox input "true"
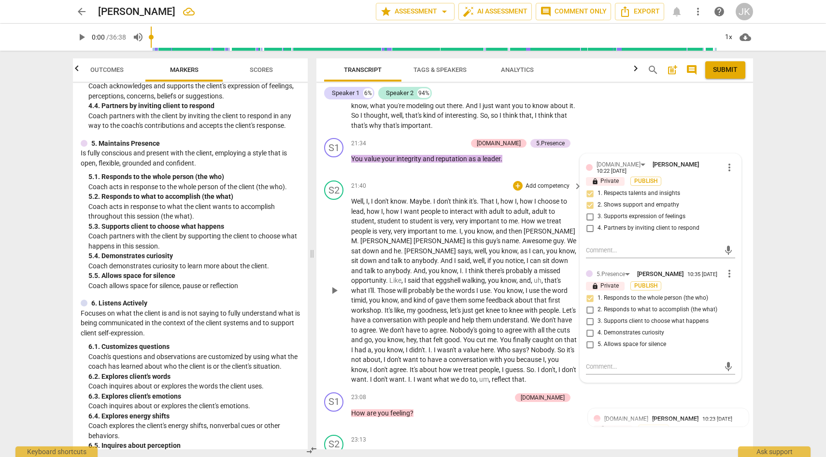
click at [498, 389] on div "S2 play_arrow pause 21:40 + Add competency keyboard_arrow_right Well , I , I do…" at bounding box center [534, 283] width 437 height 212
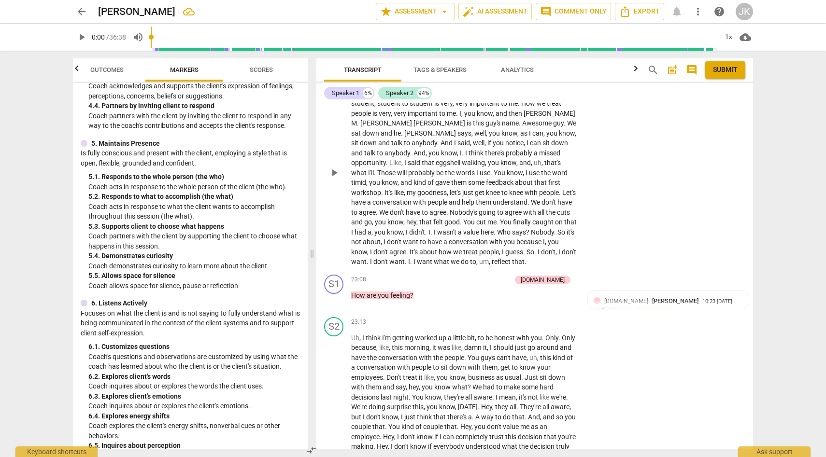
scroll to position [3541, 0]
click at [463, 284] on div "+" at bounding box center [459, 279] width 10 height 10
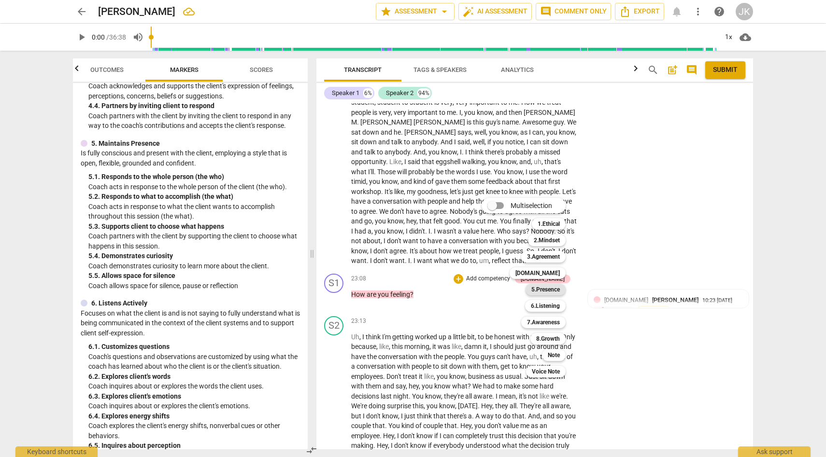
click at [553, 290] on b "5.Presence" at bounding box center [545, 290] width 29 height 12
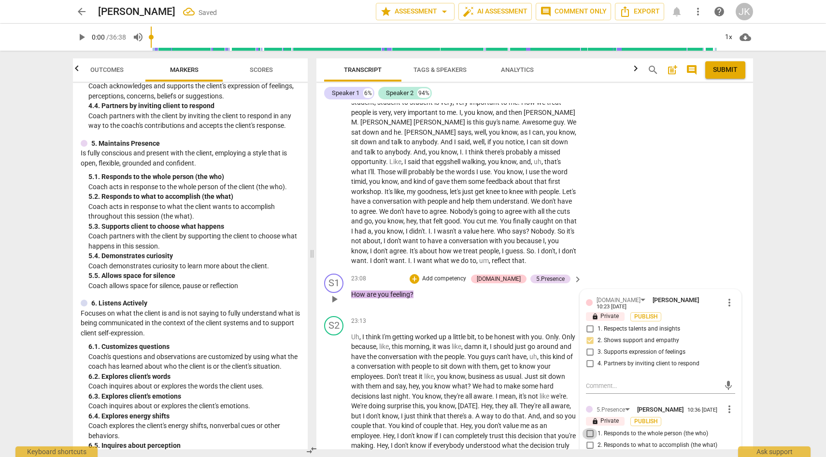
click at [590, 438] on input "1. Responds to the whole person (the who)" at bounding box center [589, 434] width 15 height 12
checkbox input "true"
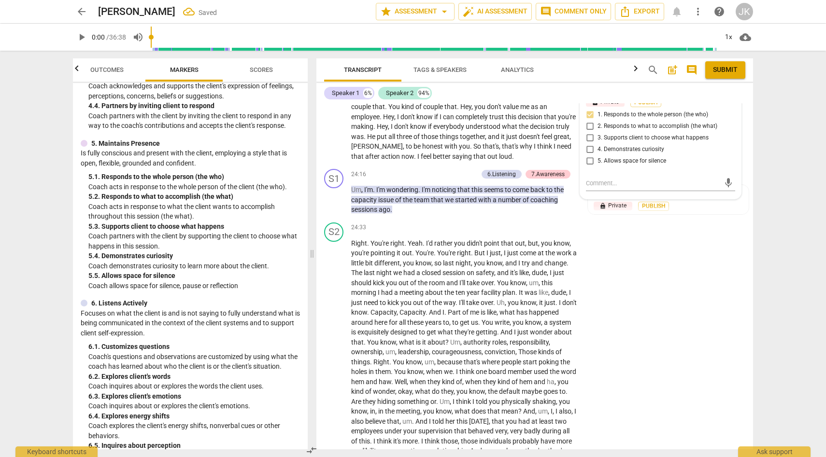
scroll to position [3861, 0]
click at [609, 391] on div "S2 play_arrow pause 24:33 + Add competency keyboard_arrow_right Right . You're …" at bounding box center [534, 402] width 437 height 371
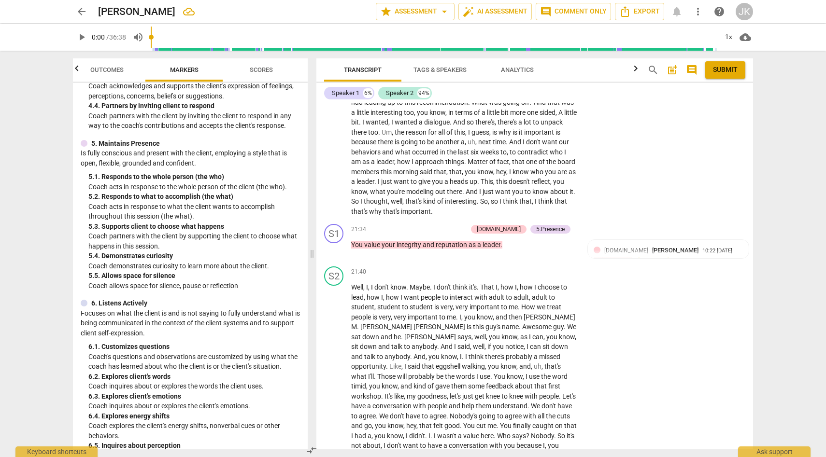
scroll to position [3326, 0]
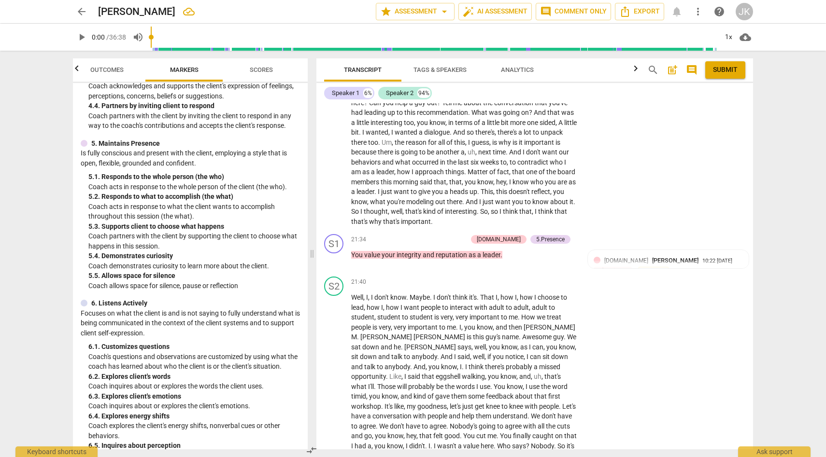
click at [268, 68] on span "Scores" at bounding box center [261, 69] width 23 height 7
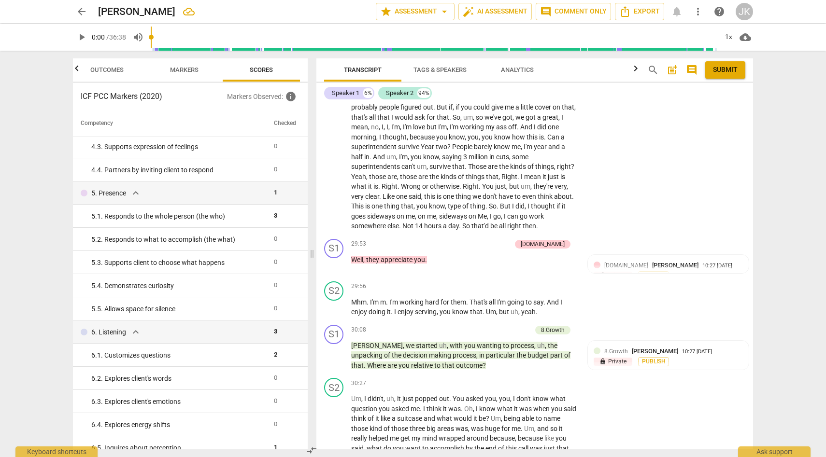
scroll to position [4575, 0]
click at [505, 334] on p "Add competency" at bounding box center [509, 329] width 46 height 9
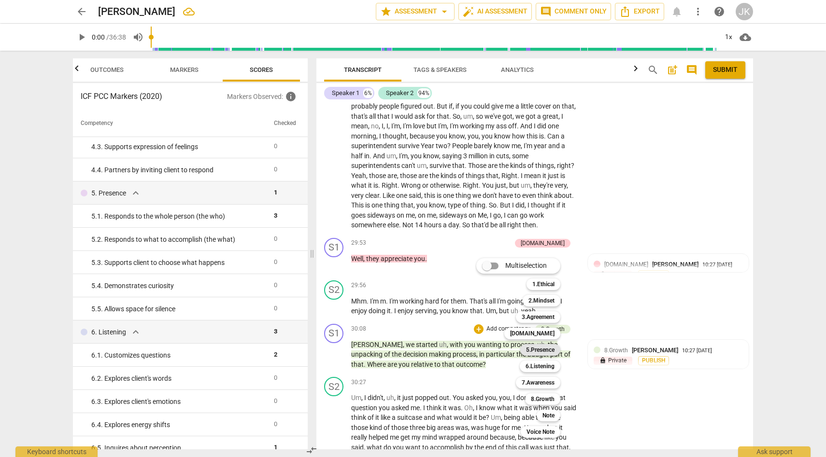
click at [545, 349] on b "5.Presence" at bounding box center [540, 350] width 29 height 12
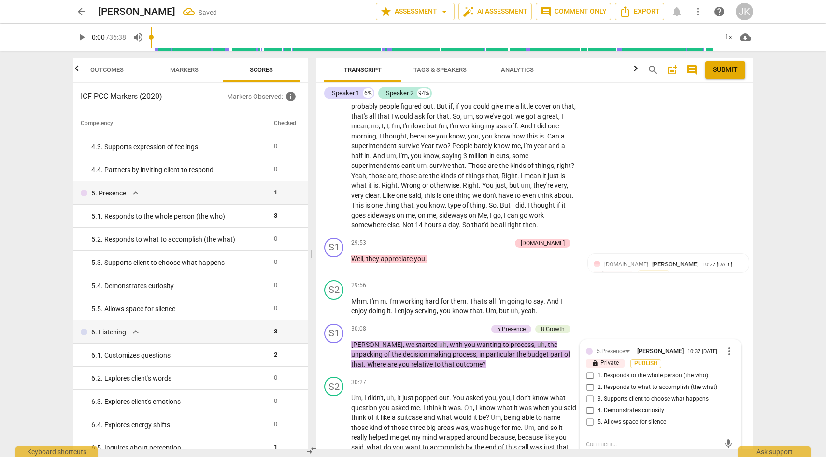
scroll to position [4761, 0]
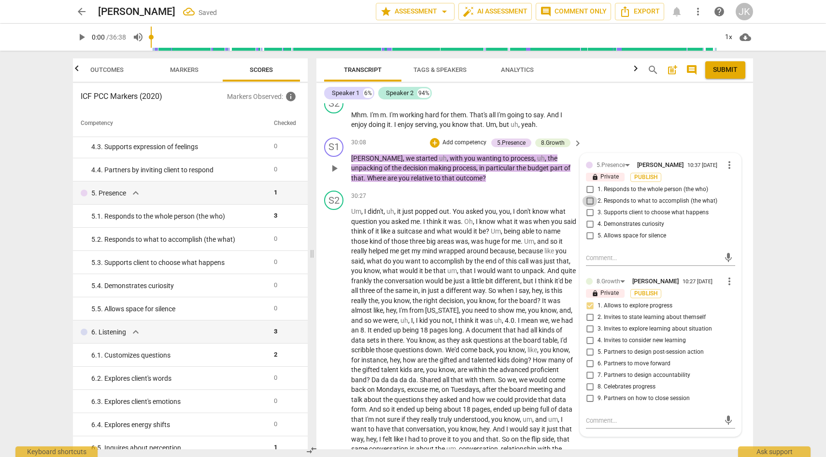
click at [589, 207] on input "2. Responds to what to accomplish (the what)" at bounding box center [589, 202] width 15 height 12
checkbox input "true"
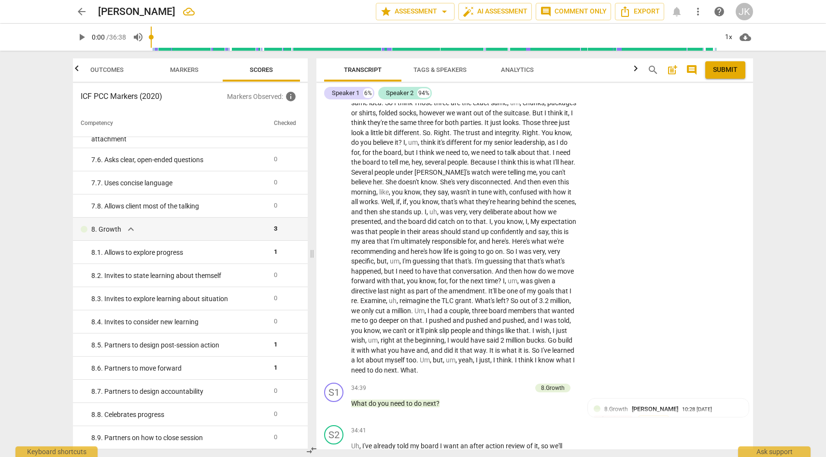
scroll to position [0, 0]
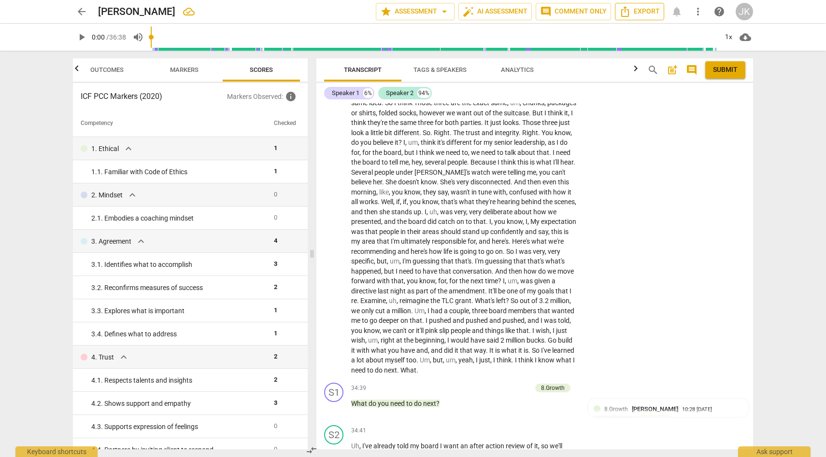
click at [649, 12] on span "Export" at bounding box center [639, 12] width 41 height 12
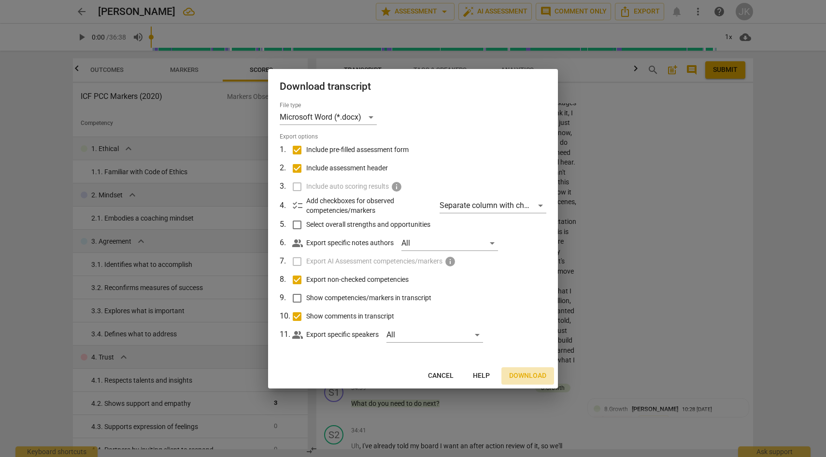
click at [533, 375] on span "Download" at bounding box center [527, 376] width 37 height 10
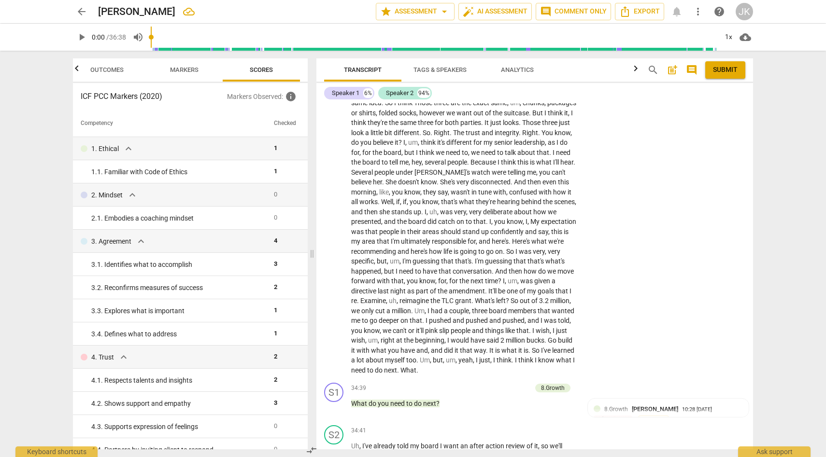
click at [186, 67] on span "Markers" at bounding box center [184, 69] width 29 height 7
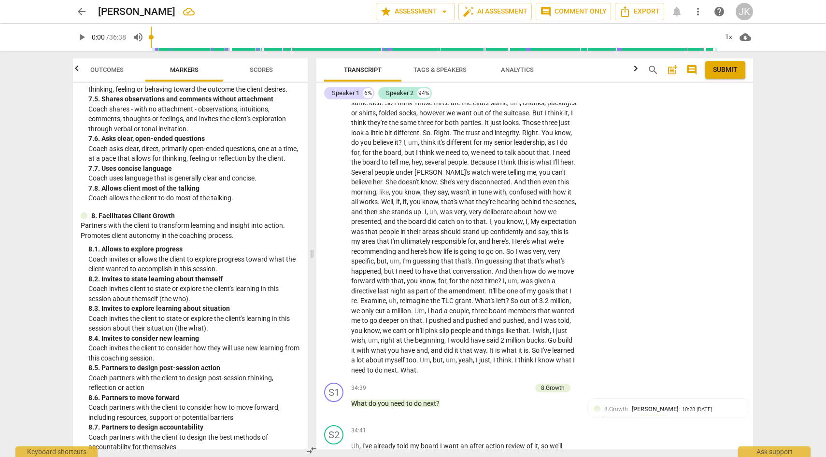
scroll to position [1149, 0]
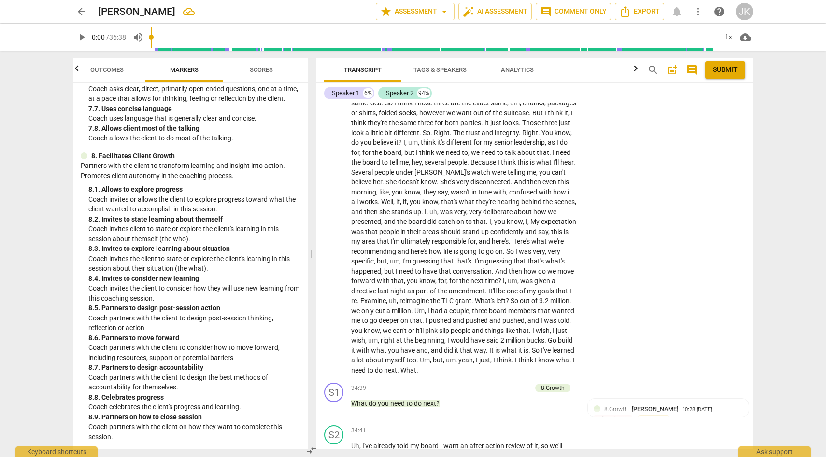
click at [79, 11] on span "arrow_back" at bounding box center [82, 12] width 12 height 12
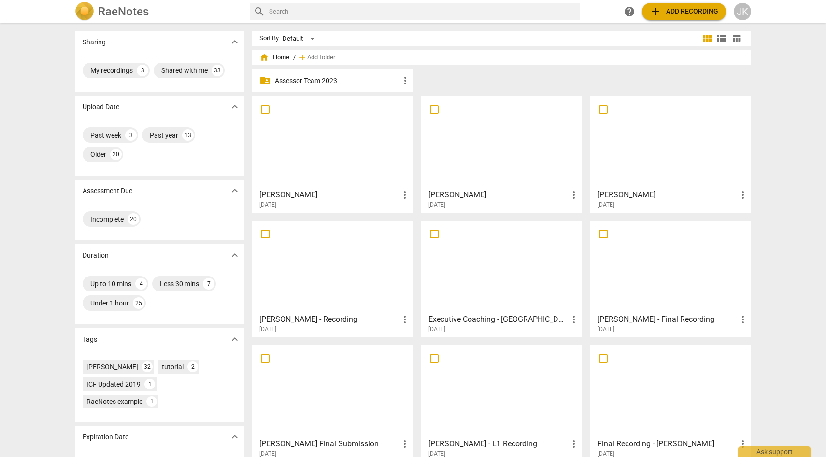
click at [691, 150] on div at bounding box center [670, 143] width 155 height 86
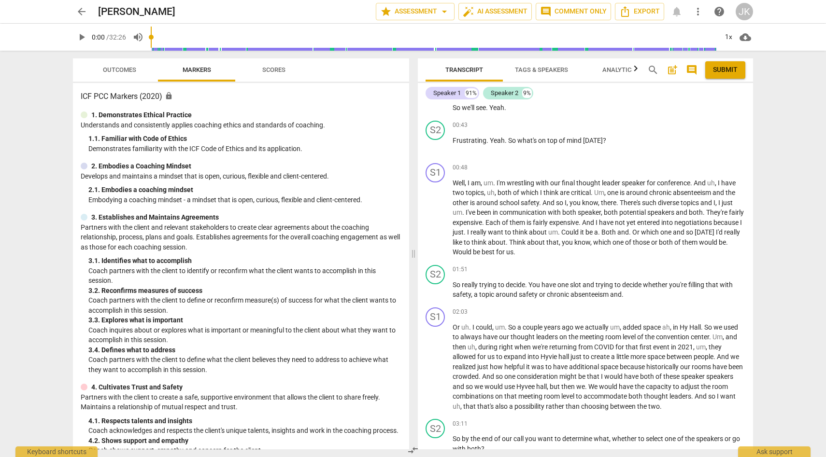
scroll to position [378, 0]
click at [693, 127] on div "+" at bounding box center [693, 127] width 10 height 10
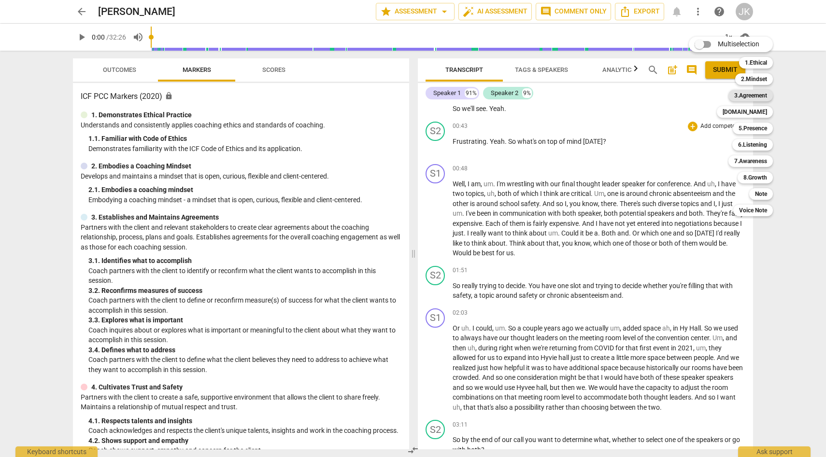
click at [749, 95] on b "3.Agreement" at bounding box center [750, 96] width 33 height 12
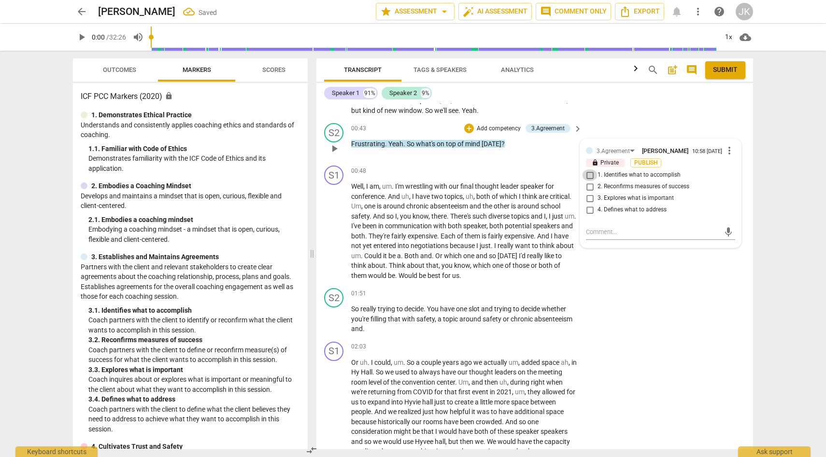
click at [589, 175] on input "1. Identifies what to accomplish" at bounding box center [589, 176] width 15 height 12
checkbox input "true"
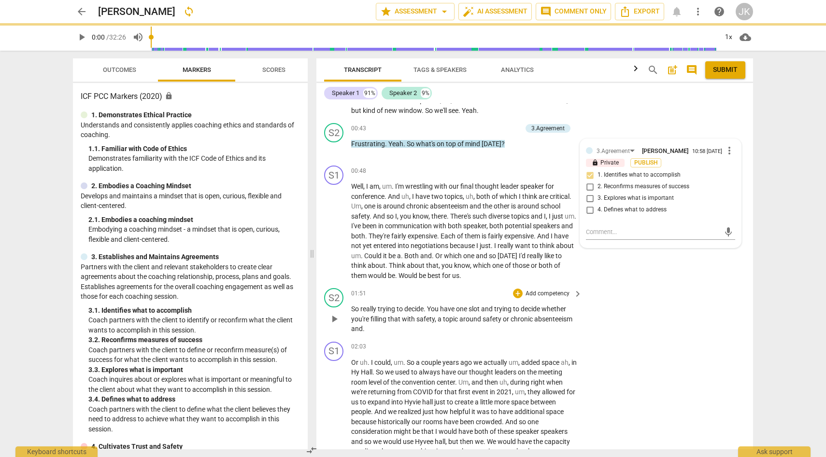
click at [475, 332] on p "So really trying to decide . You have one slot and trying to decide whether you…" at bounding box center [464, 319] width 226 height 30
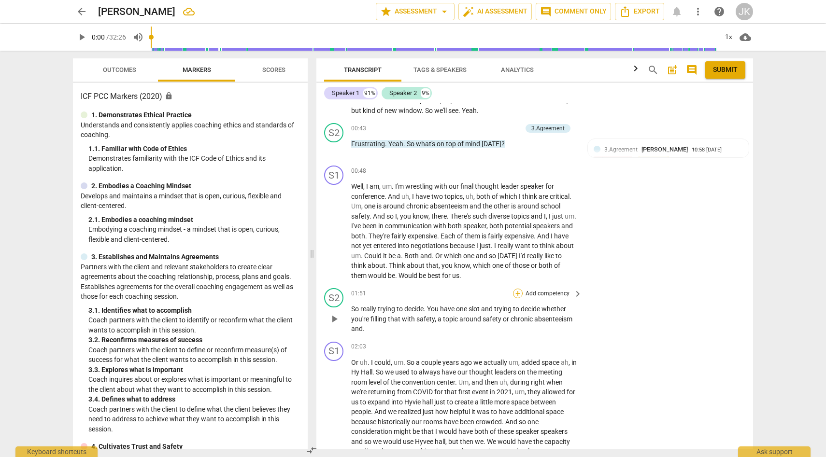
click at [518, 292] on div "+" at bounding box center [518, 294] width 10 height 10
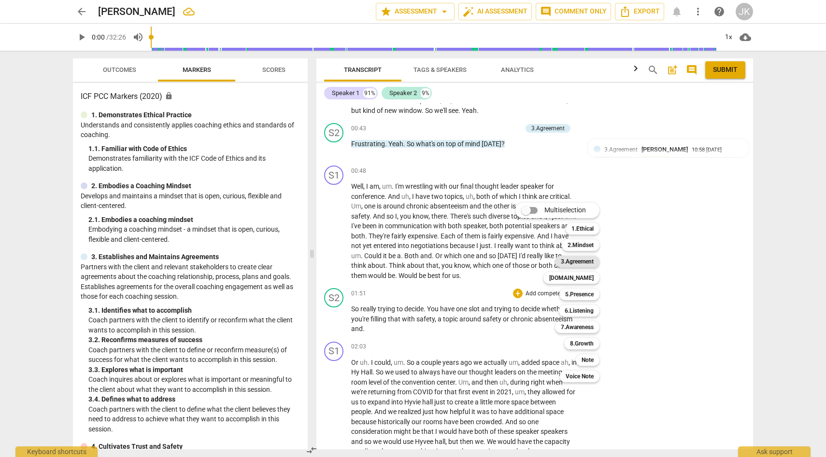
click at [576, 259] on b "3.Agreement" at bounding box center [577, 262] width 33 height 12
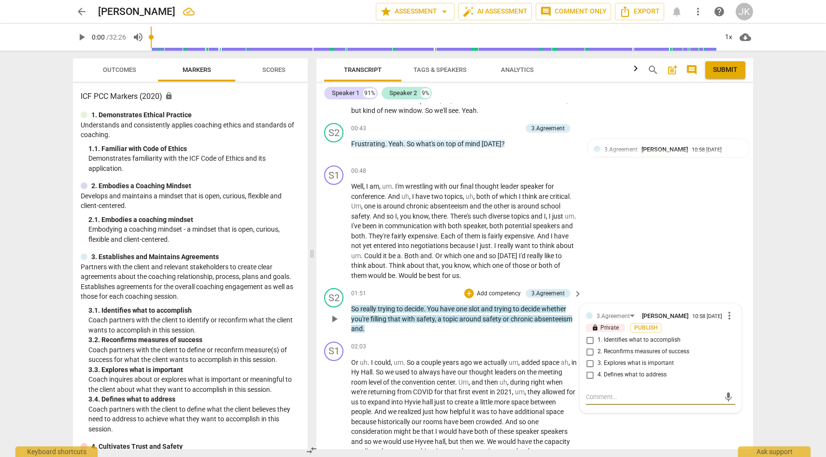
click at [589, 362] on input "3. Explores what is important" at bounding box center [589, 364] width 15 height 12
checkbox input "true"
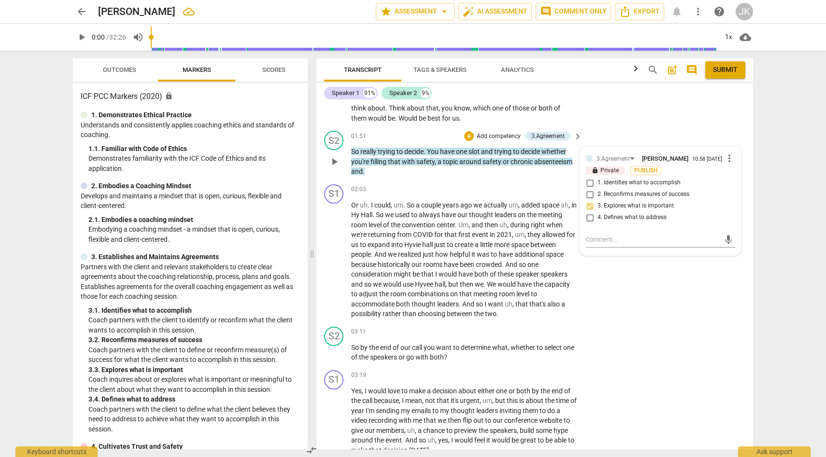
scroll to position [556, 0]
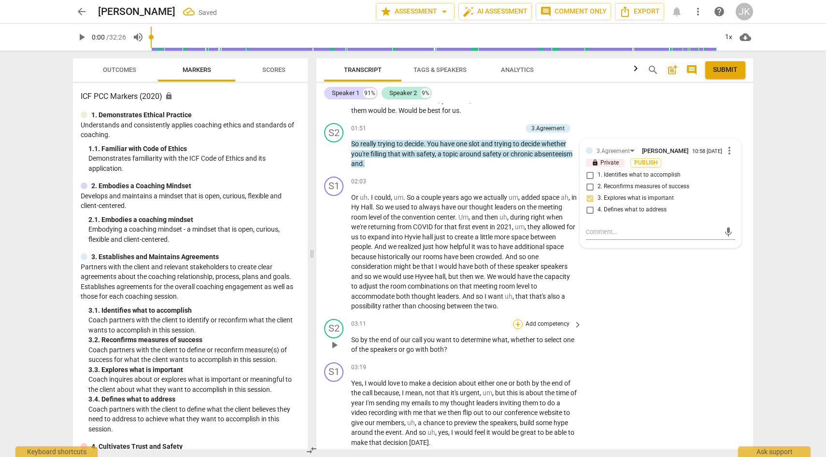
click at [519, 322] on div "+" at bounding box center [518, 325] width 10 height 10
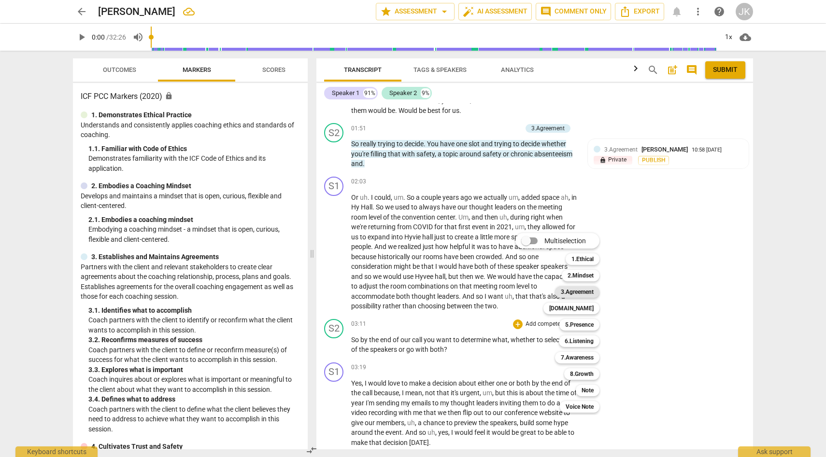
click at [588, 290] on b "3.Agreement" at bounding box center [577, 292] width 33 height 12
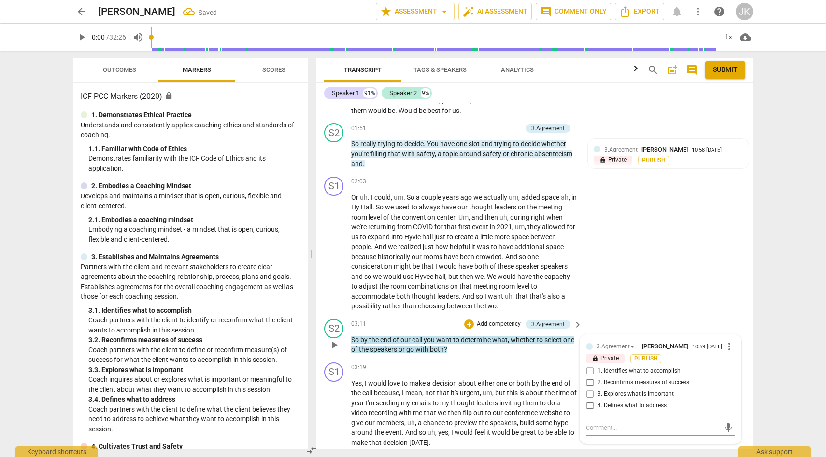
click at [590, 370] on input "1. Identifies what to accomplish" at bounding box center [589, 372] width 15 height 12
checkbox input "true"
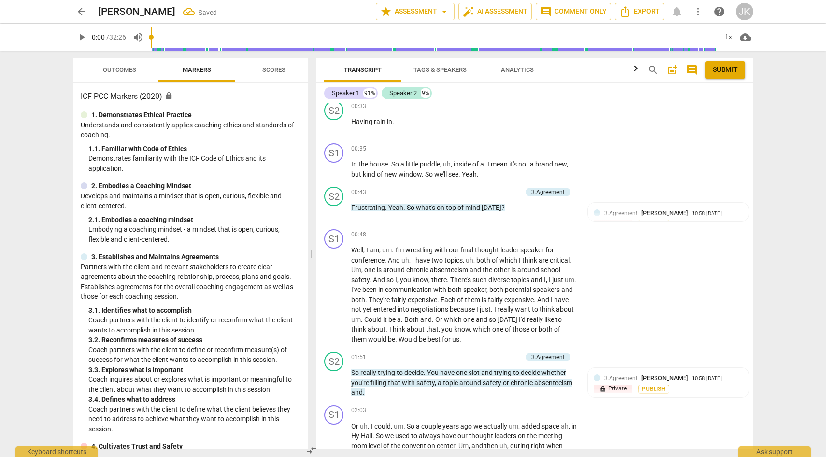
scroll to position [323, 0]
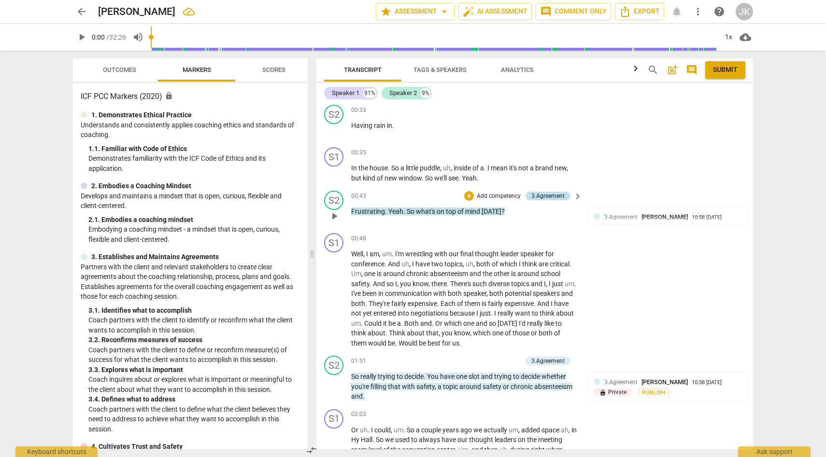
click at [553, 194] on div "3.Agreement" at bounding box center [547, 196] width 33 height 9
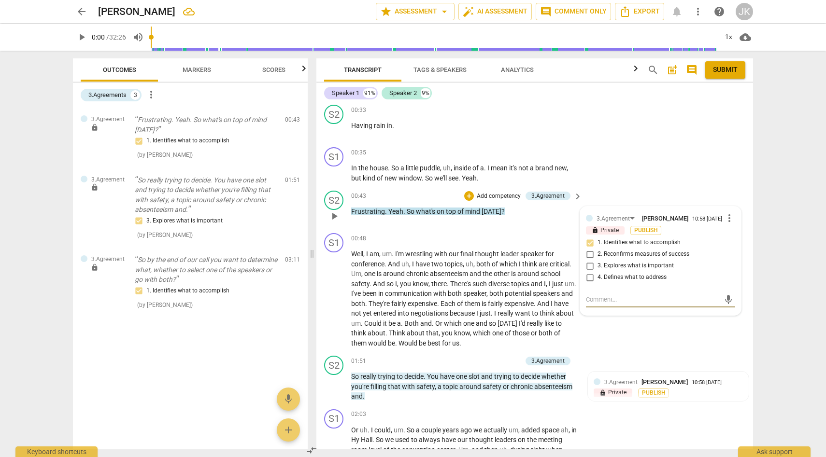
click at [728, 216] on span "more_vert" at bounding box center [730, 219] width 12 height 12
click at [737, 215] on li "Edit" at bounding box center [736, 217] width 33 height 18
click at [587, 265] on div "3.Agreement [PERSON_NAME] more_vert lock Private Publish 1. Identifies what to …" at bounding box center [660, 271] width 149 height 117
click at [727, 216] on span "more_vert" at bounding box center [730, 220] width 12 height 12
click at [739, 235] on li "Delete" at bounding box center [736, 236] width 33 height 18
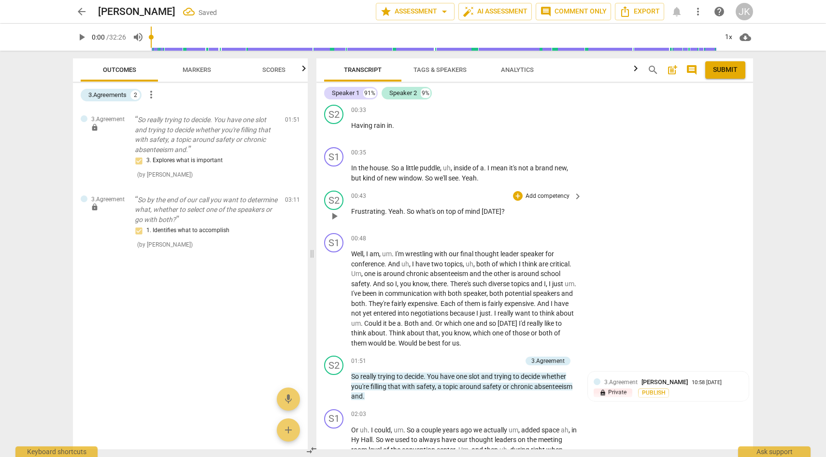
click at [528, 194] on p "Add competency" at bounding box center [548, 196] width 46 height 9
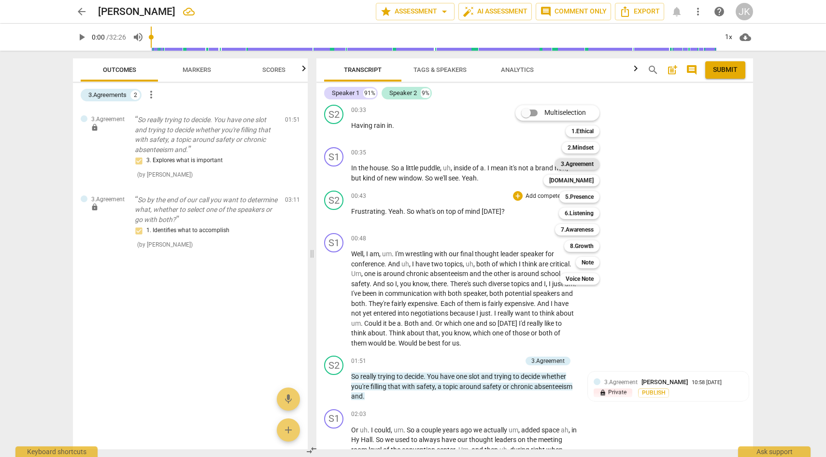
click at [575, 163] on b "3.Agreement" at bounding box center [577, 164] width 33 height 12
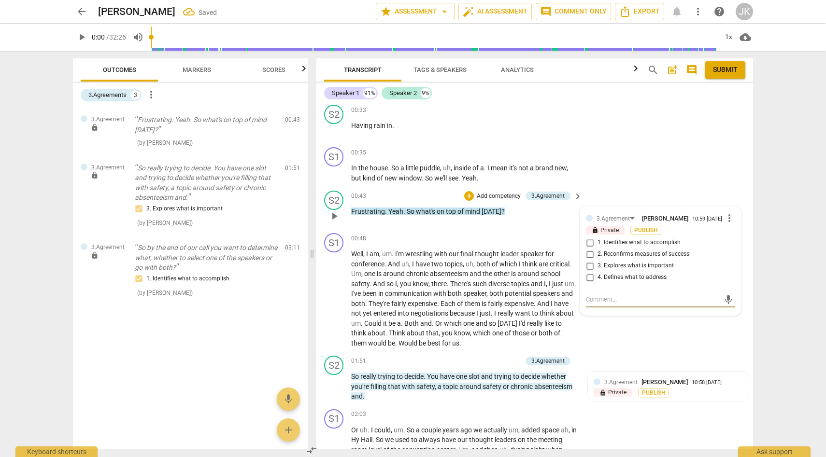
click at [590, 264] on input "3. Explores what is important" at bounding box center [589, 266] width 15 height 12
checkbox input "true"
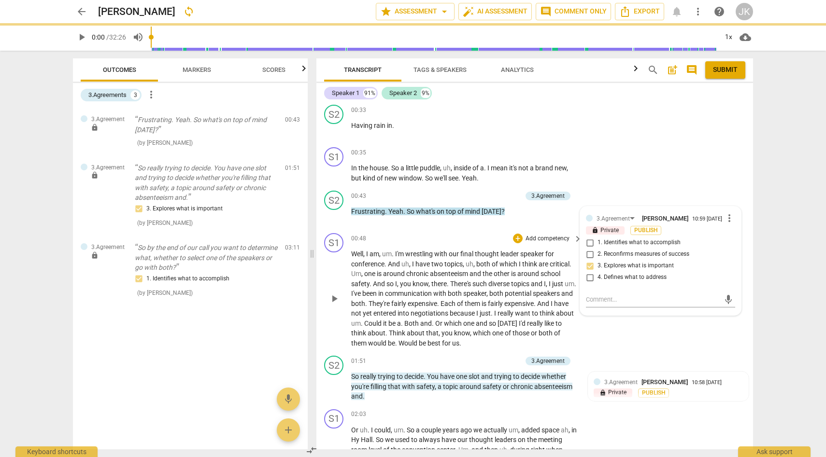
click at [600, 346] on div "S1 play_arrow pause 00:48 + Add competency keyboard_arrow_right Well , I am , u…" at bounding box center [534, 290] width 437 height 123
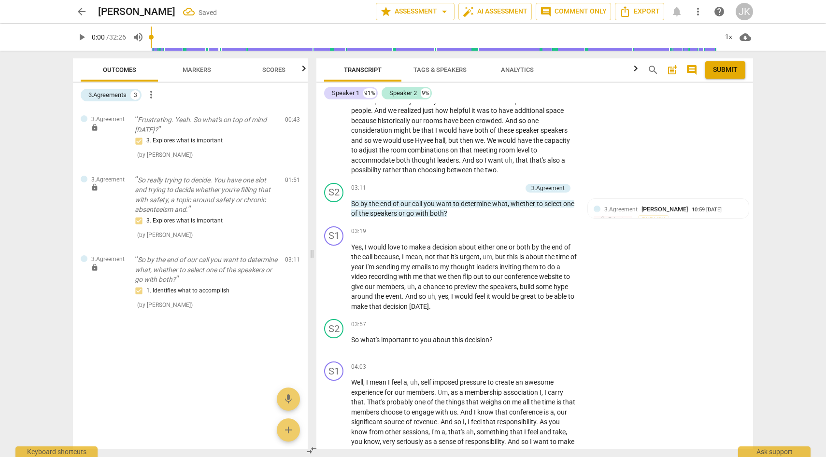
scroll to position [698, 0]
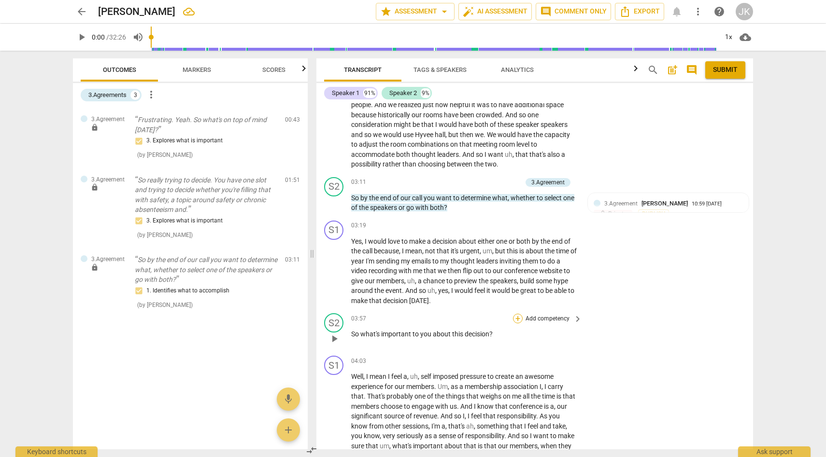
click at [518, 316] on div "+" at bounding box center [518, 319] width 10 height 10
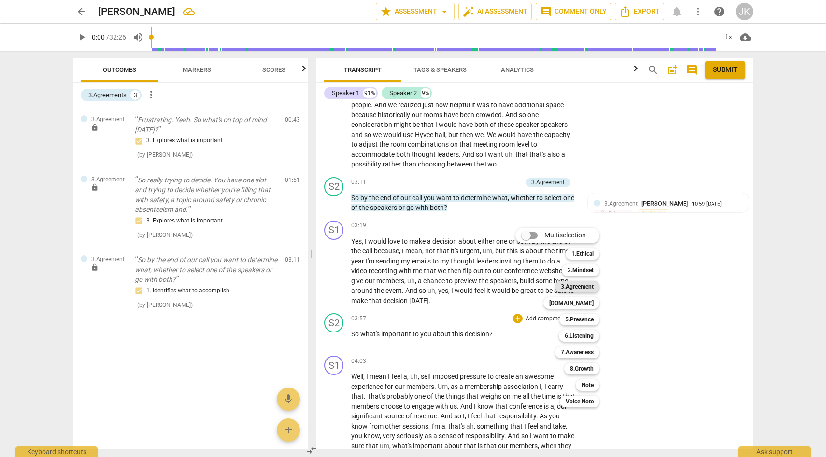
click at [577, 286] on b "3.Agreement" at bounding box center [577, 287] width 33 height 12
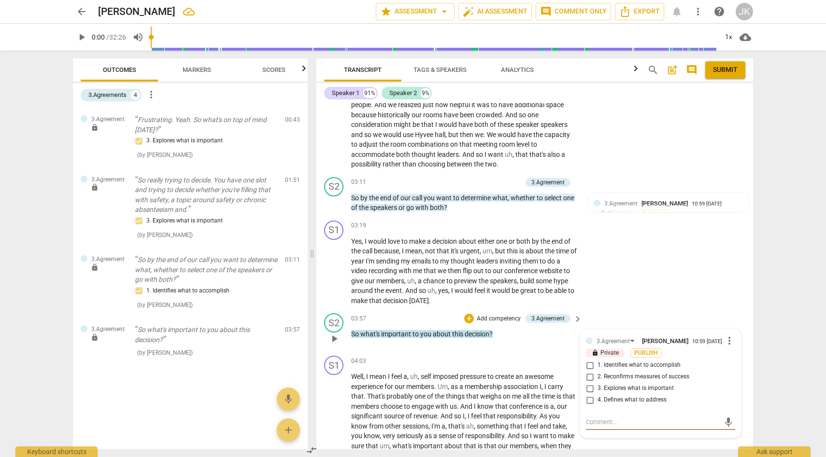
click at [589, 386] on input "3. Explores what is important" at bounding box center [589, 389] width 15 height 12
checkbox input "true"
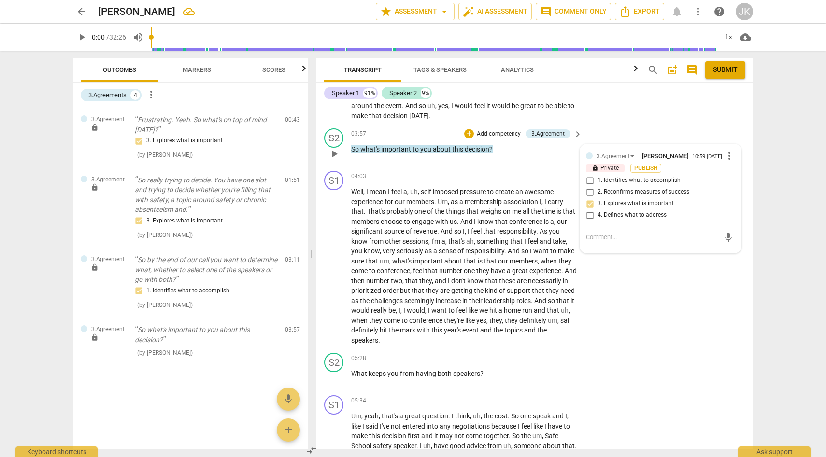
scroll to position [889, 0]
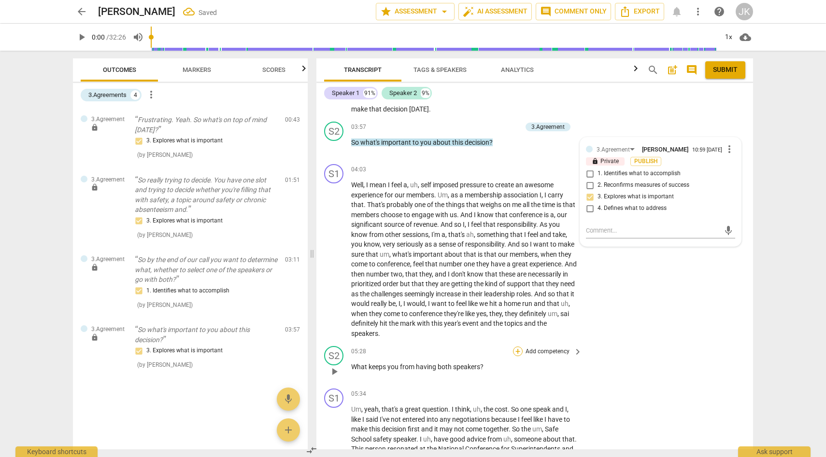
click at [520, 350] on div "+" at bounding box center [518, 352] width 10 height 10
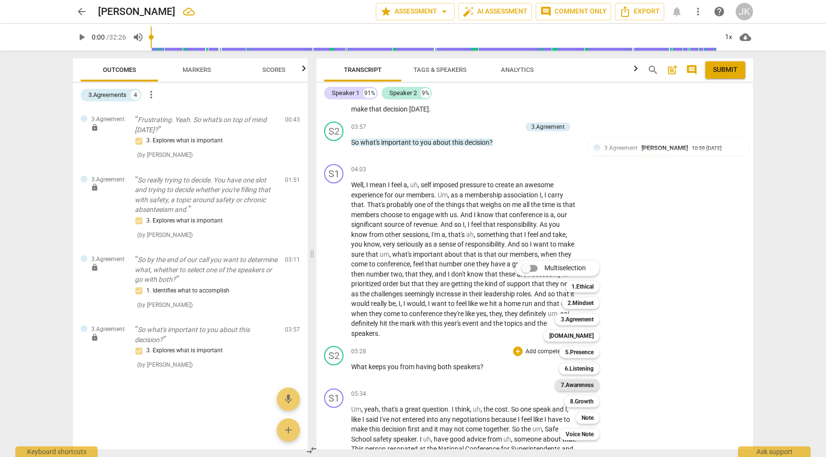
click at [584, 386] on b "7.Awareness" at bounding box center [577, 386] width 33 height 12
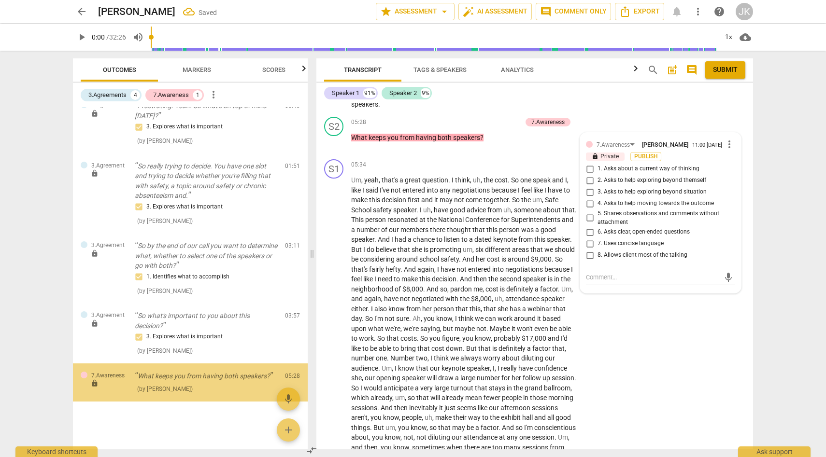
scroll to position [14, 0]
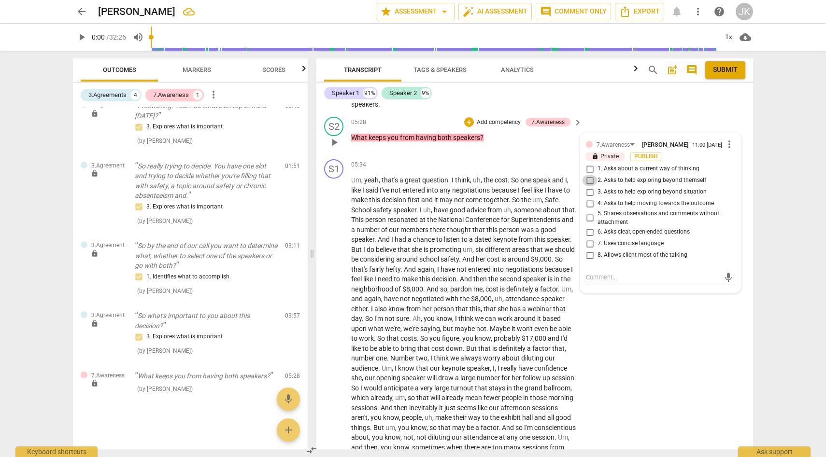
click at [589, 179] on input "2. Asks to help exploring beyond themself" at bounding box center [589, 181] width 15 height 12
checkbox input "true"
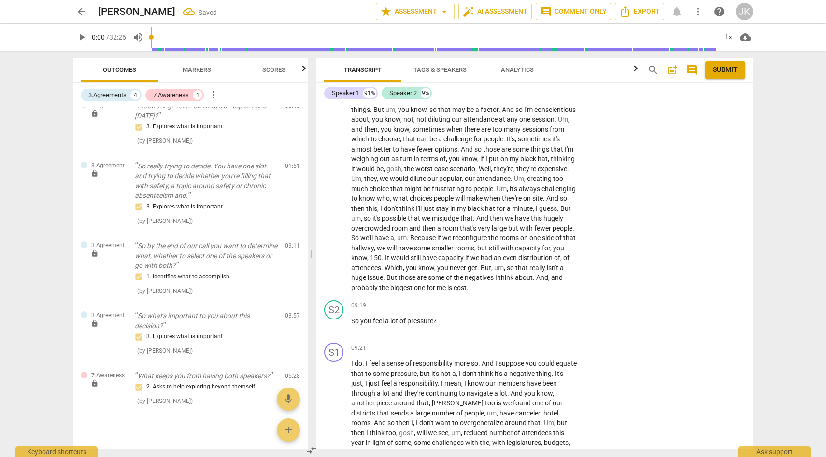
scroll to position [1444, 0]
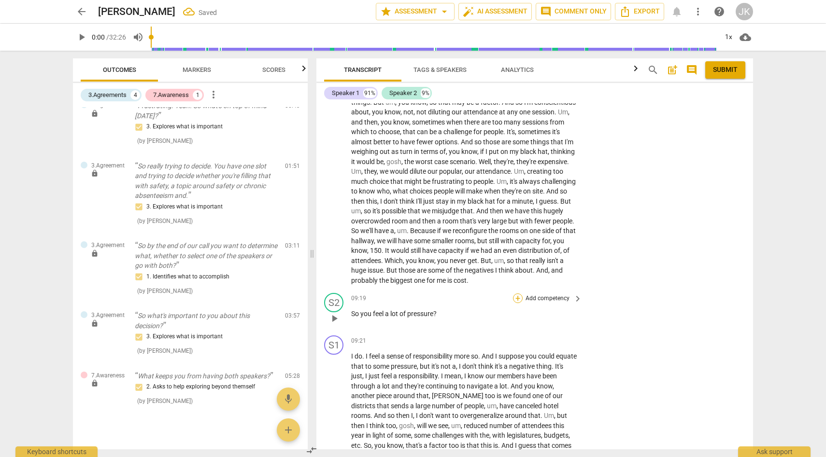
click at [520, 303] on div "+" at bounding box center [518, 299] width 10 height 10
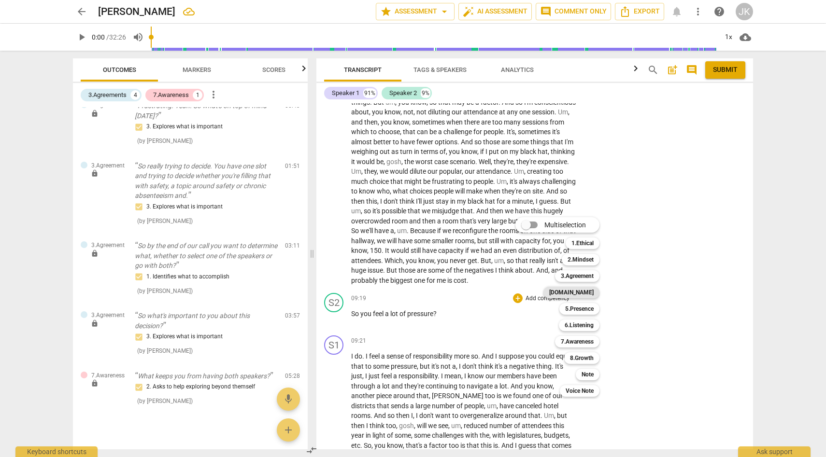
click at [578, 292] on b "[DOMAIN_NAME]" at bounding box center [571, 293] width 44 height 12
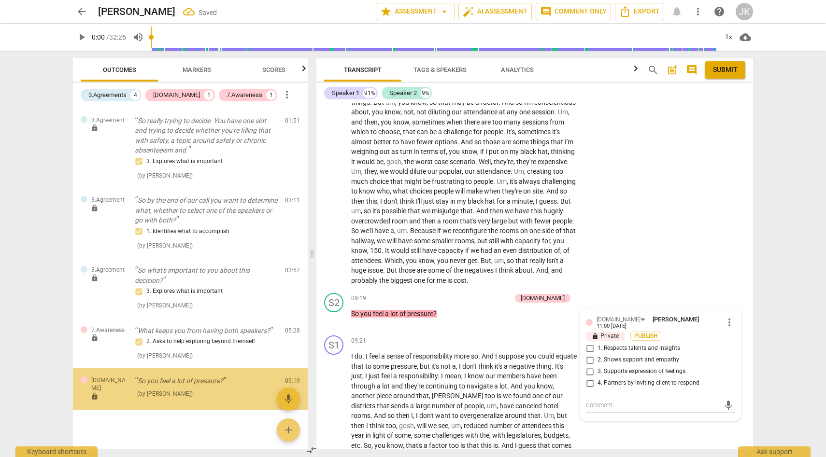
scroll to position [64, 0]
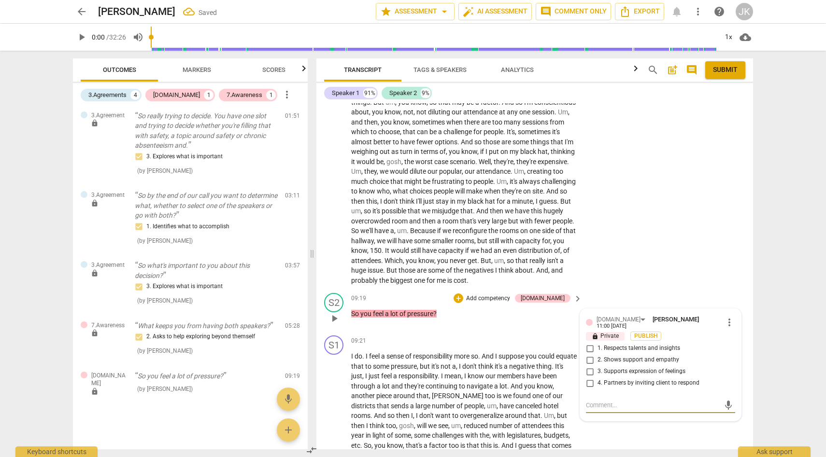
click at [589, 365] on input "2. Shows support and empathy" at bounding box center [589, 361] width 15 height 12
checkbox input "true"
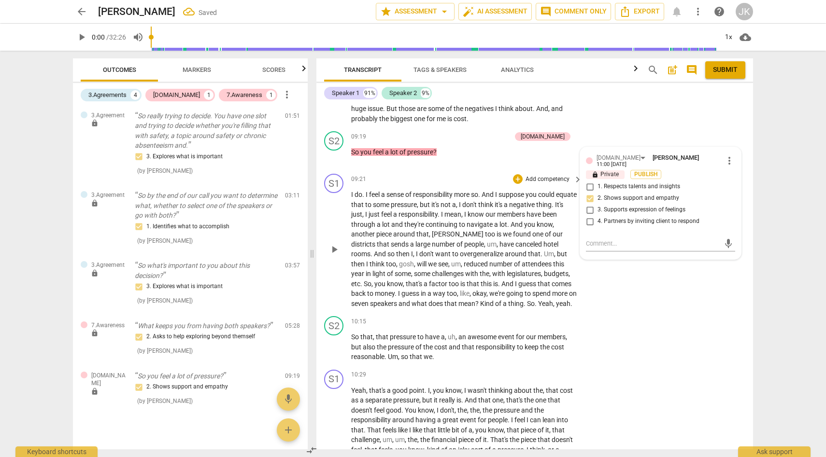
scroll to position [1640, 0]
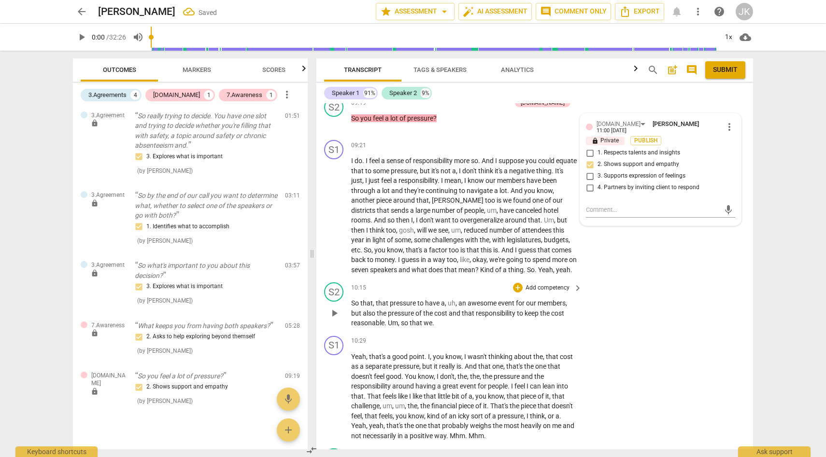
click at [511, 317] on span "responsibility" at bounding box center [496, 314] width 41 height 8
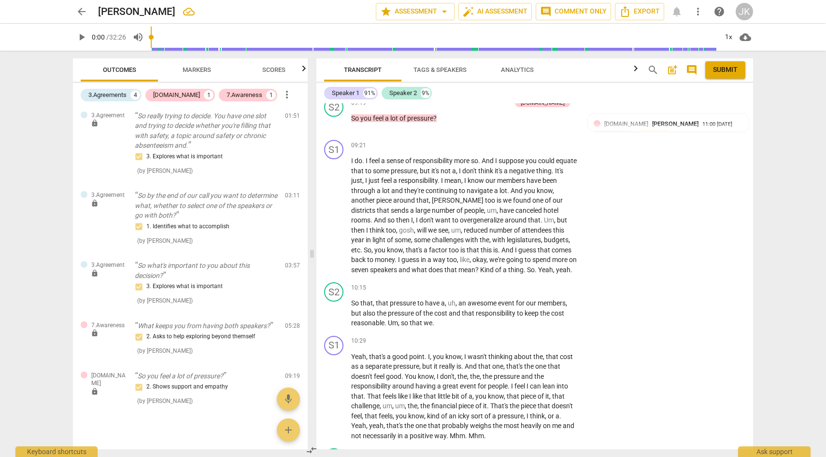
click at [196, 71] on span "Markers" at bounding box center [197, 69] width 29 height 7
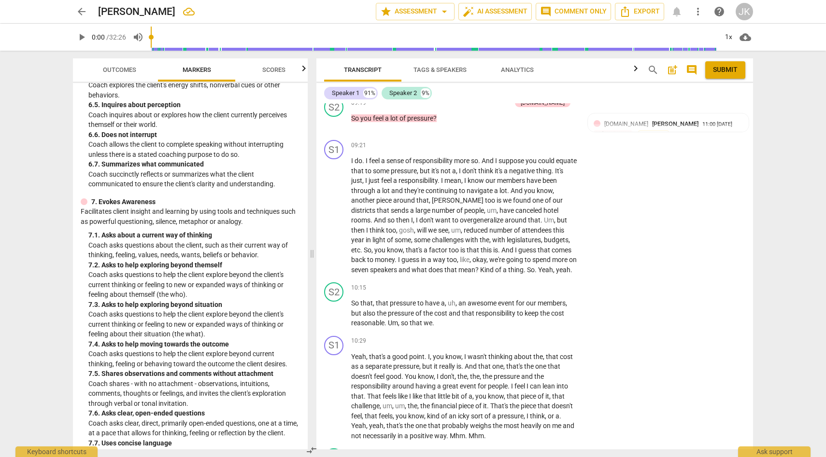
scroll to position [809, 0]
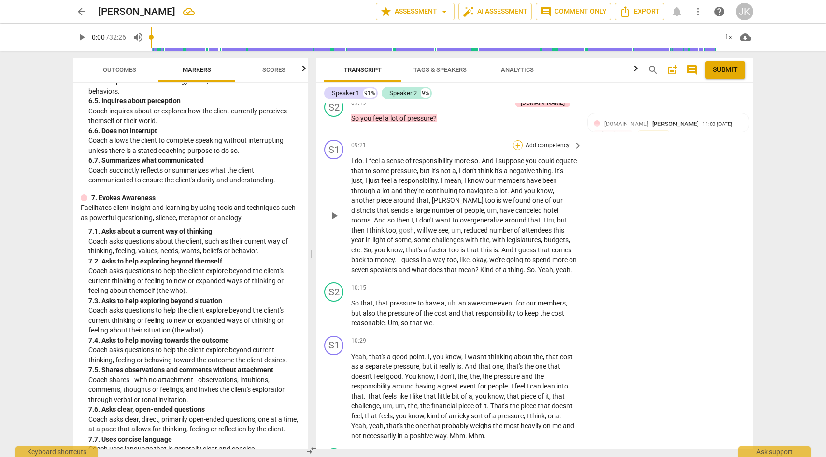
click at [519, 150] on div "+" at bounding box center [518, 146] width 10 height 10
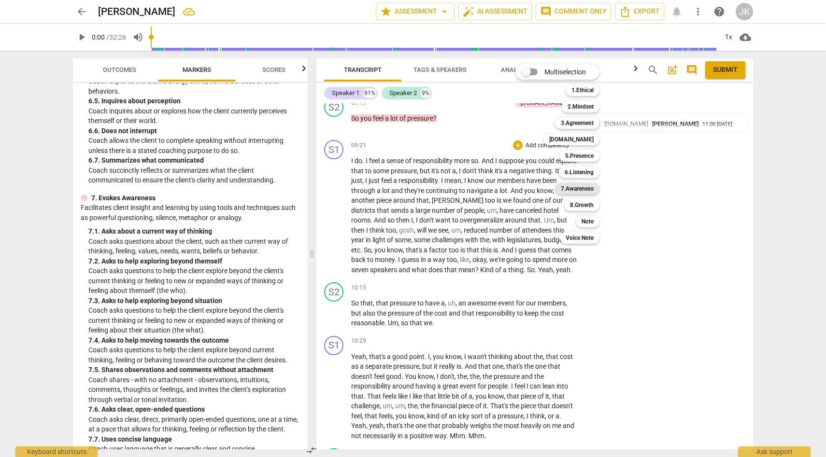
click at [583, 189] on b "7.Awareness" at bounding box center [577, 189] width 33 height 12
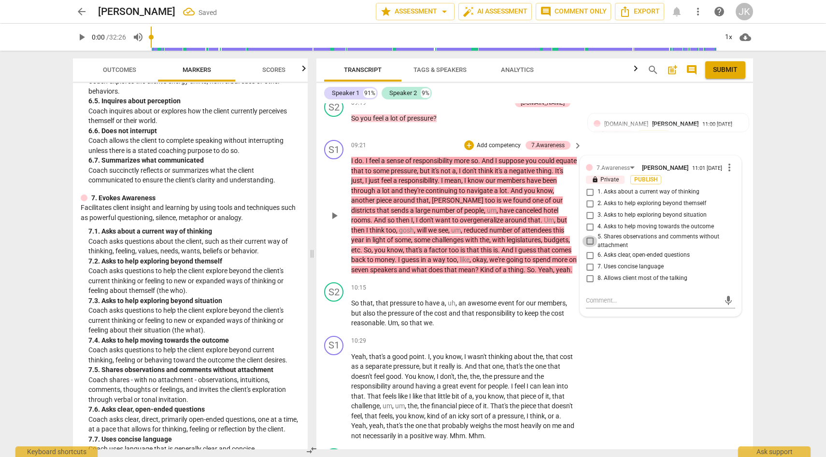
click at [587, 247] on input "5. Shares observations and comments without attachment" at bounding box center [589, 242] width 15 height 12
checkbox input "true"
click at [729, 173] on span "more_vert" at bounding box center [730, 168] width 12 height 12
click at [734, 193] on li "Delete" at bounding box center [736, 195] width 33 height 18
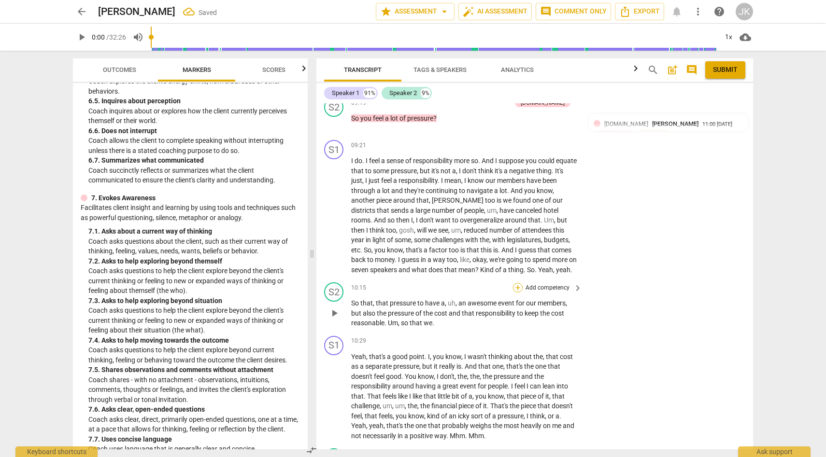
click at [516, 293] on div "+" at bounding box center [518, 288] width 10 height 10
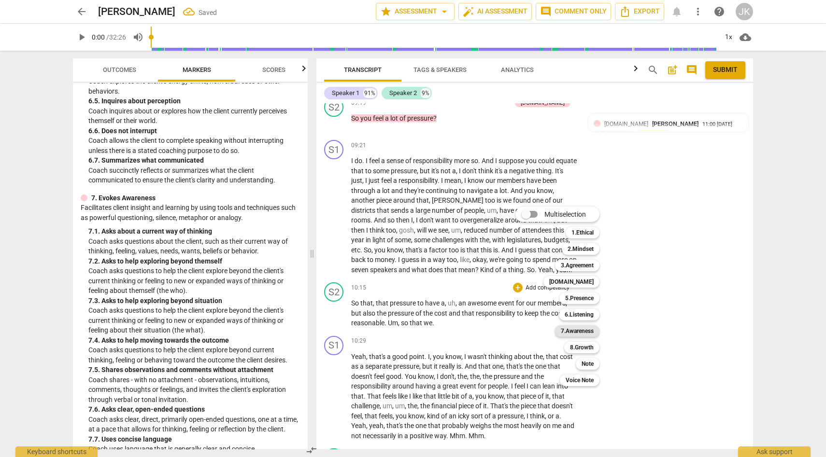
click at [584, 331] on b "7.Awareness" at bounding box center [577, 332] width 33 height 12
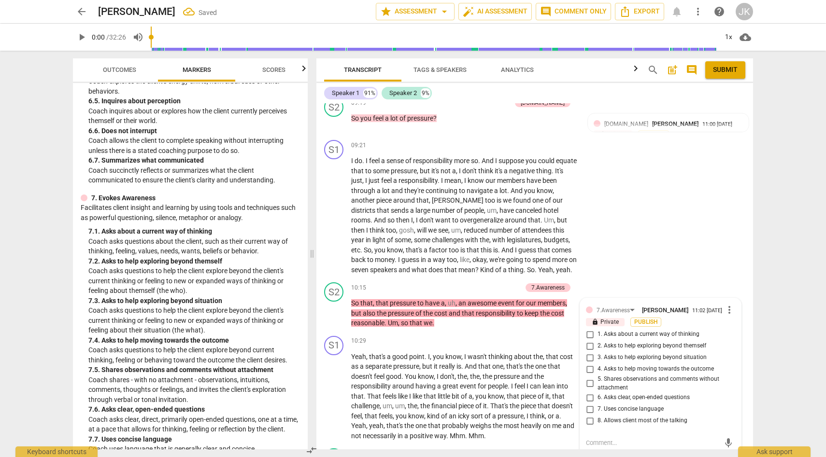
scroll to position [1646, 0]
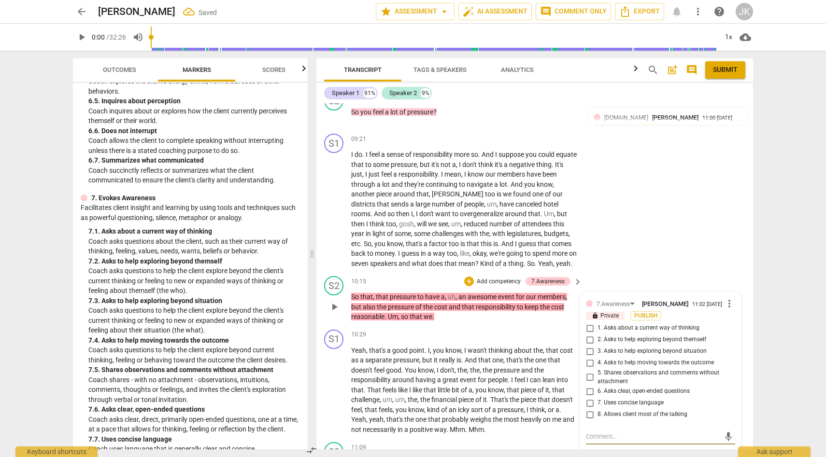
click at [589, 384] on input "5. Shares observations and comments without attachment" at bounding box center [589, 378] width 15 height 12
checkbox input "true"
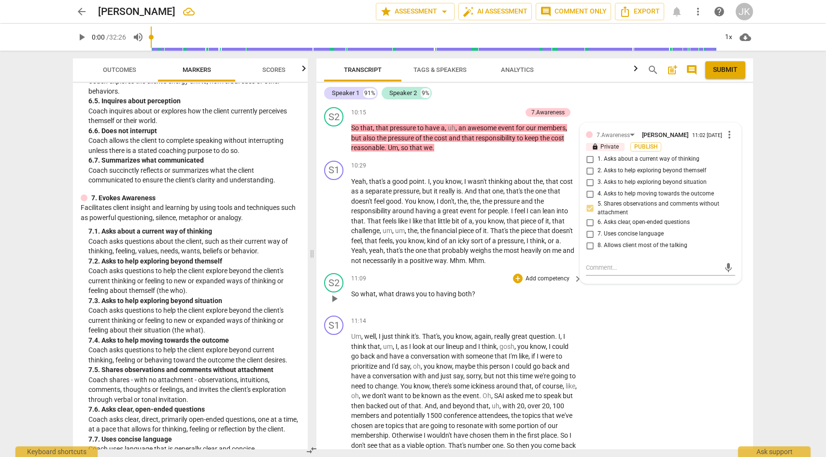
scroll to position [1816, 0]
click at [517, 283] on div "+" at bounding box center [518, 278] width 10 height 10
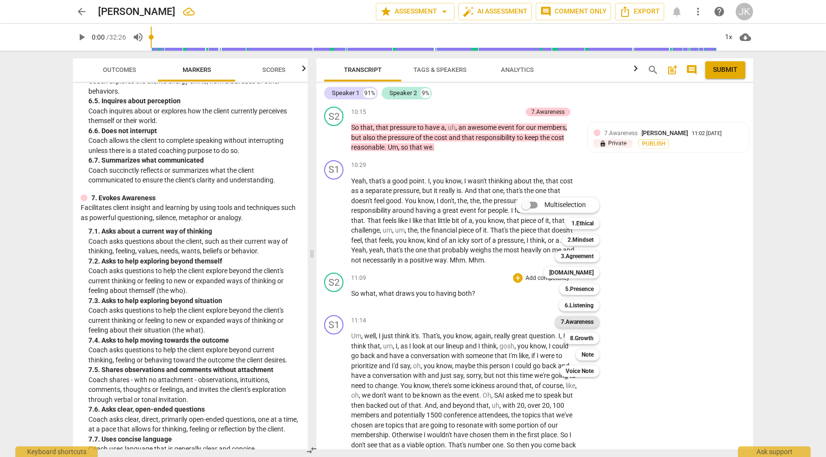
click at [580, 322] on b "7.Awareness" at bounding box center [577, 322] width 33 height 12
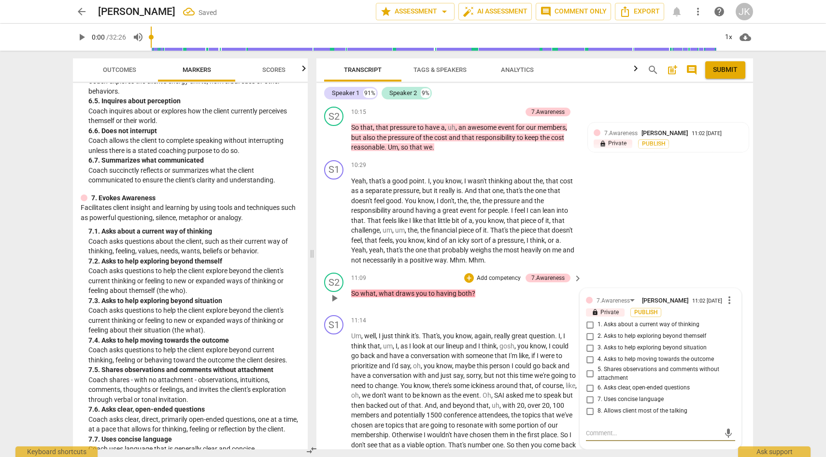
click at [589, 354] on input "3. Asks to help exploring beyond situation" at bounding box center [589, 349] width 15 height 12
checkbox input "true"
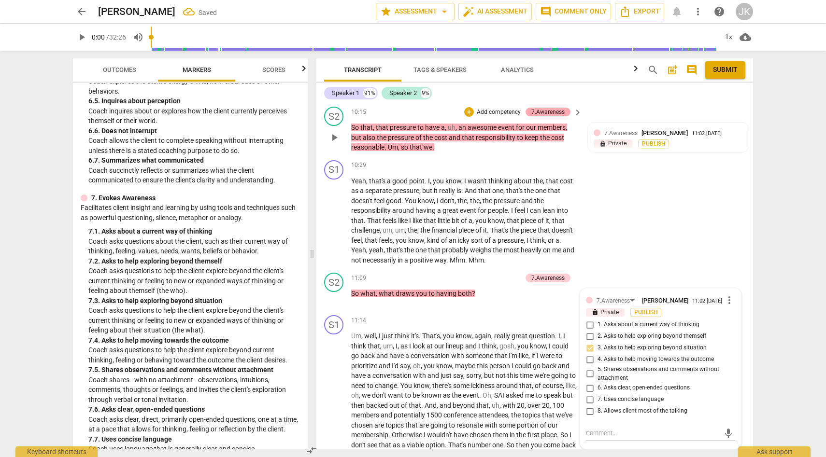
click at [553, 116] on div "7.Awareness" at bounding box center [547, 112] width 33 height 9
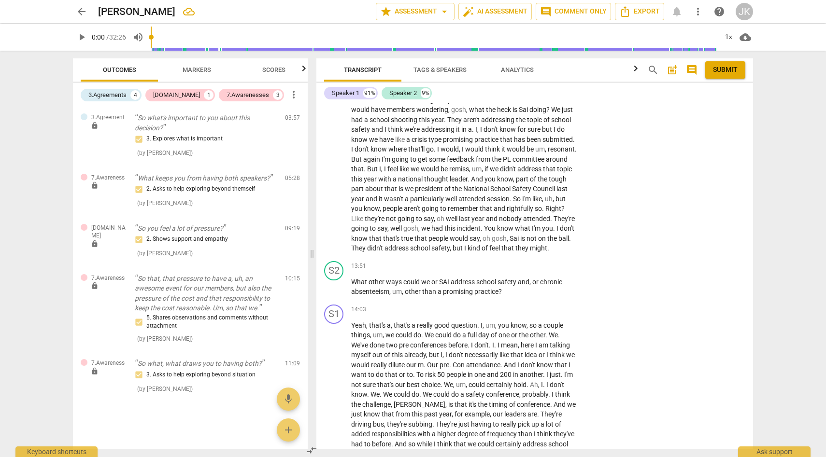
scroll to position [2228, 0]
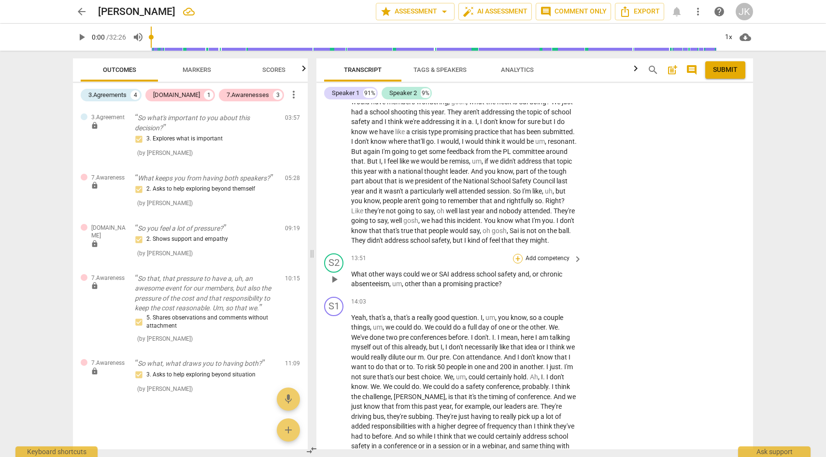
click at [519, 264] on div "+" at bounding box center [518, 259] width 10 height 10
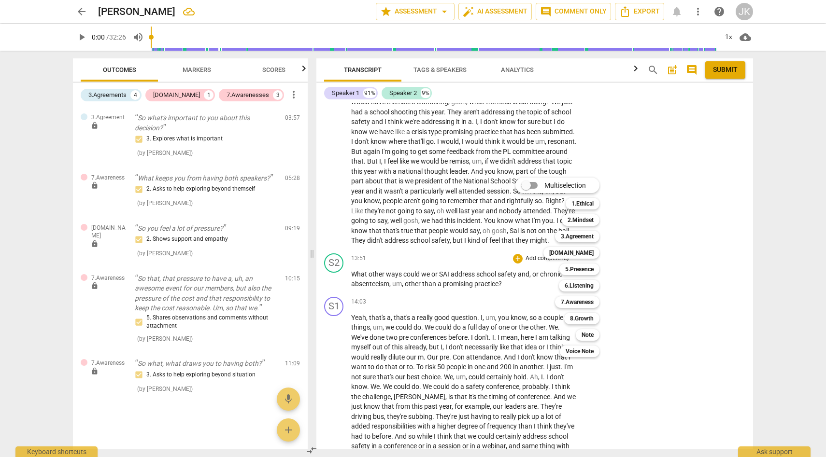
click at [198, 67] on div at bounding box center [413, 228] width 826 height 457
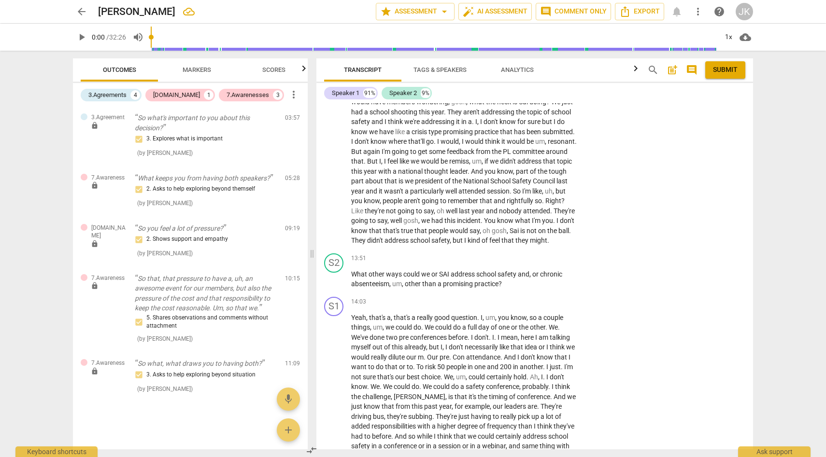
click at [198, 67] on span "Markers" at bounding box center [197, 69] width 29 height 7
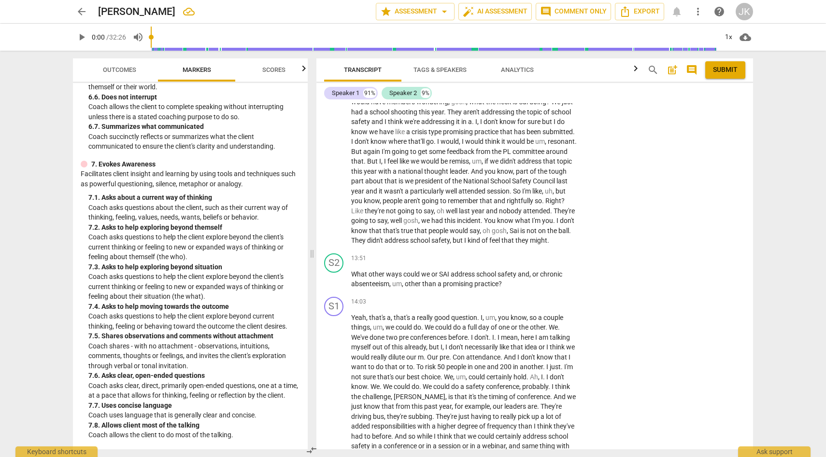
scroll to position [846, 0]
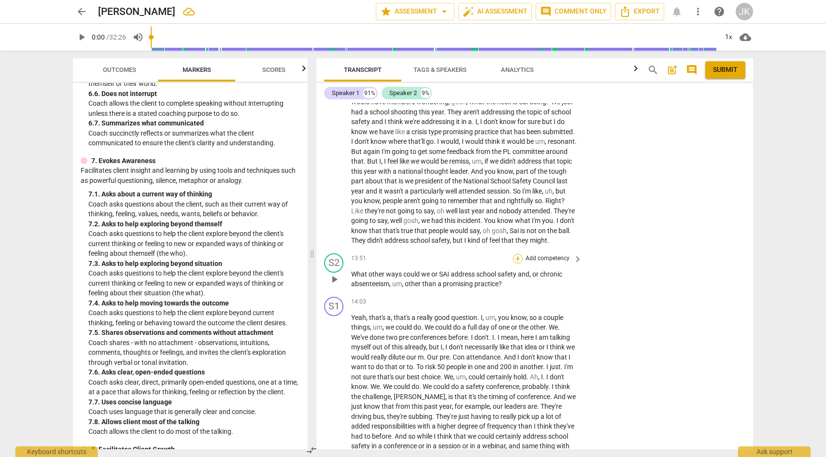
click at [519, 264] on div "+" at bounding box center [518, 259] width 10 height 10
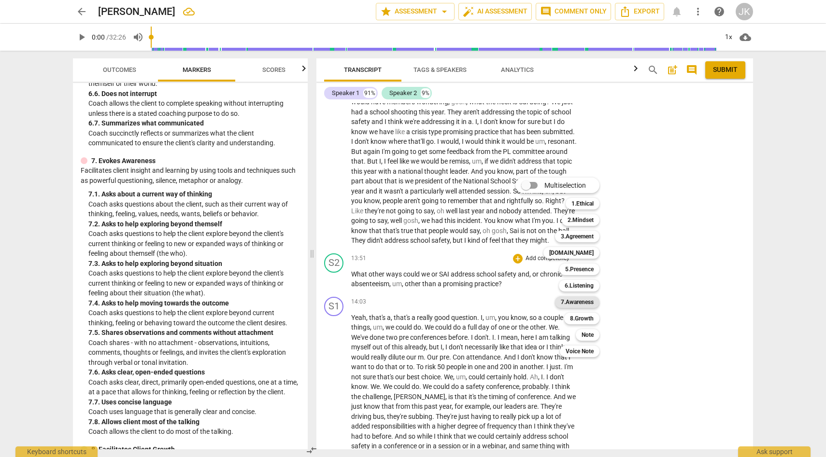
click at [587, 302] on b "7.Awareness" at bounding box center [577, 303] width 33 height 12
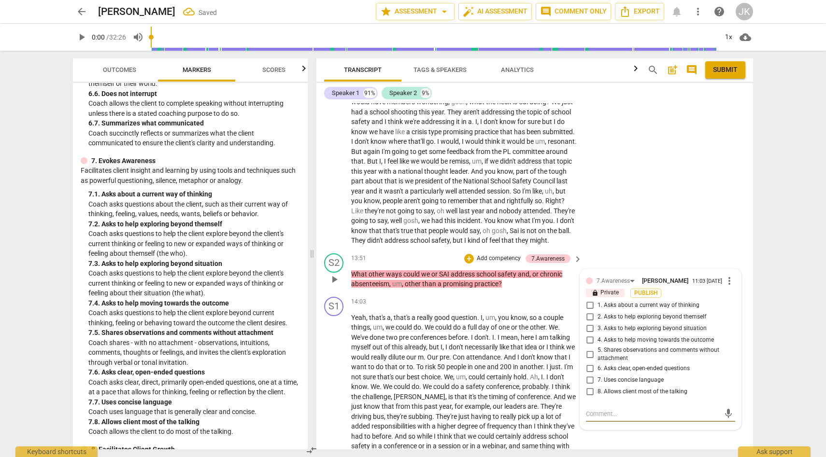
click at [589, 335] on input "3. Asks to help exploring beyond situation" at bounding box center [589, 329] width 15 height 12
checkbox input "true"
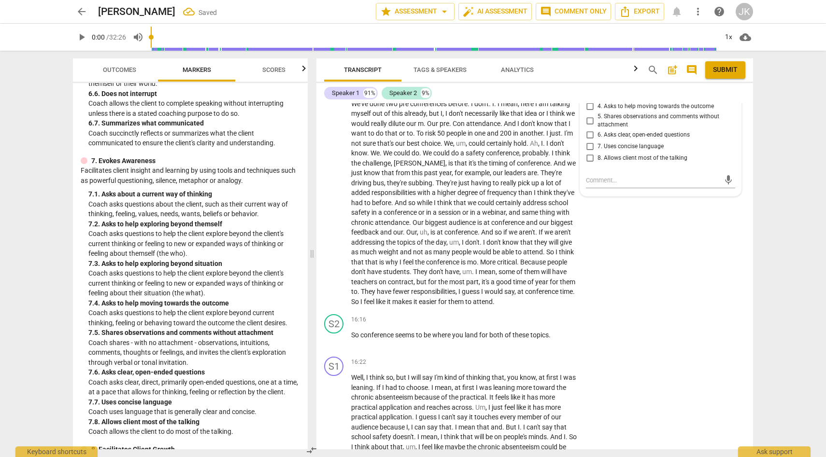
scroll to position [2465, 0]
click at [589, 338] on div "S2 play_arrow pause 16:16 + Add competency keyboard_arrow_right So conference s…" at bounding box center [534, 329] width 437 height 43
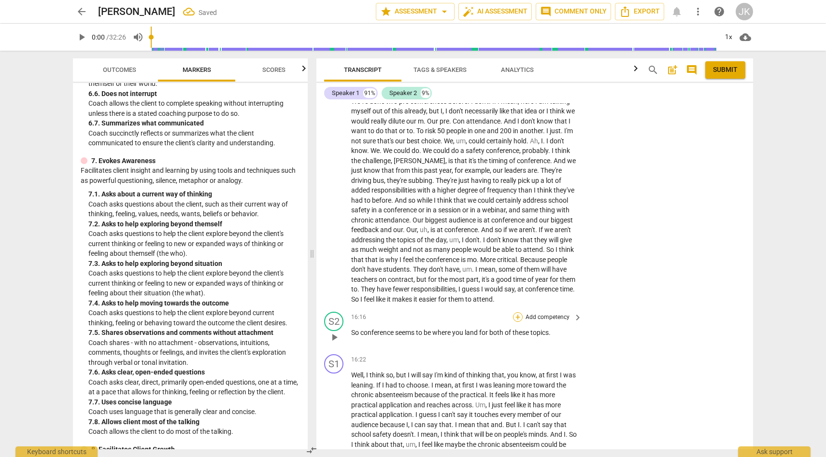
click at [518, 322] on div "+" at bounding box center [518, 318] width 10 height 10
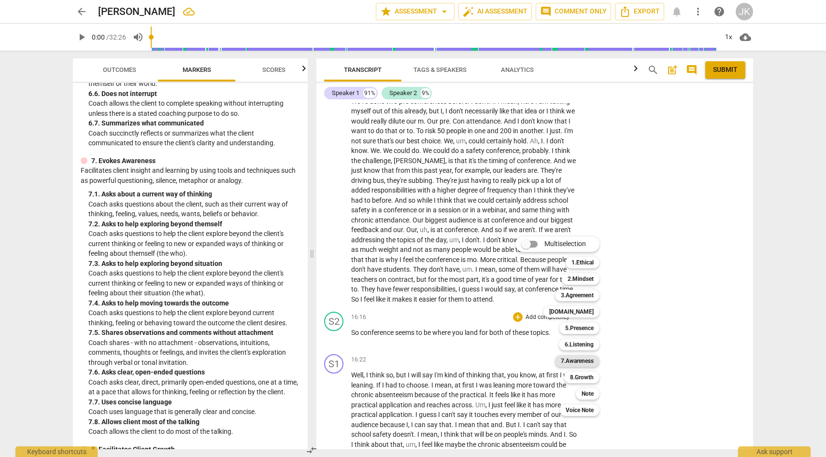
click at [584, 360] on b "7.Awareness" at bounding box center [577, 362] width 33 height 12
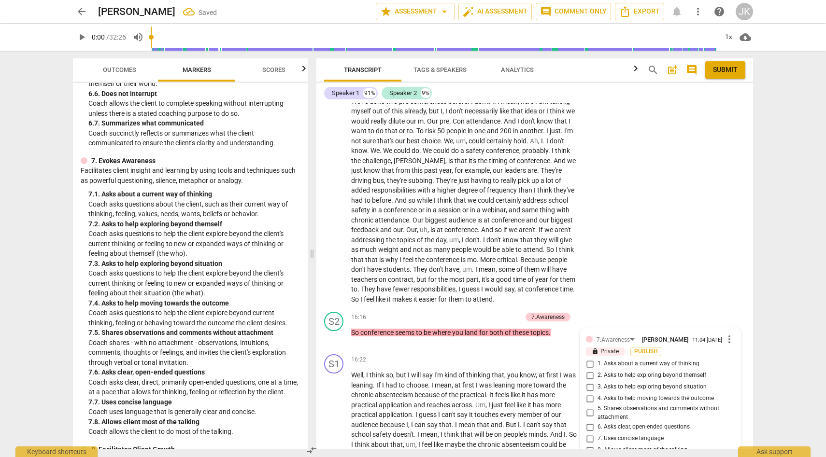
scroll to position [2670, 0]
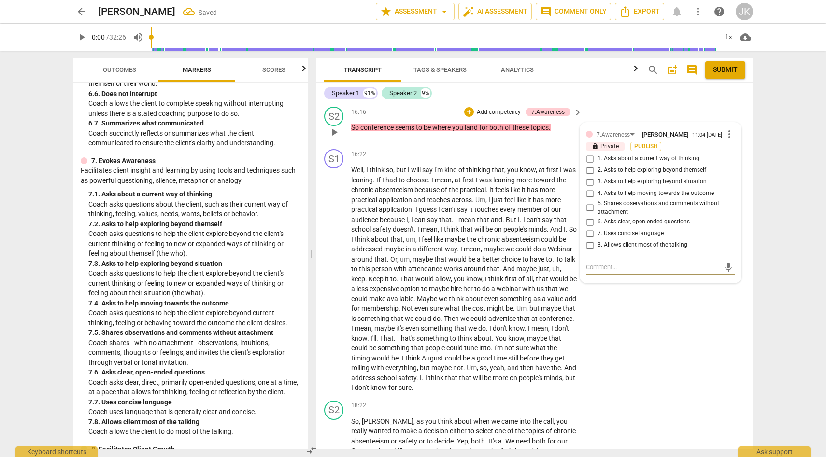
click at [590, 214] on input "5. Shares observations and comments without attachment" at bounding box center [589, 208] width 15 height 12
checkbox input "true"
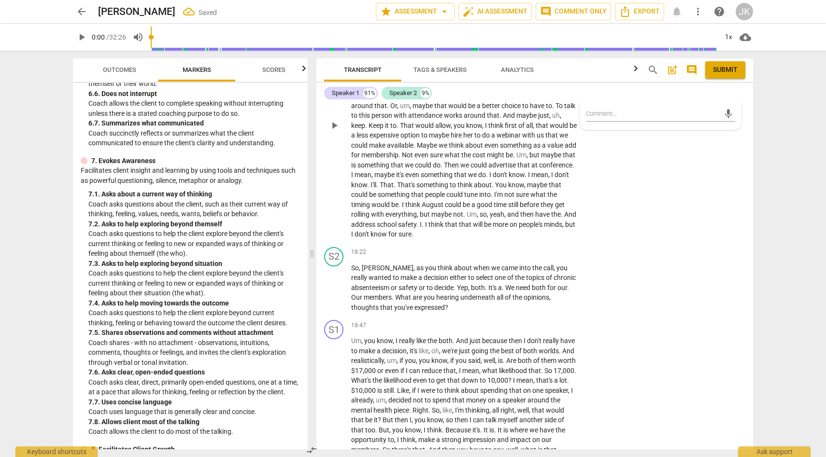
scroll to position [2866, 0]
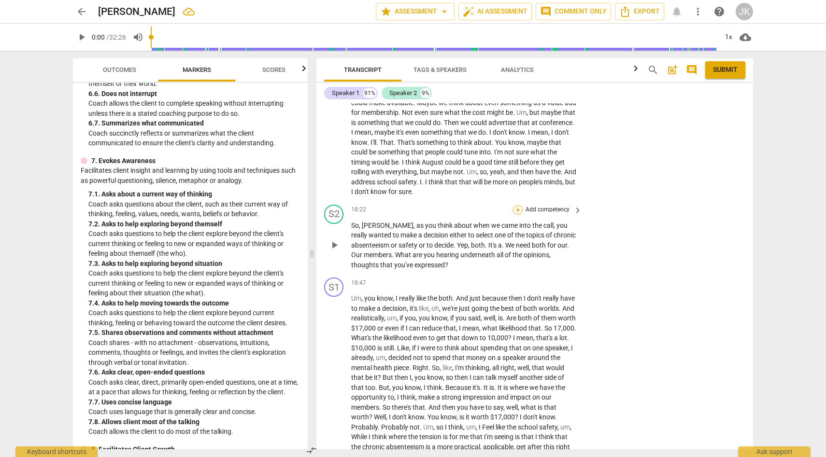
click at [517, 215] on div "+" at bounding box center [518, 210] width 10 height 10
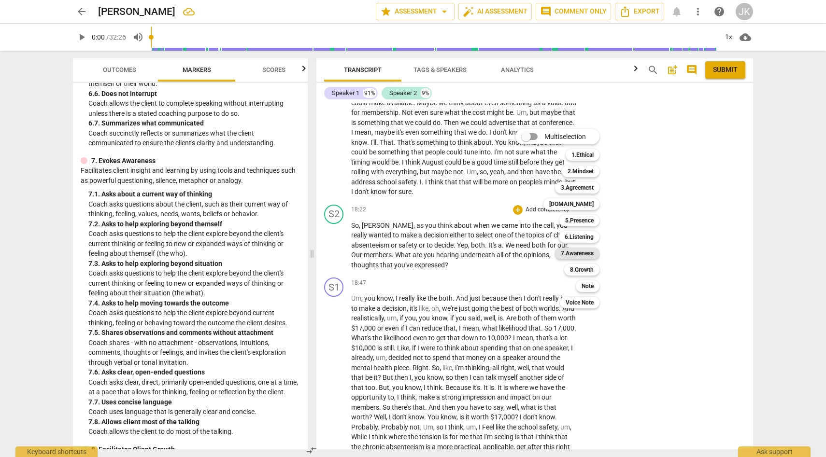
click at [582, 253] on b "7.Awareness" at bounding box center [577, 254] width 33 height 12
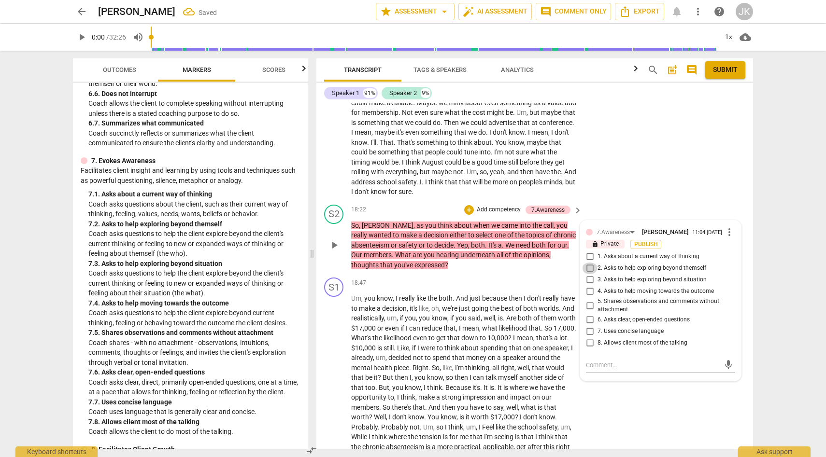
click at [589, 274] on input "2. Asks to help exploring beyond themself" at bounding box center [589, 269] width 15 height 12
checkbox input "true"
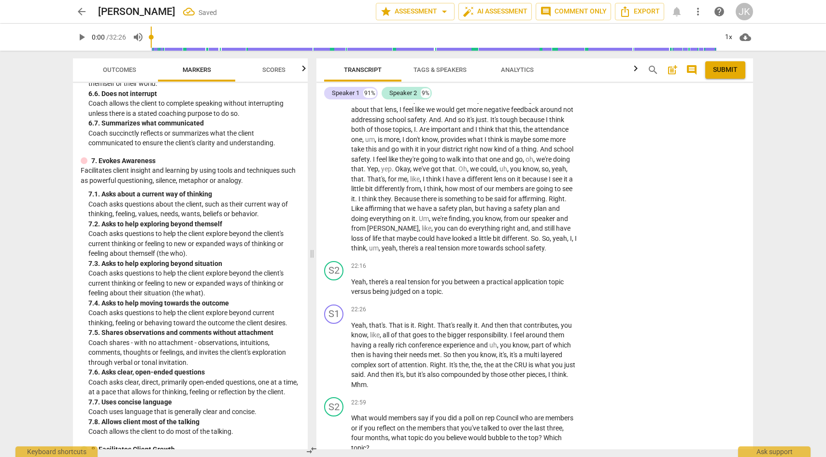
scroll to position [3314, 0]
click at [519, 270] on div "+" at bounding box center [518, 265] width 10 height 10
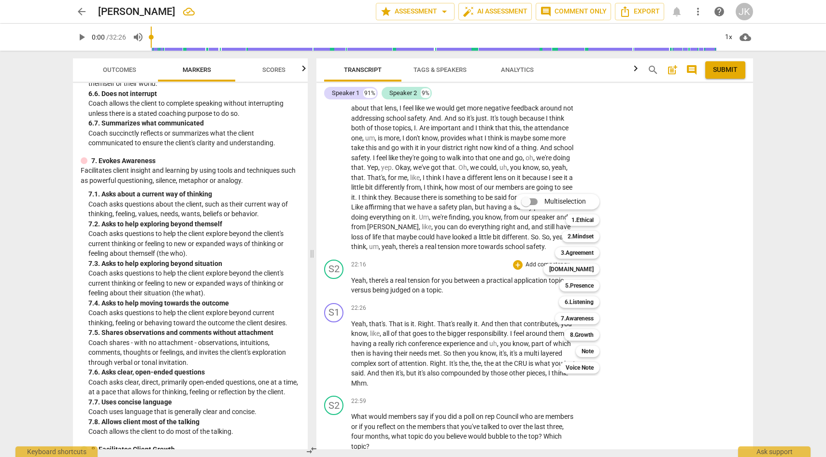
click at [247, 210] on div at bounding box center [413, 228] width 826 height 457
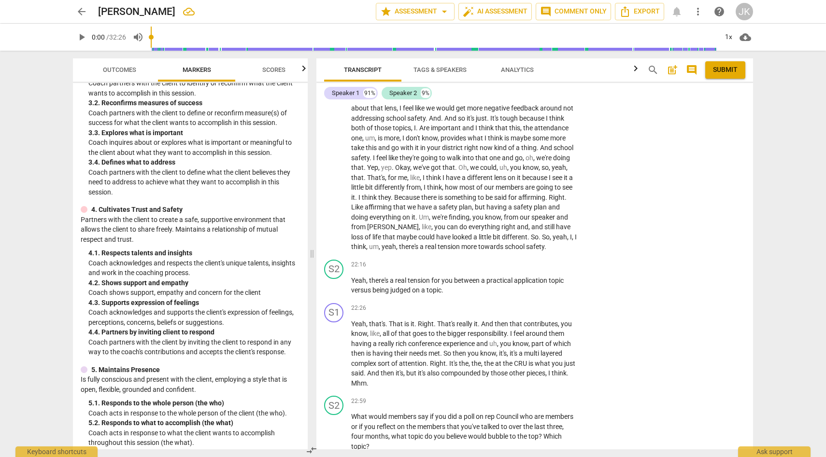
scroll to position [236, 0]
click at [520, 270] on div "+" at bounding box center [518, 265] width 10 height 10
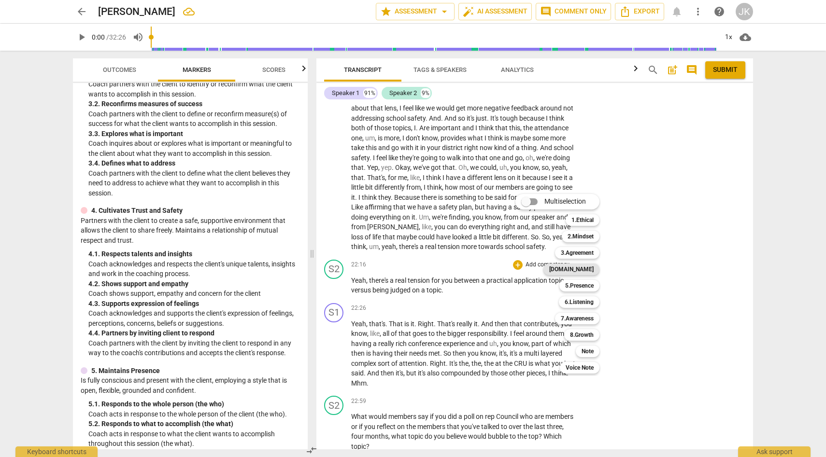
click at [585, 270] on b "[DOMAIN_NAME]" at bounding box center [571, 270] width 44 height 12
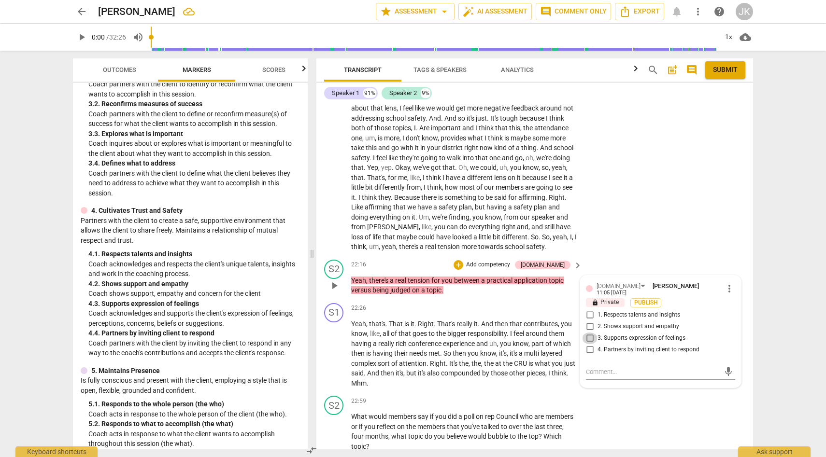
click at [589, 344] on input "3. Supports expression of feelings" at bounding box center [589, 339] width 15 height 12
checkbox input "true"
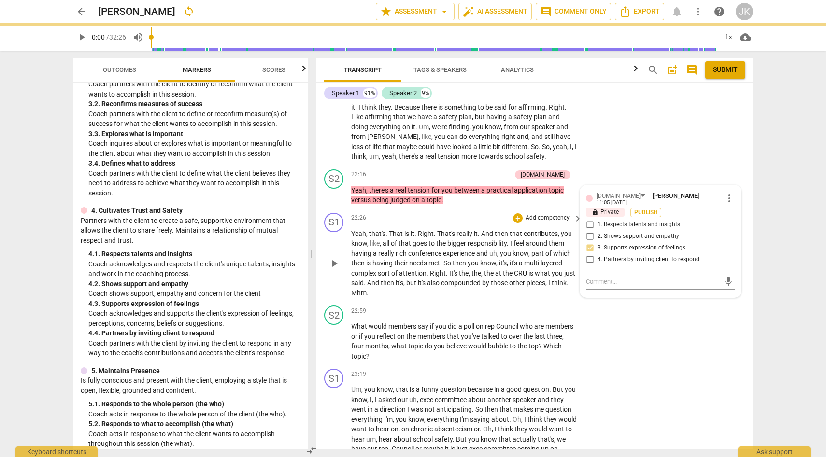
scroll to position [3413, 0]
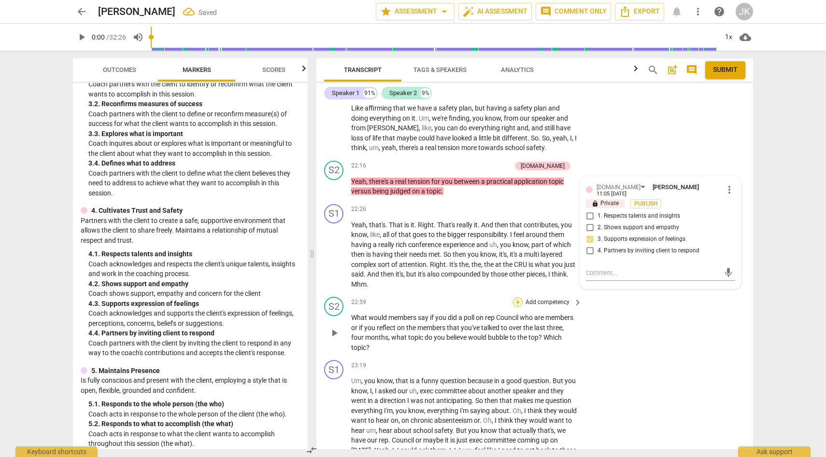
click at [518, 307] on div "+" at bounding box center [518, 303] width 10 height 10
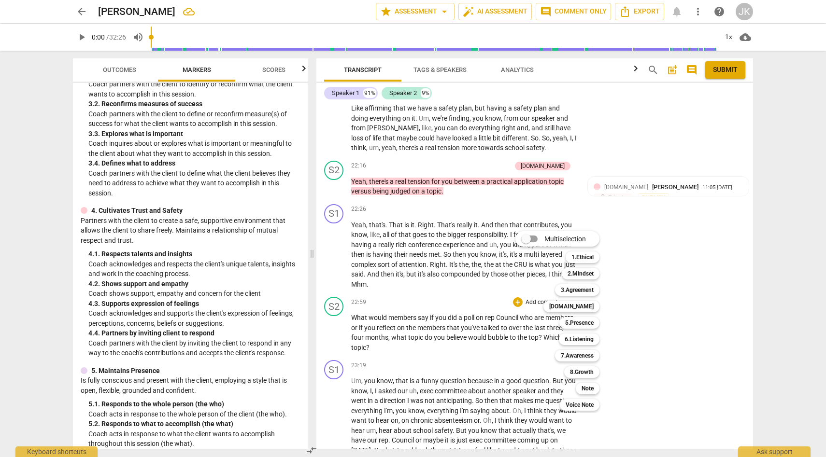
click at [251, 367] on div at bounding box center [413, 228] width 826 height 457
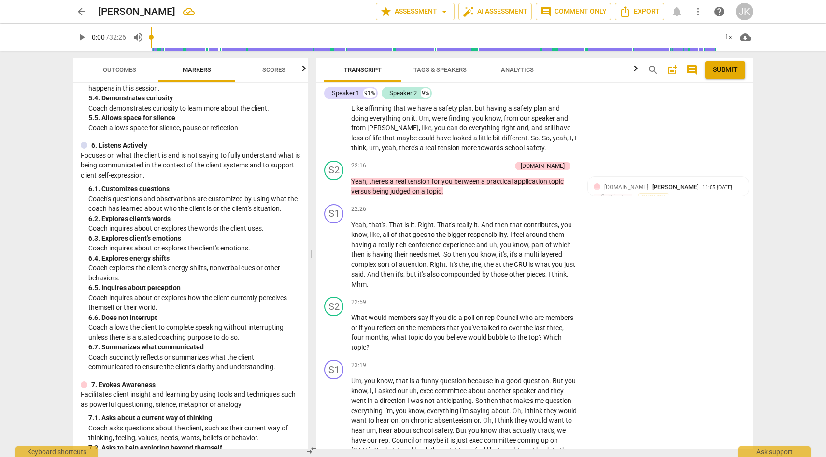
scroll to position [627, 0]
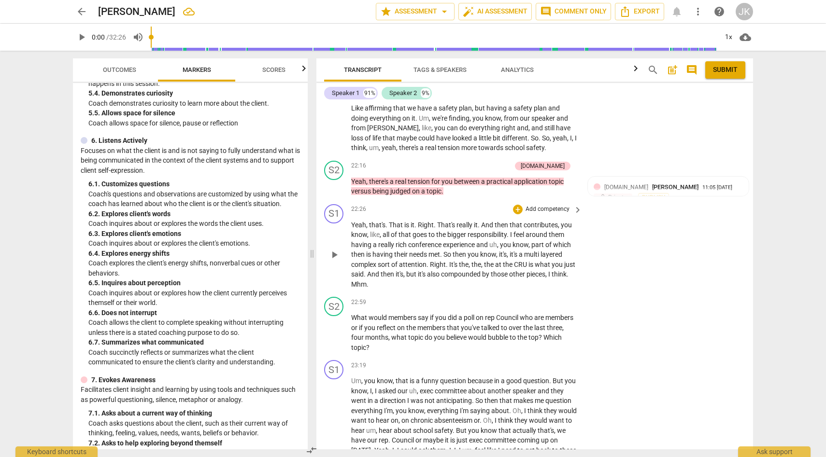
click at [521, 214] on div "+ Add competency" at bounding box center [541, 210] width 57 height 10
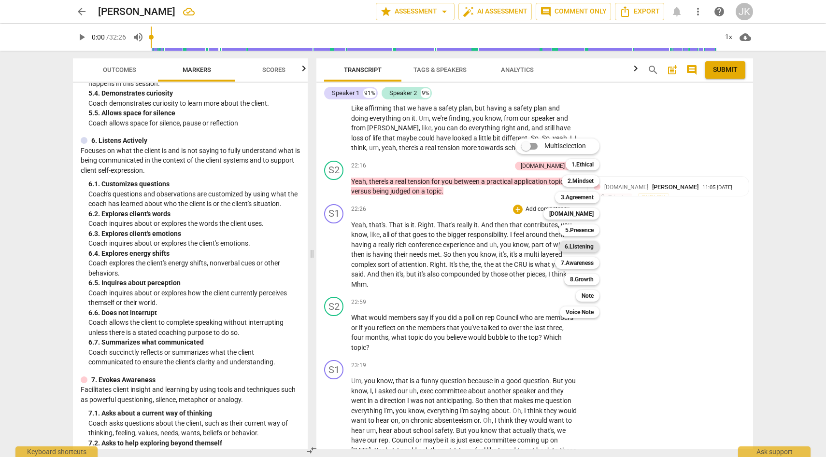
click at [573, 247] on b "6.Listening" at bounding box center [579, 247] width 29 height 12
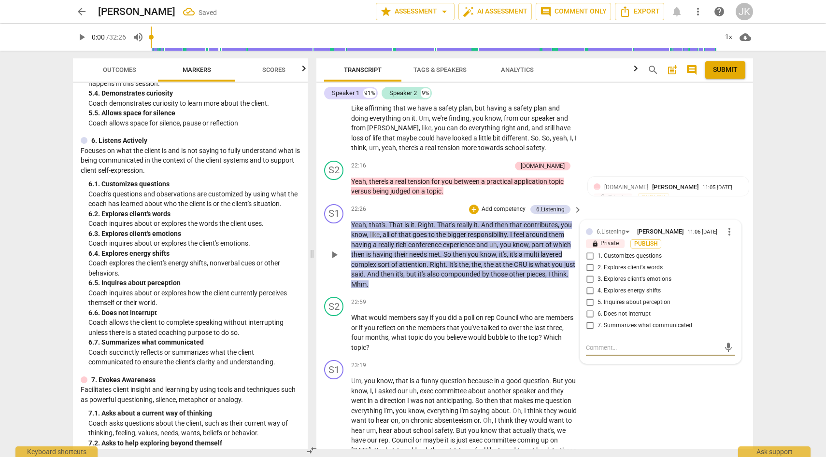
click at [587, 262] on input "1. Customizes questions" at bounding box center [589, 257] width 15 height 12
checkbox input "true"
click at [726, 238] on span "more_vert" at bounding box center [730, 232] width 12 height 12
click at [739, 268] on li "Delete" at bounding box center [736, 268] width 33 height 18
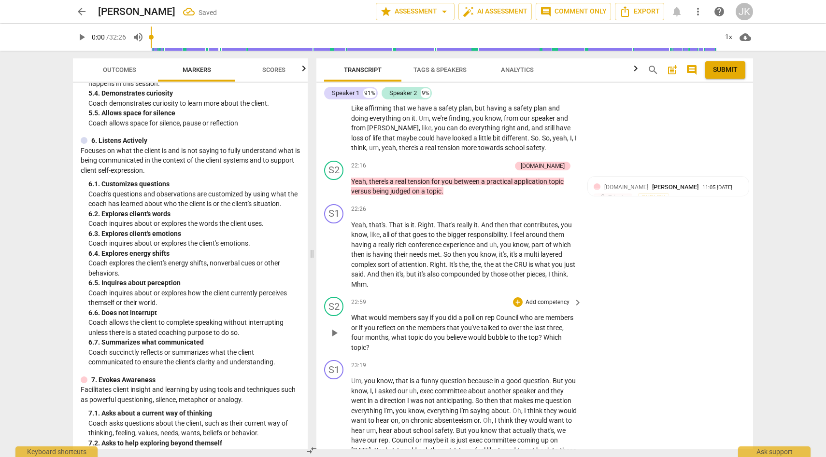
click at [521, 307] on div "+ Add competency" at bounding box center [541, 303] width 57 height 10
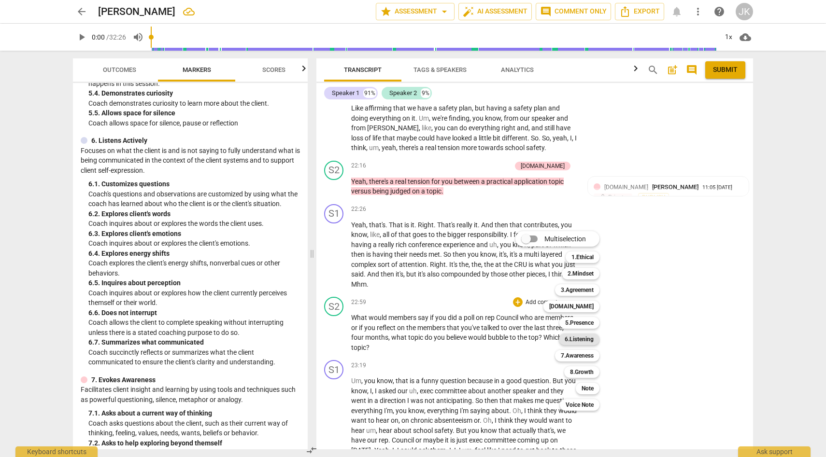
click at [585, 339] on b "6.Listening" at bounding box center [579, 340] width 29 height 12
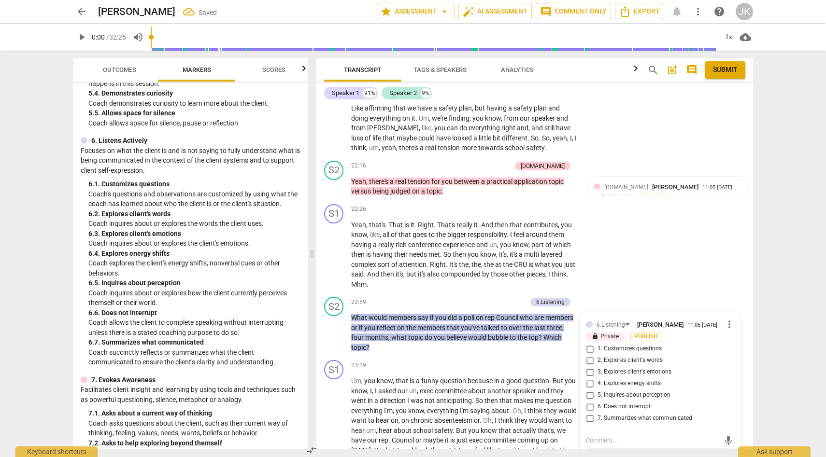
scroll to position [3596, 0]
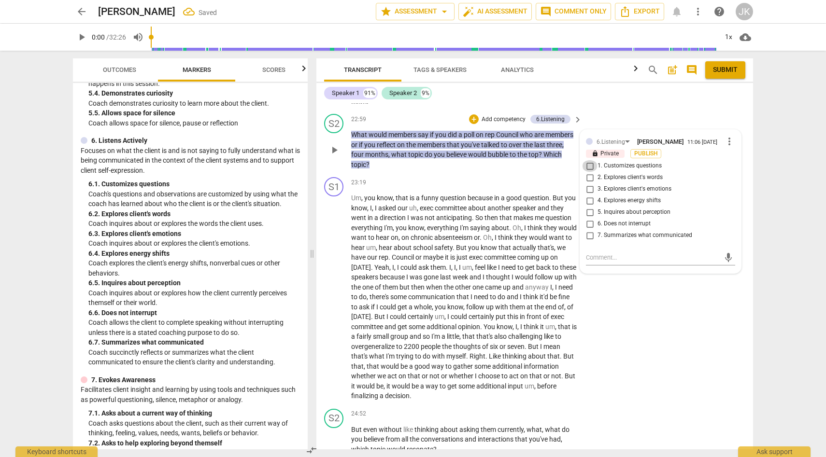
click at [588, 172] on input "1. Customizes questions" at bounding box center [589, 166] width 15 height 12
checkbox input "true"
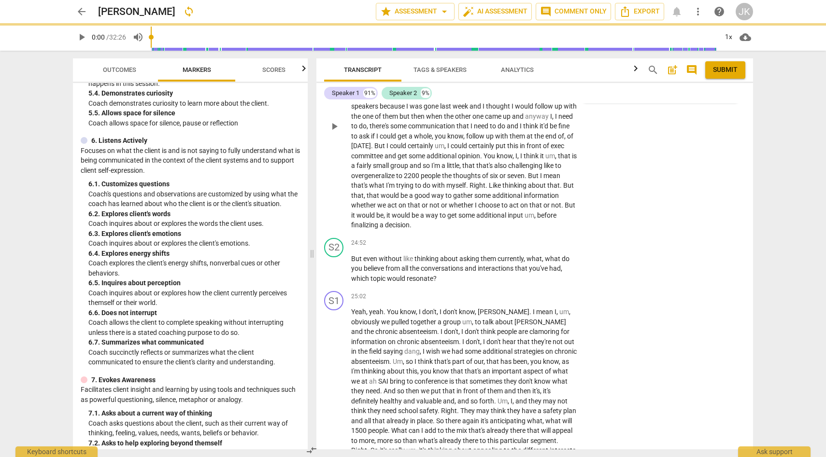
scroll to position [3768, 0]
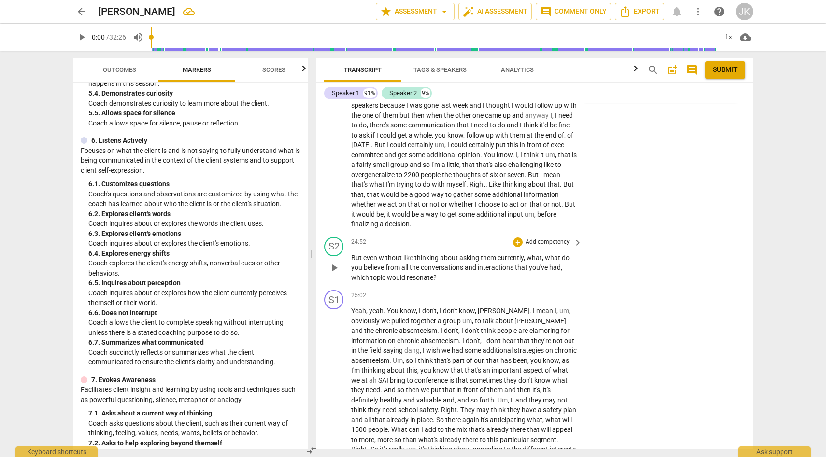
click at [539, 247] on p "Add competency" at bounding box center [548, 242] width 46 height 9
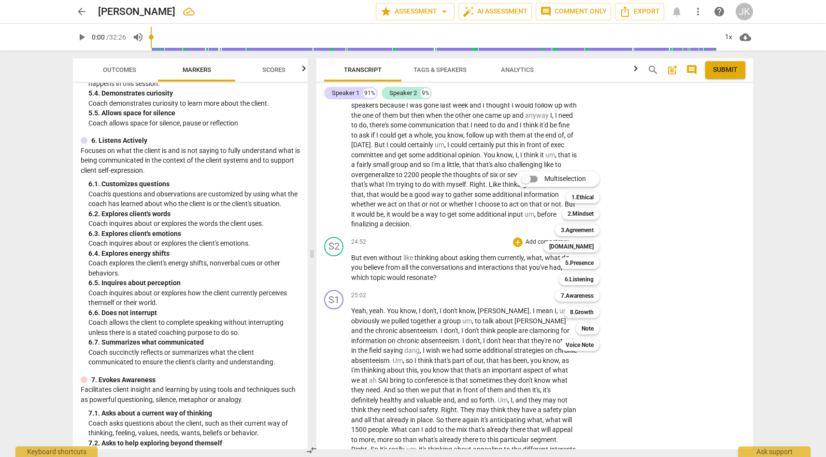
click at [228, 380] on div at bounding box center [413, 228] width 826 height 457
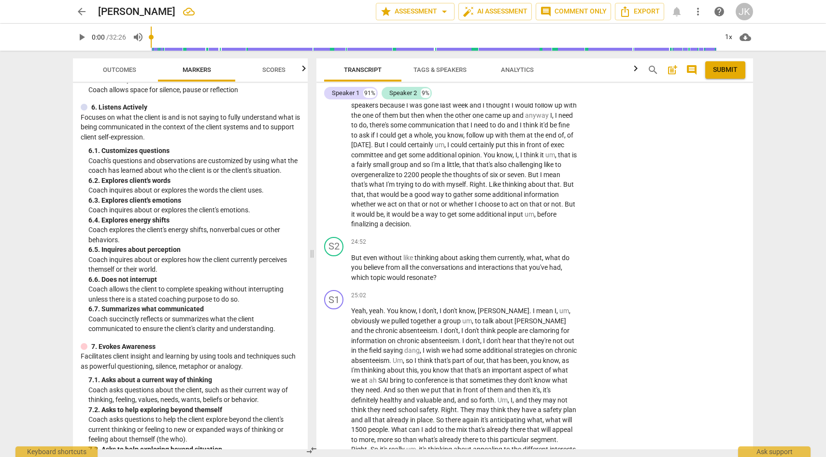
scroll to position [674, 0]
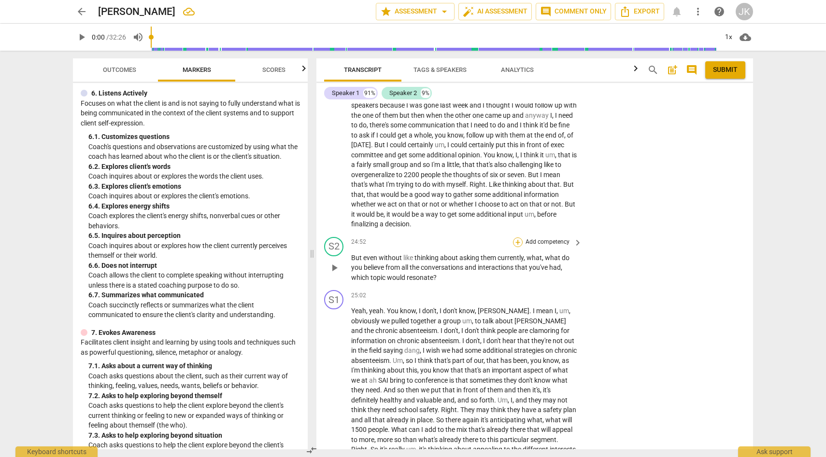
click at [518, 247] on div "+" at bounding box center [518, 243] width 10 height 10
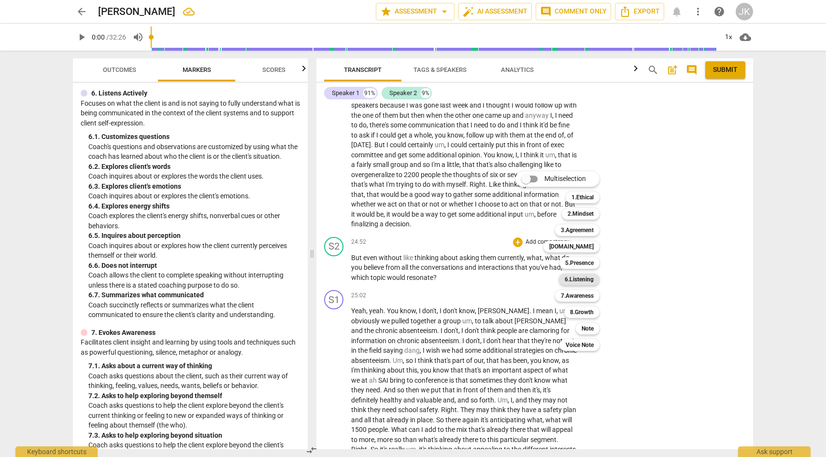
click at [592, 278] on b "6.Listening" at bounding box center [579, 280] width 29 height 12
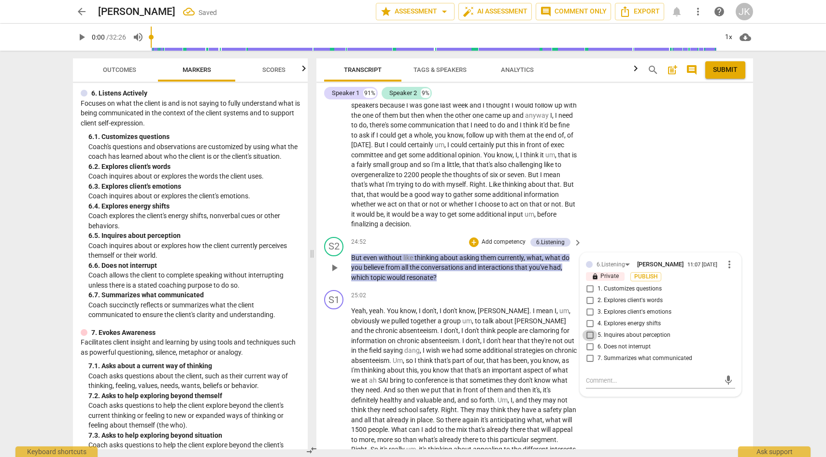
click at [588, 342] on input "5. Inquires about perception" at bounding box center [589, 336] width 15 height 12
checkbox input "true"
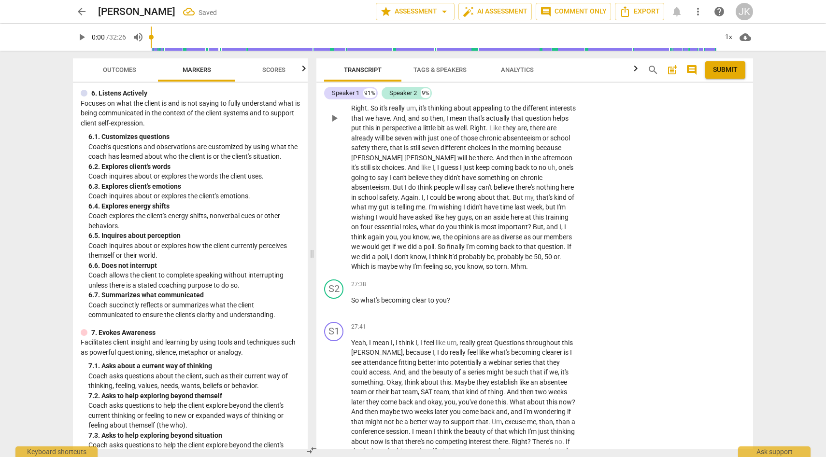
scroll to position [4143, 0]
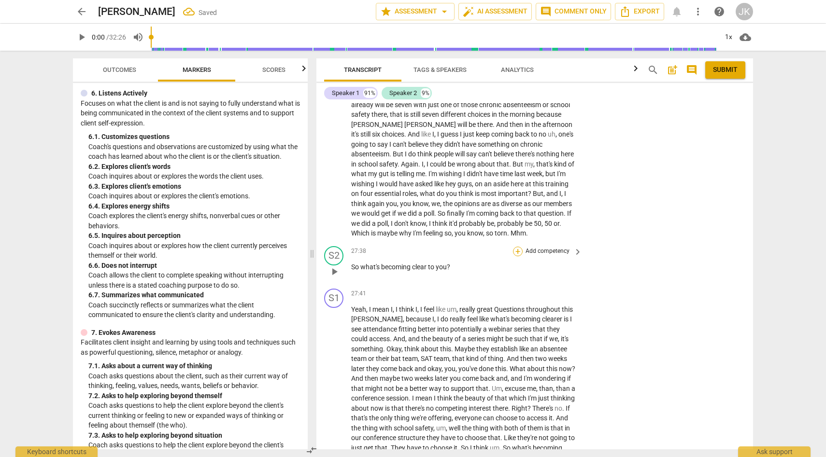
click at [520, 257] on div "+" at bounding box center [518, 252] width 10 height 10
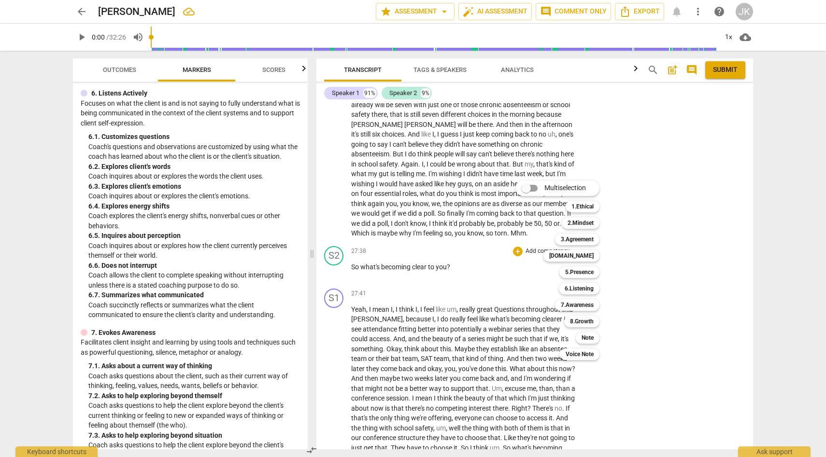
click at [170, 370] on div at bounding box center [413, 228] width 826 height 457
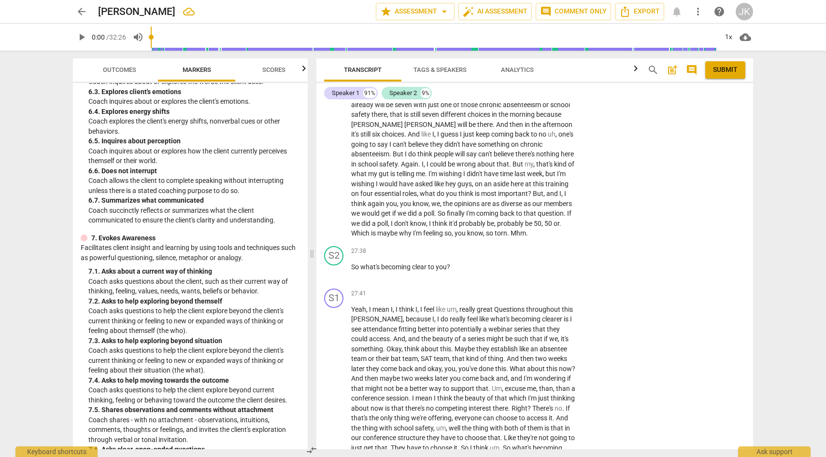
scroll to position [769, 0]
click at [515, 257] on div "+" at bounding box center [518, 252] width 10 height 10
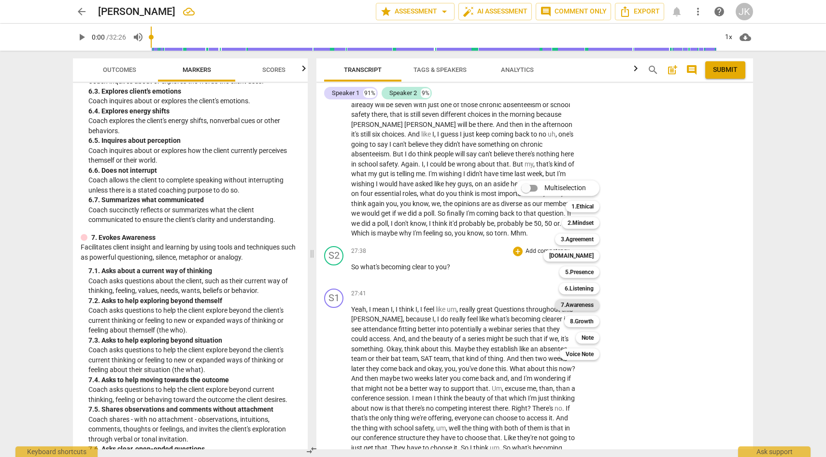
click at [579, 306] on b "7.Awareness" at bounding box center [577, 306] width 33 height 12
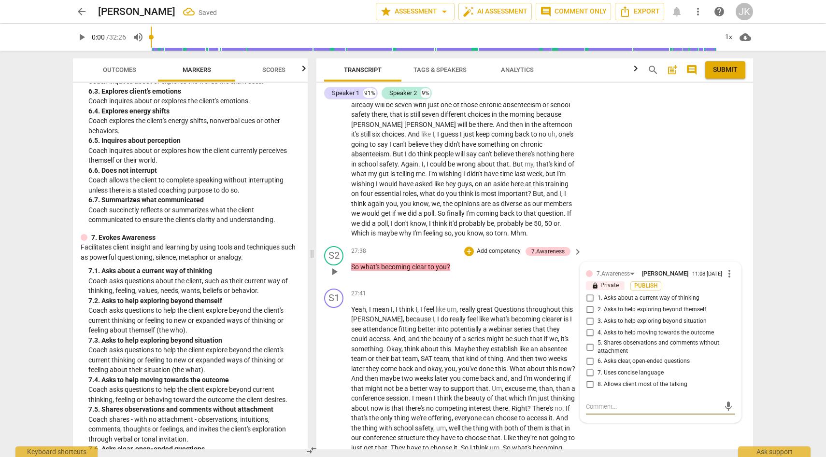
click at [588, 339] on input "4. Asks to help moving towards the outcome" at bounding box center [589, 334] width 15 height 12
checkbox input "true"
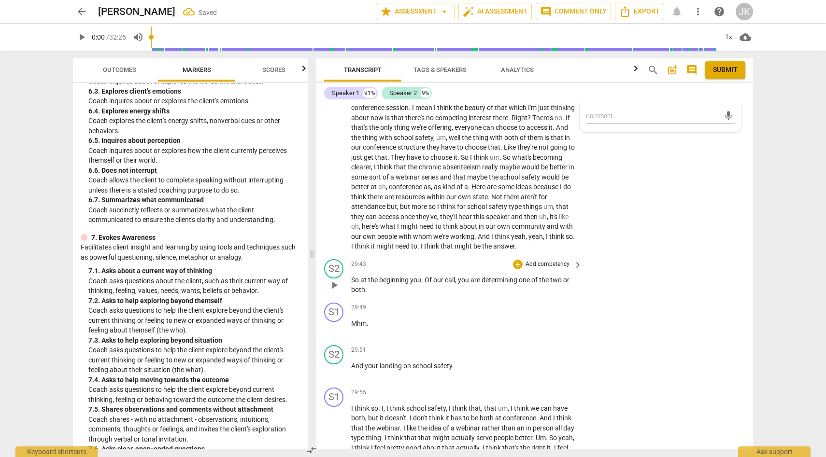
scroll to position [4438, 0]
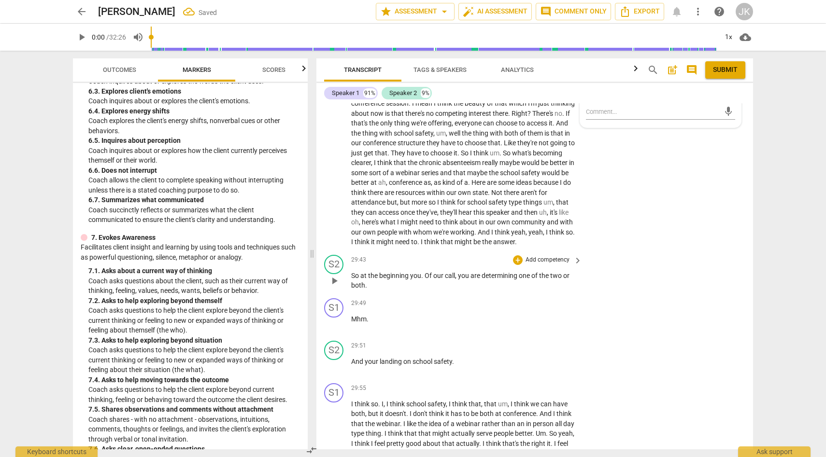
click at [500, 280] on span "determining" at bounding box center [500, 276] width 37 height 8
click at [518, 265] on div "+" at bounding box center [518, 261] width 10 height 10
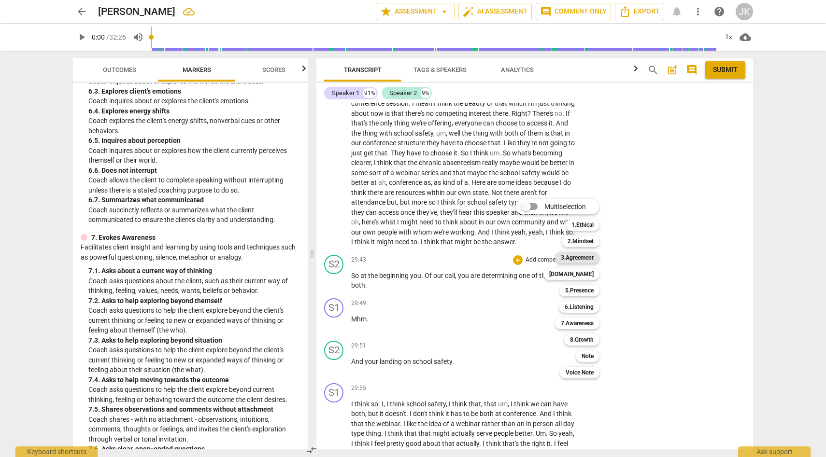
click at [585, 259] on b "3.Agreement" at bounding box center [577, 258] width 33 height 12
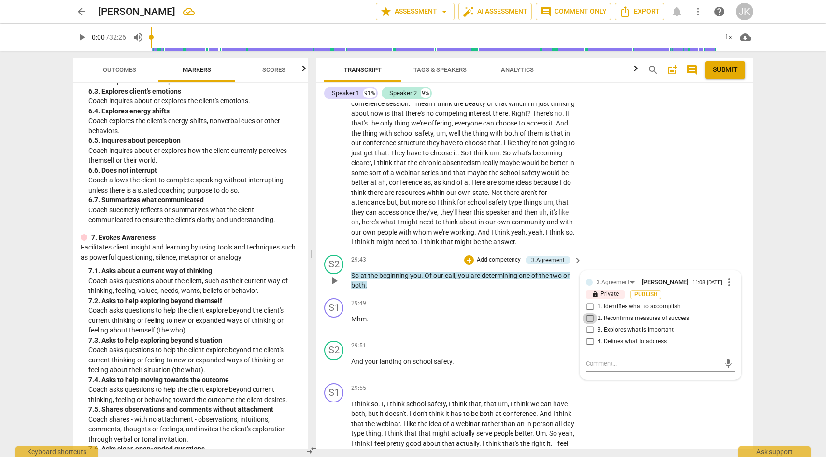
click at [588, 325] on input "2. Reconfirms measures of success" at bounding box center [589, 319] width 15 height 12
checkbox input "true"
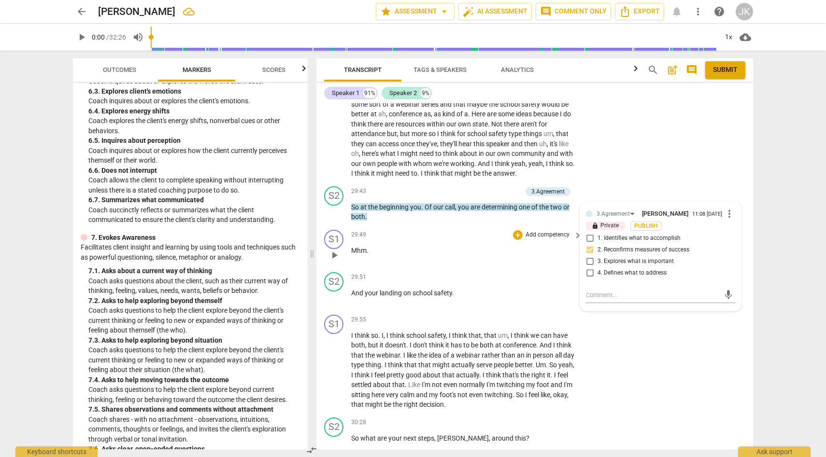
scroll to position [4509, 0]
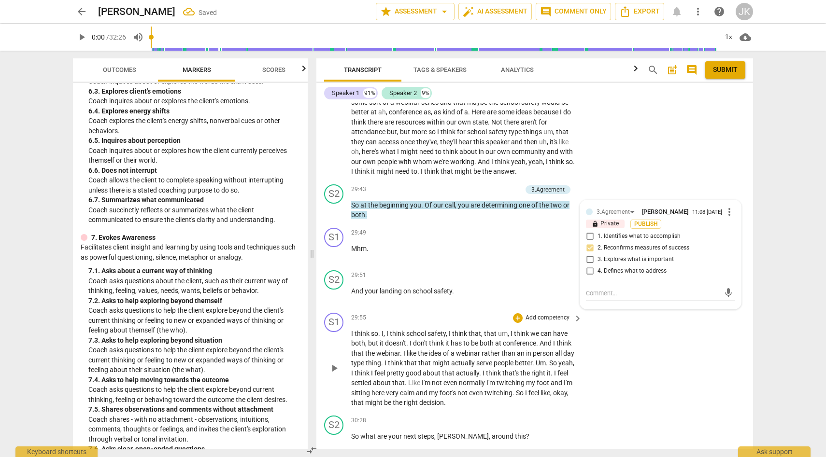
click at [580, 325] on span "keyboard_arrow_right" at bounding box center [578, 319] width 12 height 12
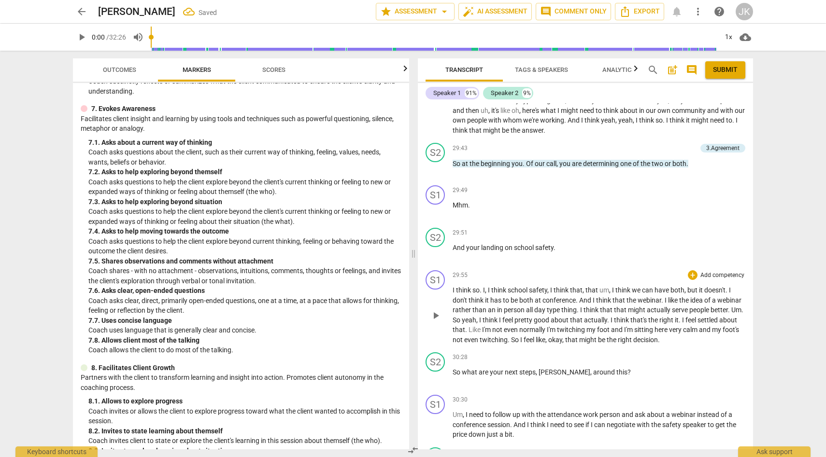
scroll to position [670, 0]
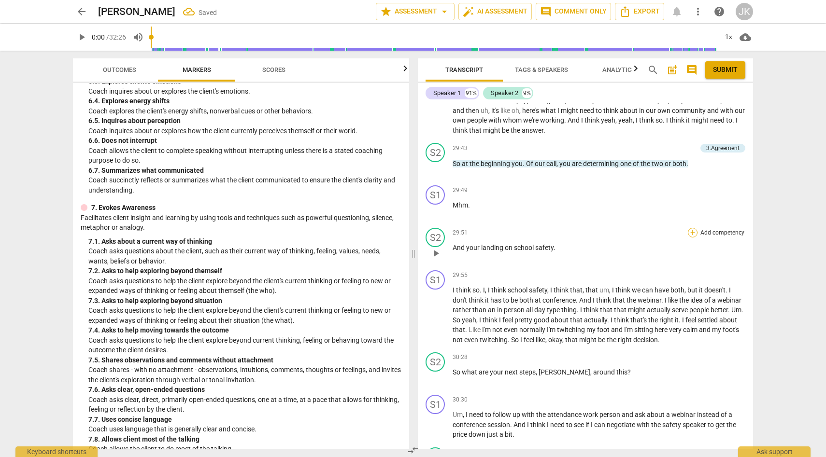
click at [690, 238] on div "+" at bounding box center [693, 233] width 10 height 10
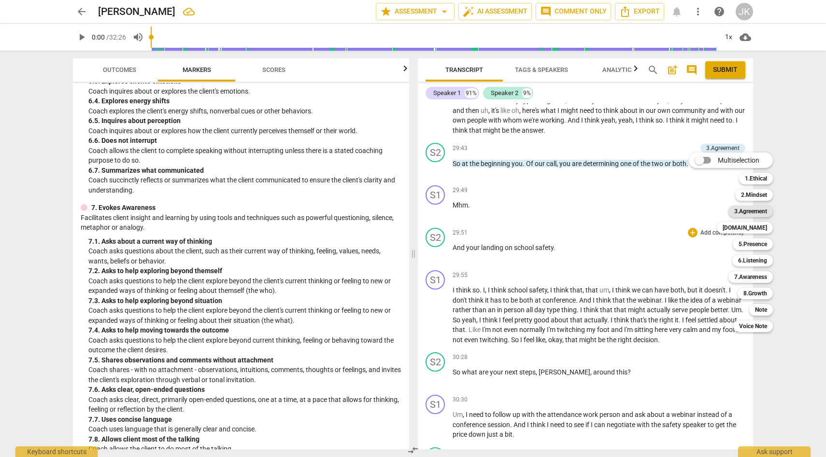
click at [756, 211] on b "3.Agreement" at bounding box center [750, 212] width 33 height 12
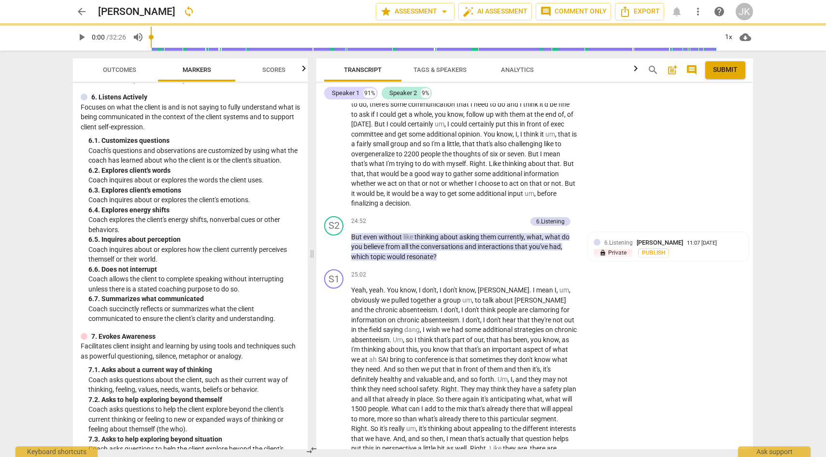
scroll to position [769, 0]
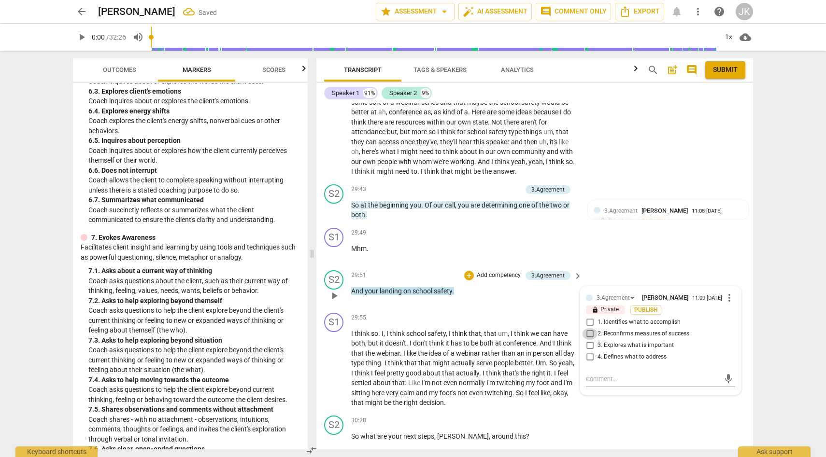
click at [590, 340] on input "2. Reconfirms measures of success" at bounding box center [589, 334] width 15 height 12
checkbox input "true"
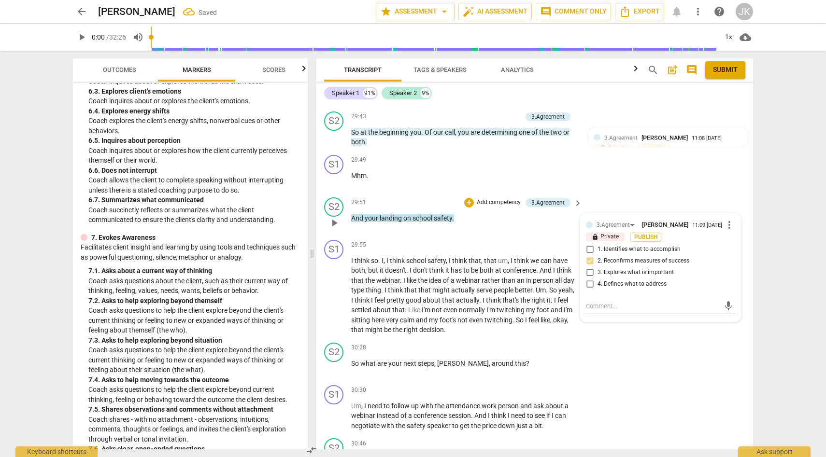
scroll to position [4583, 0]
click at [496, 368] on p "So what are your next steps , [PERSON_NAME] , around this ?" at bounding box center [464, 363] width 226 height 10
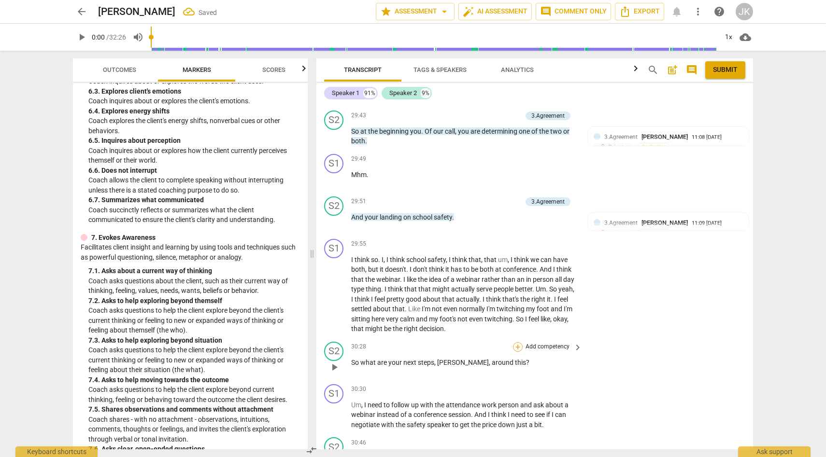
click at [520, 352] on div "+" at bounding box center [518, 348] width 10 height 10
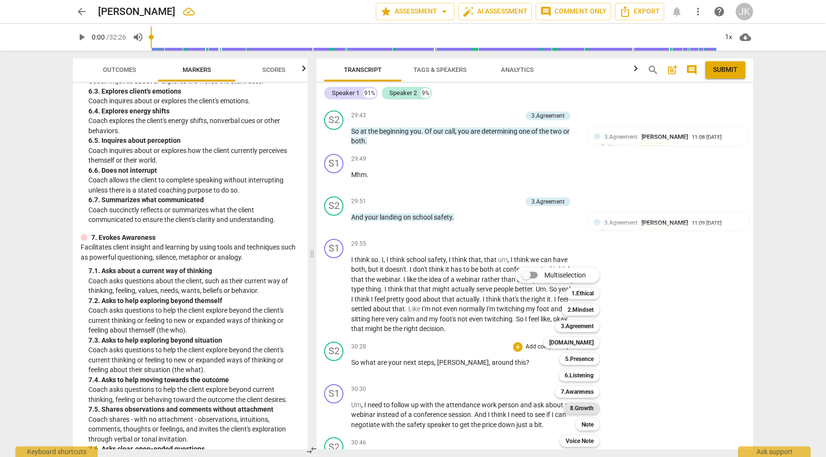
click at [579, 410] on b "8.Growth" at bounding box center [582, 409] width 24 height 12
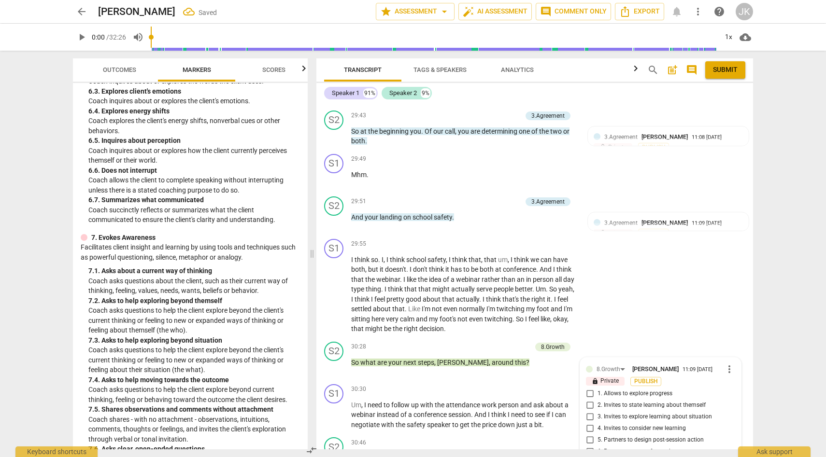
scroll to position [4843, 0]
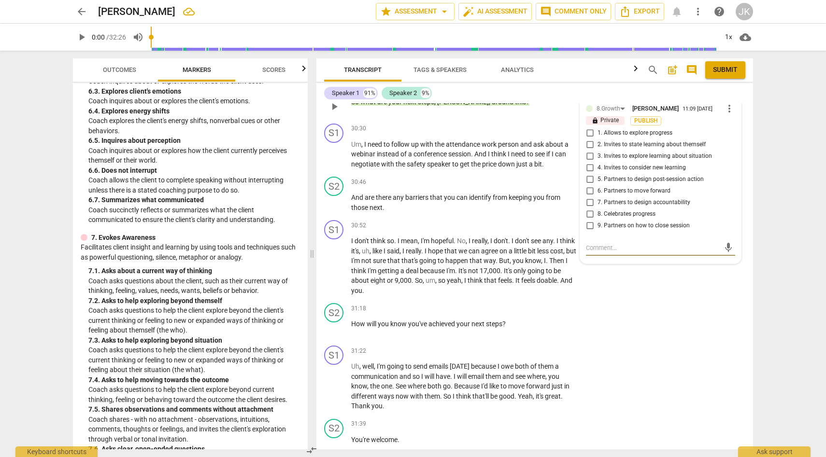
click at [590, 186] on input "5. Partners to design post-session action" at bounding box center [589, 180] width 15 height 12
checkbox input "true"
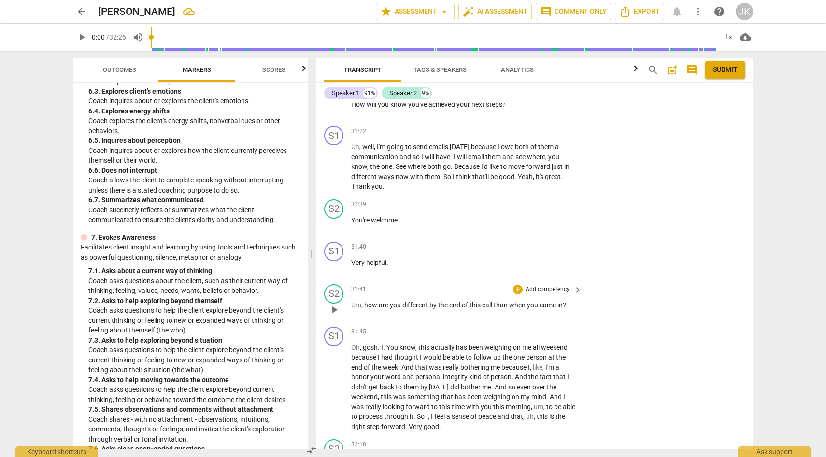
scroll to position [5066, 0]
click at [517, 292] on div "+" at bounding box center [518, 288] width 10 height 10
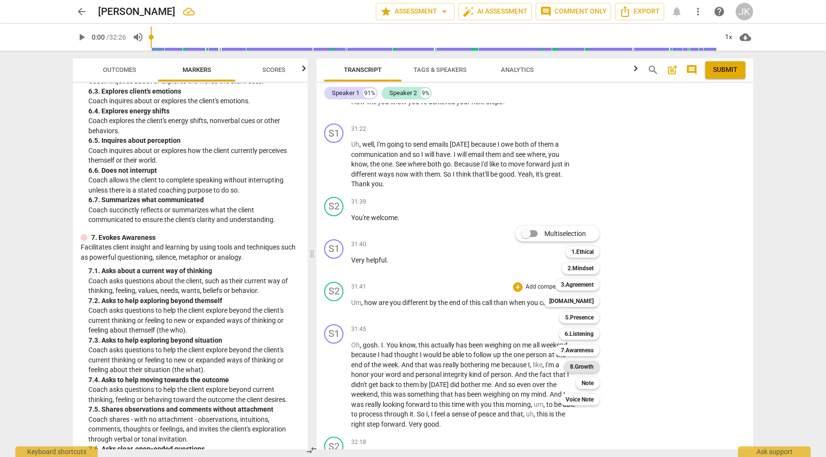
click at [587, 368] on b "8.Growth" at bounding box center [582, 367] width 24 height 12
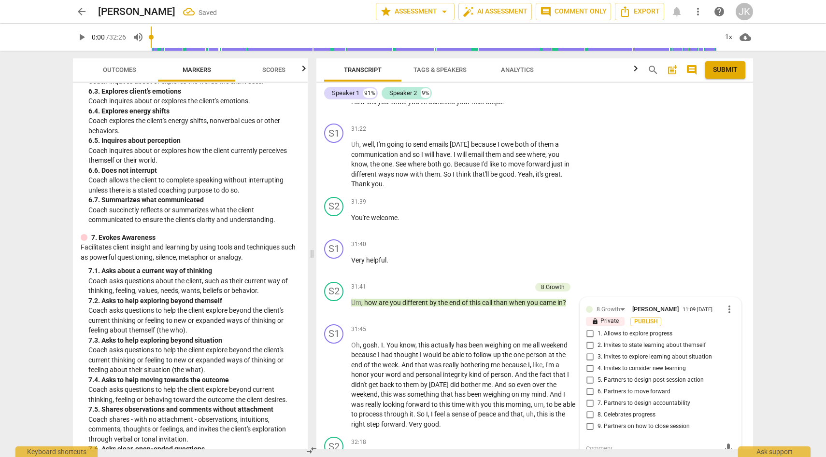
scroll to position [5198, 0]
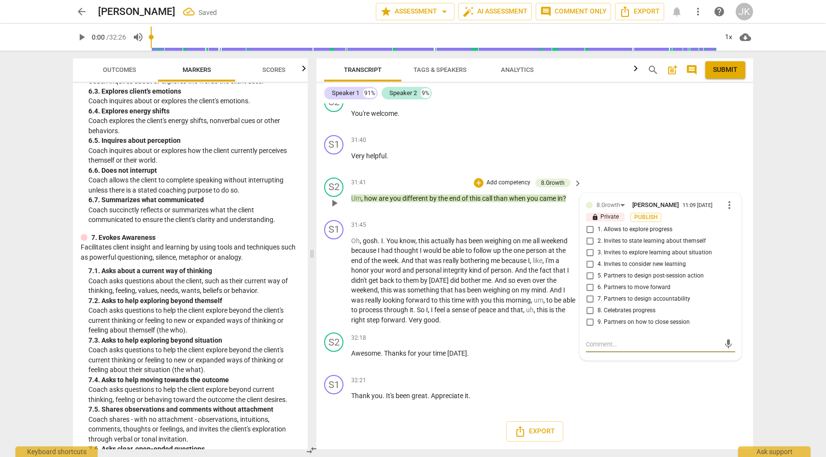
click at [587, 240] on input "2. Invites to state learning about themself" at bounding box center [589, 242] width 15 height 12
checkbox input "true"
click at [630, 423] on div "Export" at bounding box center [534, 432] width 437 height 36
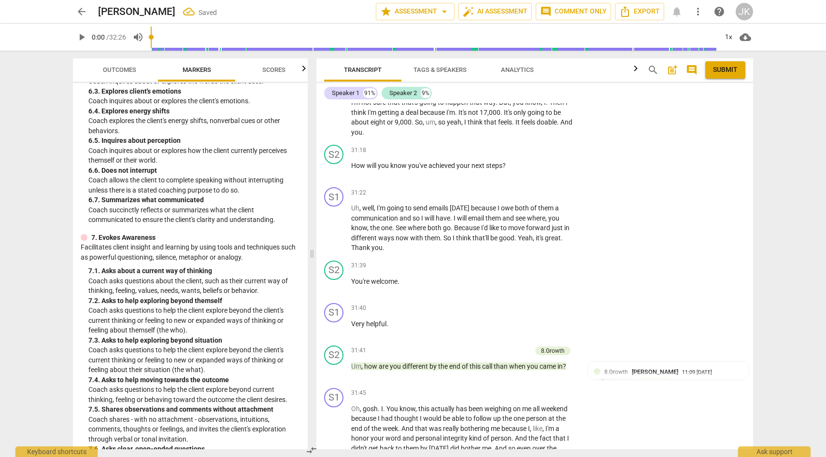
scroll to position [5000, 0]
click at [275, 68] on span "Scores" at bounding box center [273, 69] width 23 height 7
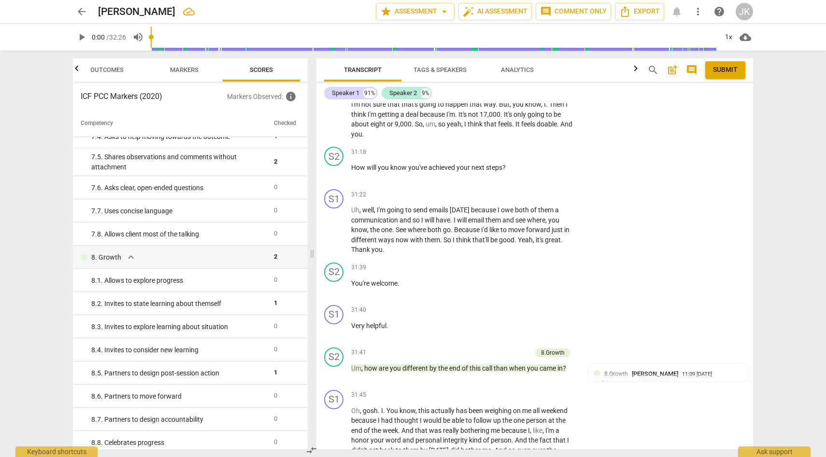
scroll to position [782, 0]
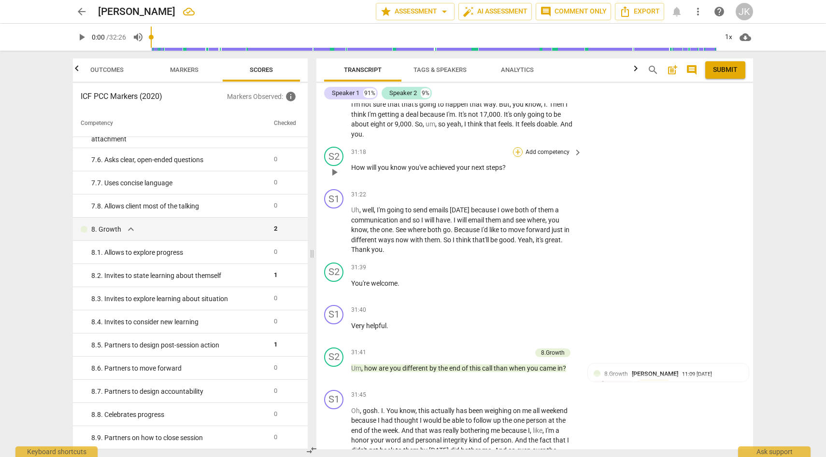
click at [518, 157] on div "+" at bounding box center [518, 152] width 10 height 10
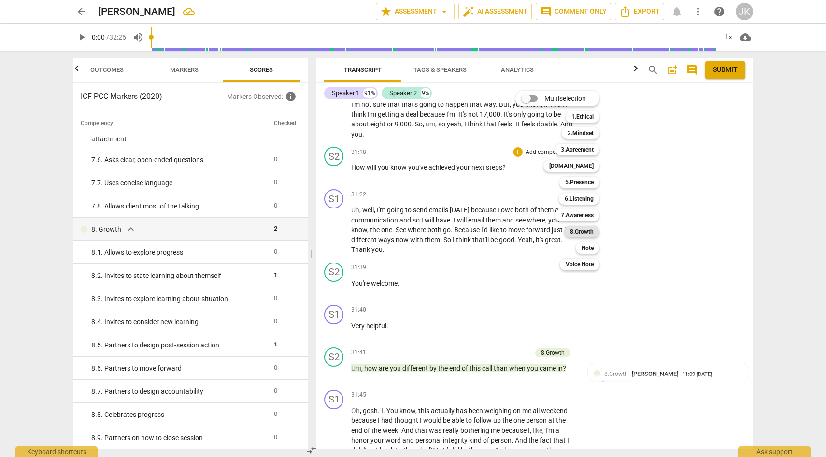
click at [584, 231] on b "8.Growth" at bounding box center [582, 232] width 24 height 12
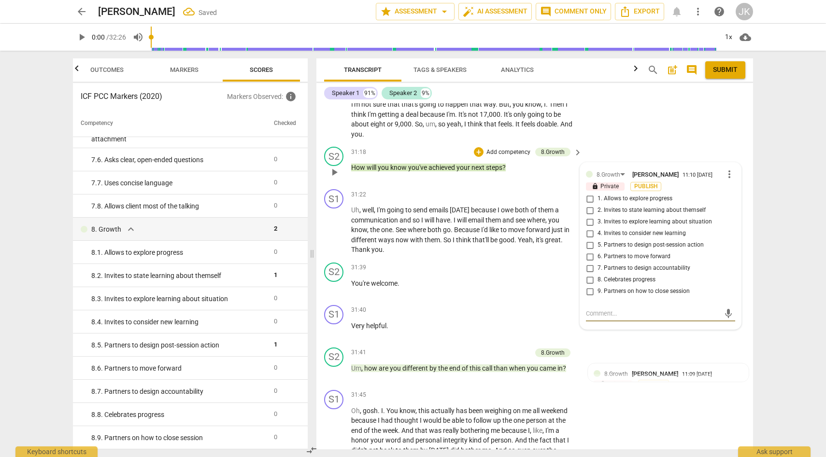
click at [586, 274] on input "7. Partners to design accountability" at bounding box center [589, 269] width 15 height 12
checkbox input "true"
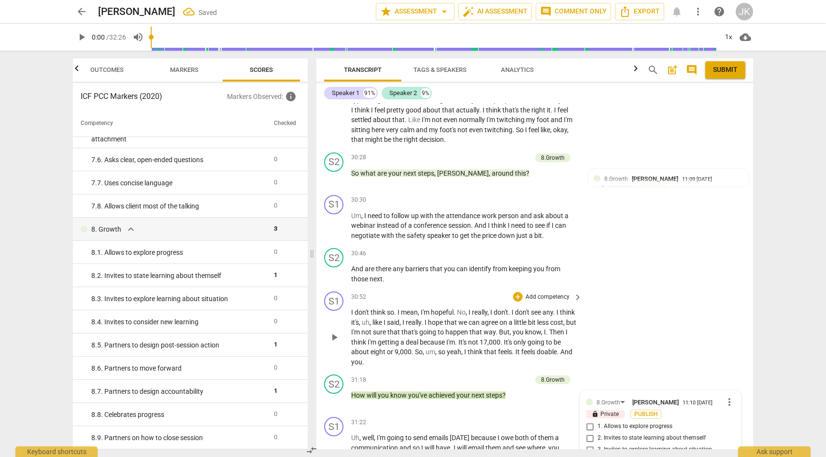
scroll to position [4772, 0]
click at [519, 258] on div "+" at bounding box center [518, 254] width 10 height 10
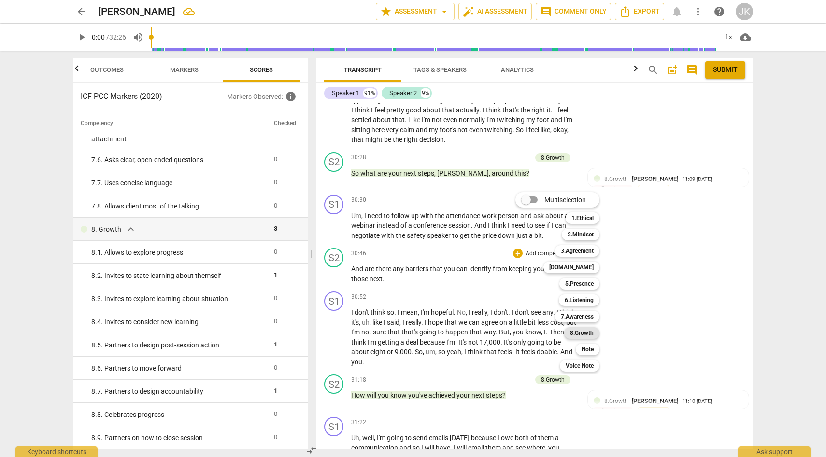
click at [583, 333] on b "8.Growth" at bounding box center [582, 334] width 24 height 12
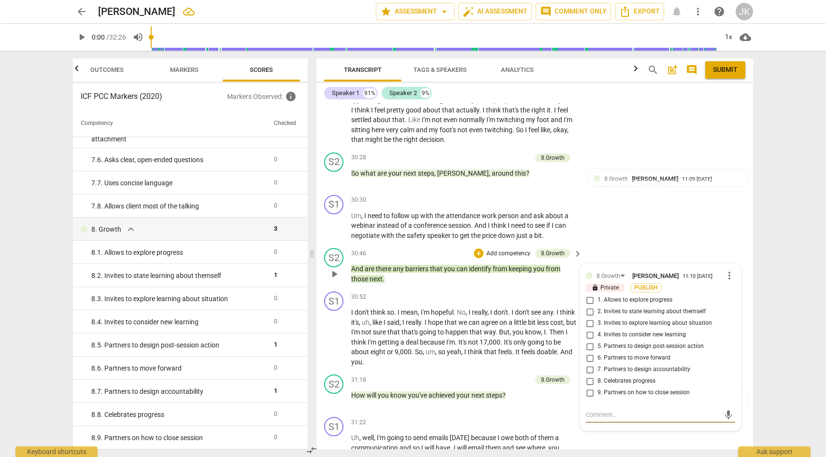
click at [587, 364] on input "6. Partners to move forward" at bounding box center [589, 359] width 15 height 12
checkbox input "true"
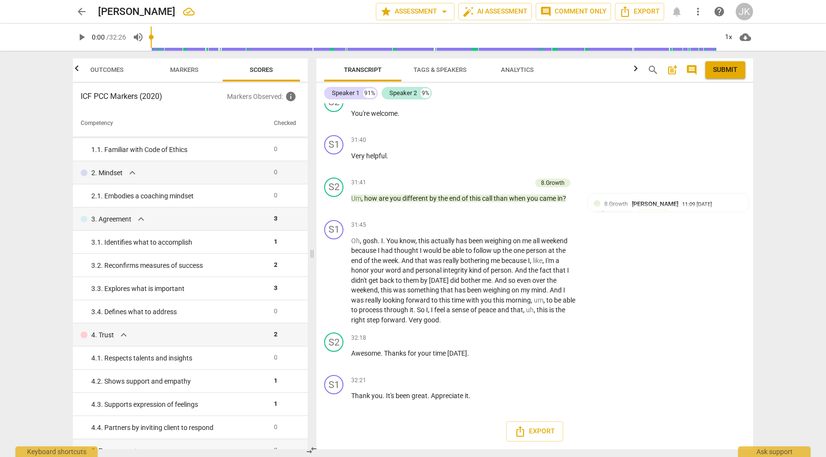
scroll to position [0, 0]
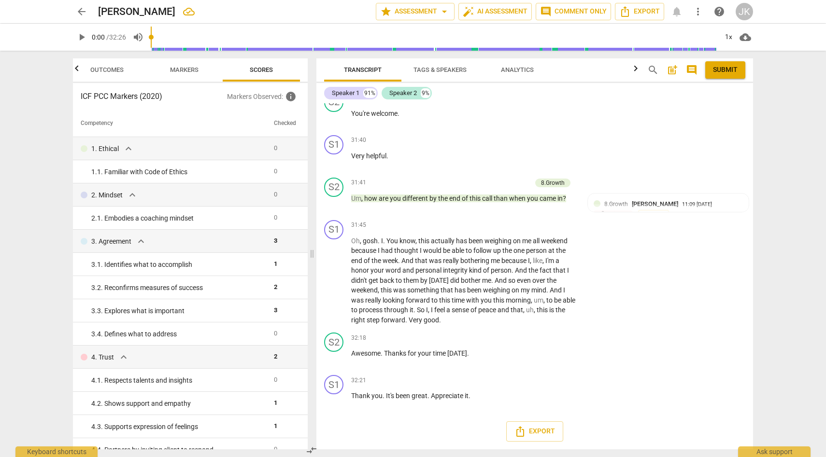
click at [260, 66] on span "Scores" at bounding box center [261, 69] width 23 height 7
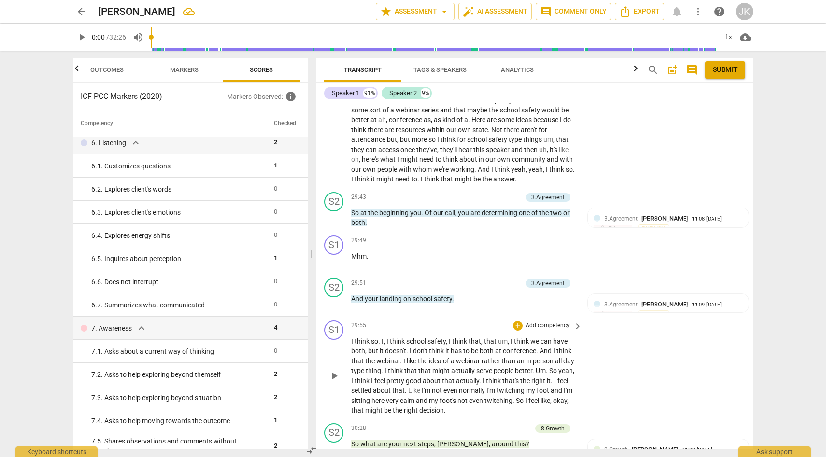
scroll to position [4498, 0]
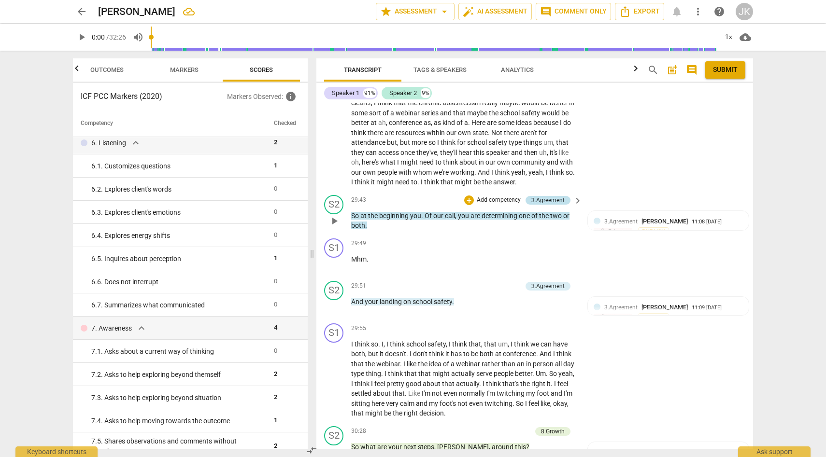
click at [550, 205] on div "3.Agreement" at bounding box center [547, 200] width 33 height 9
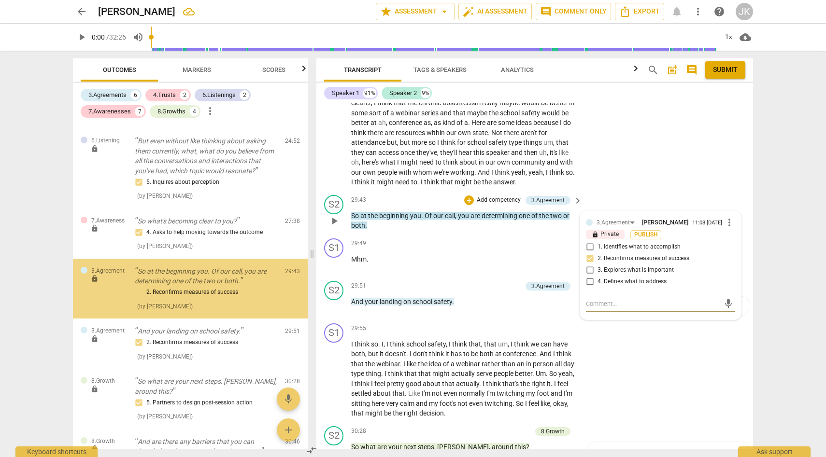
scroll to position [918, 0]
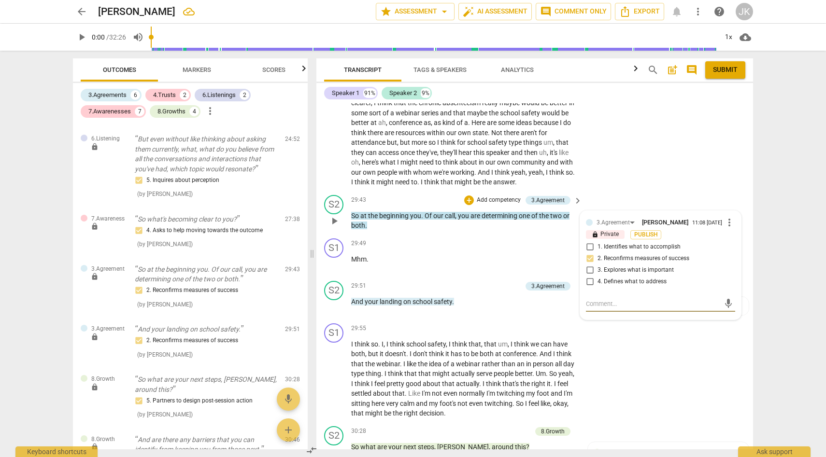
click at [724, 228] on span "more_vert" at bounding box center [730, 223] width 12 height 12
click at [717, 184] on div at bounding box center [413, 228] width 826 height 457
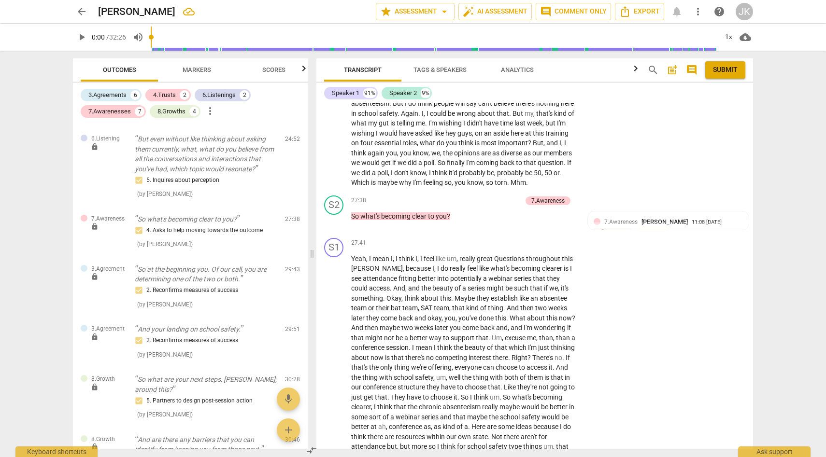
scroll to position [4192, 0]
click at [729, 247] on div "7.Awareness [PERSON_NAME] 11:08 [DATE] lock Private Publish 4. Asks to help mov…" at bounding box center [668, 238] width 149 height 39
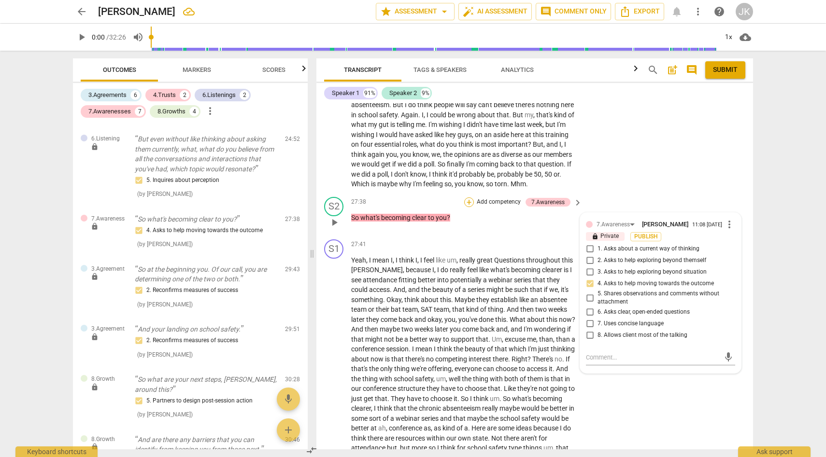
click at [468, 207] on div "+" at bounding box center [469, 203] width 10 height 10
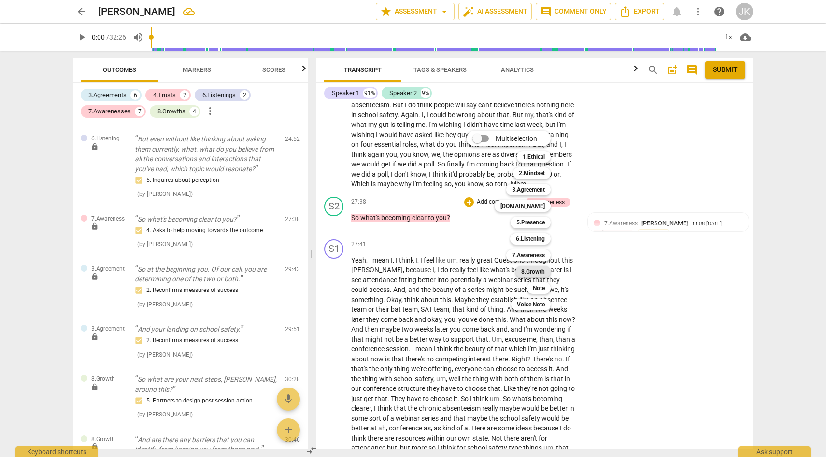
click at [534, 271] on b "8.Growth" at bounding box center [533, 272] width 24 height 12
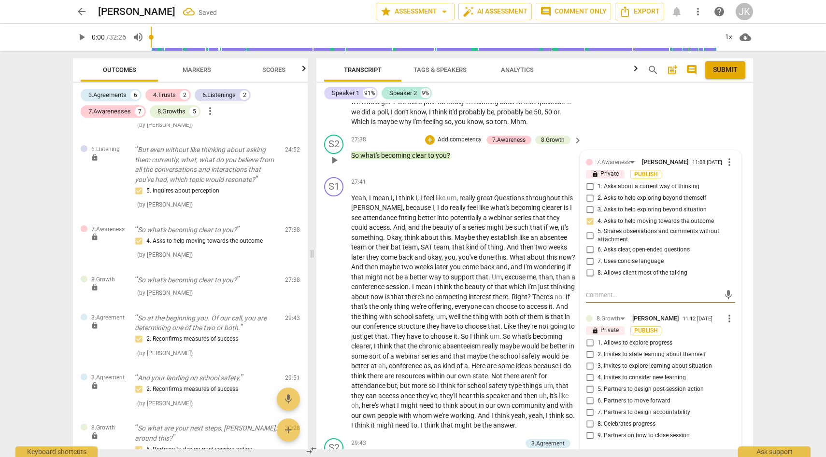
scroll to position [4257, 0]
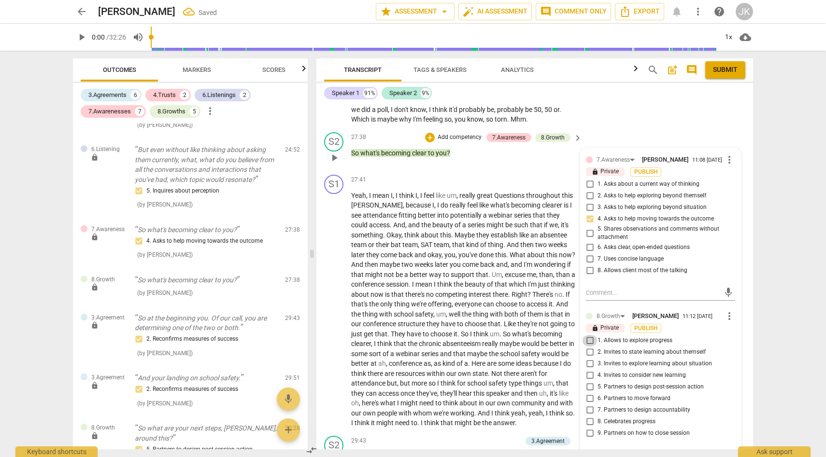
click at [589, 347] on input "1. Allows to explore progress" at bounding box center [589, 341] width 15 height 12
checkbox input "true"
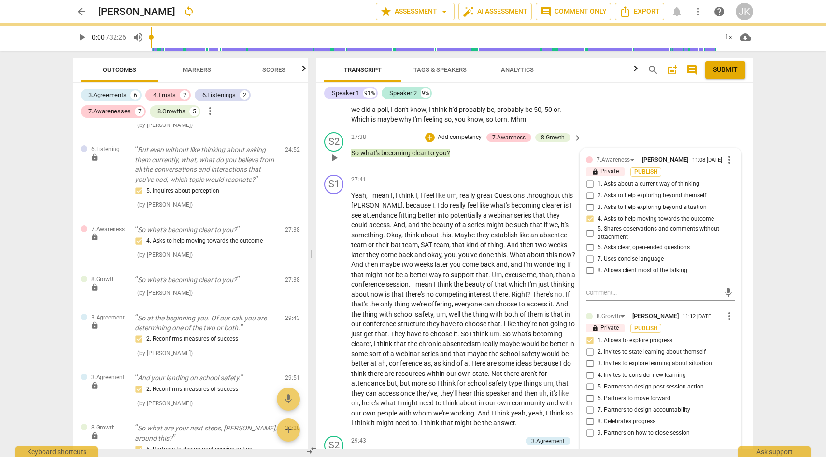
click at [541, 167] on div "27:38 + Add competency 7.Awareness 8.Growth keyboard_arrow_right So what's beco…" at bounding box center [467, 149] width 232 height 35
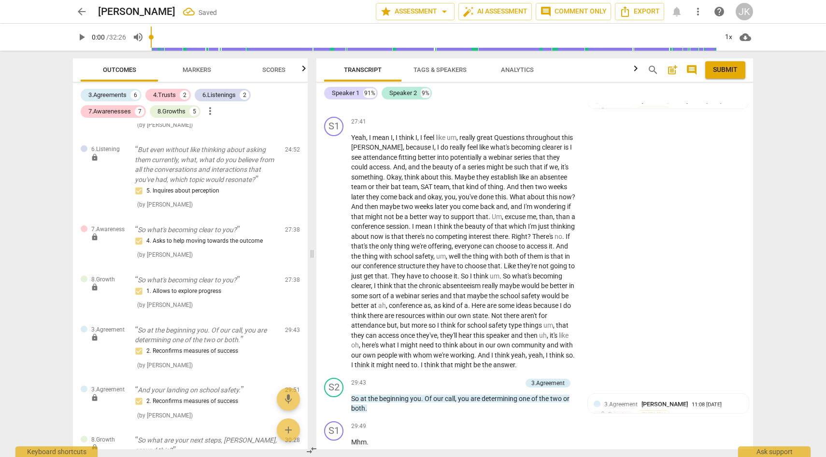
scroll to position [4313, 0]
click at [281, 70] on span "Scores" at bounding box center [273, 69] width 23 height 7
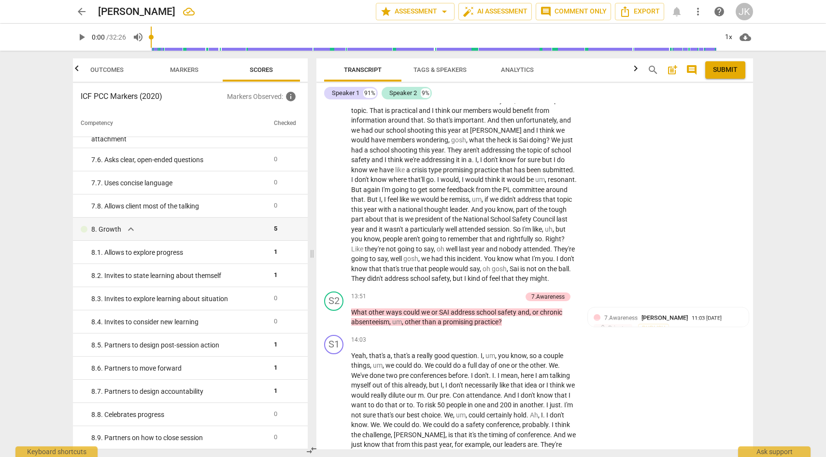
scroll to position [2139, 0]
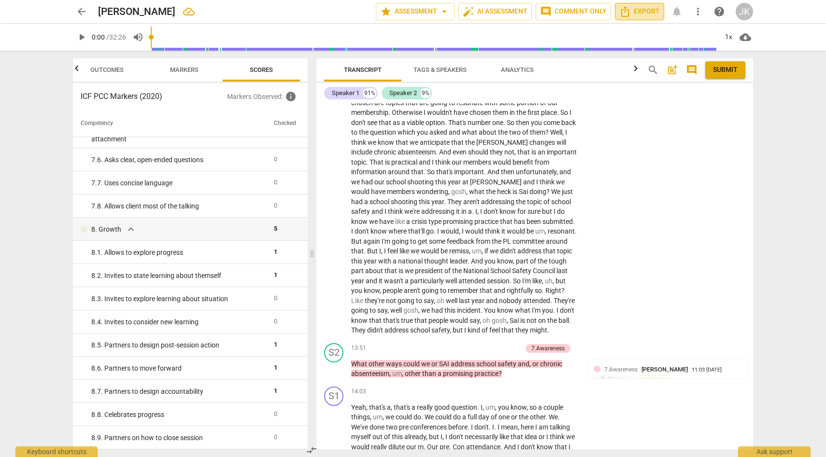
click at [652, 8] on span "Export" at bounding box center [639, 12] width 41 height 12
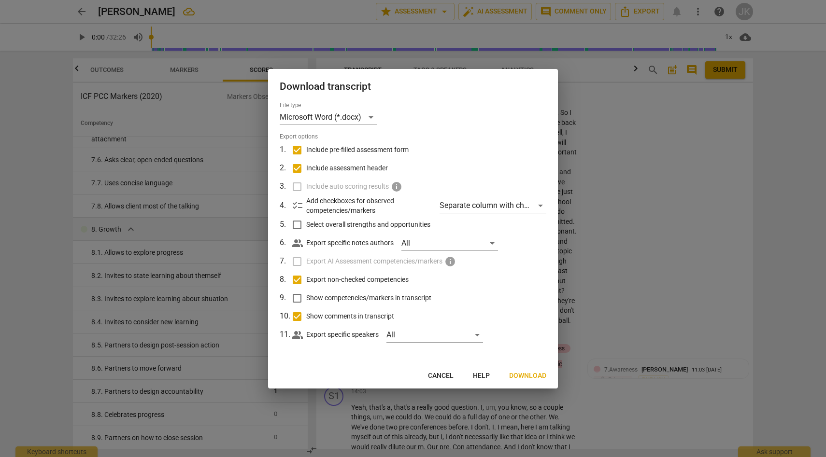
click at [529, 378] on span "Download" at bounding box center [527, 376] width 37 height 10
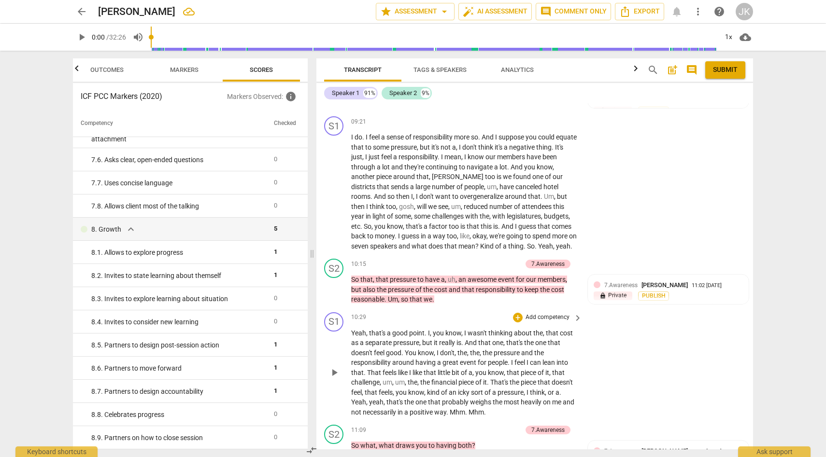
scroll to position [1665, 0]
click at [82, 11] on span "arrow_back" at bounding box center [82, 12] width 12 height 12
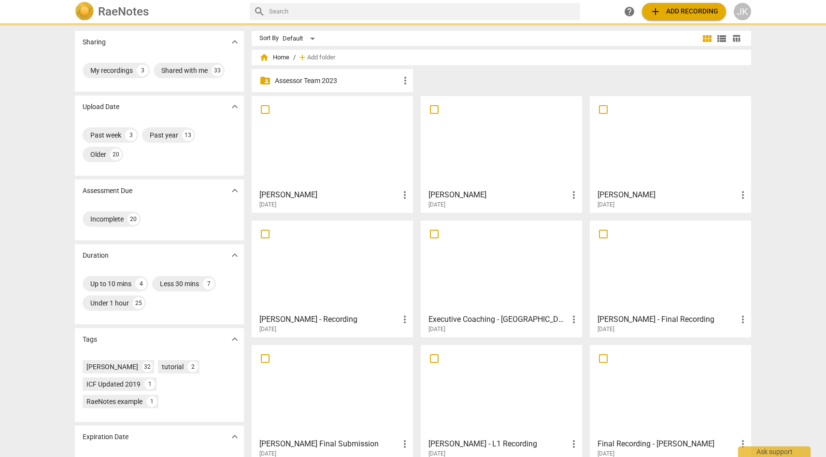
click at [82, 11] on img at bounding box center [84, 11] width 19 height 19
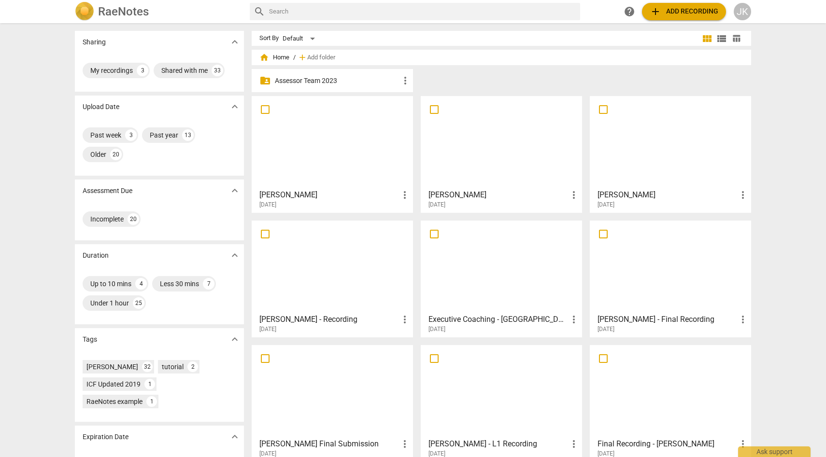
click at [739, 13] on div "JK" at bounding box center [742, 11] width 17 height 17
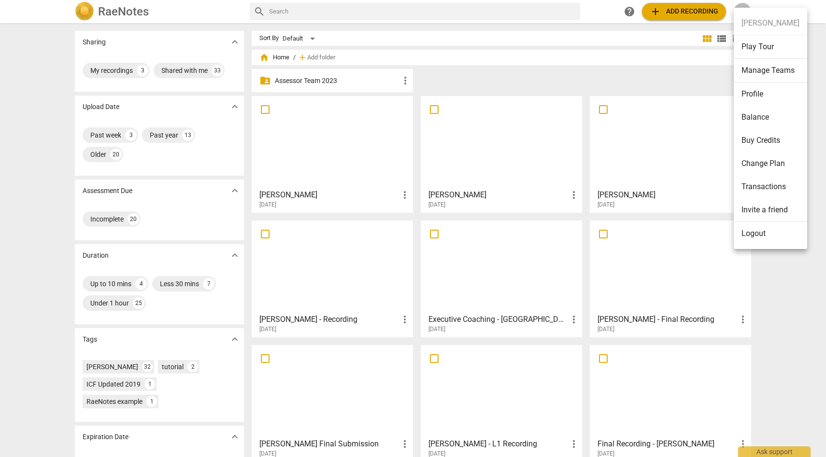
click at [760, 233] on li "Logout" at bounding box center [770, 233] width 73 height 23
